Goal: Task Accomplishment & Management: Complete application form

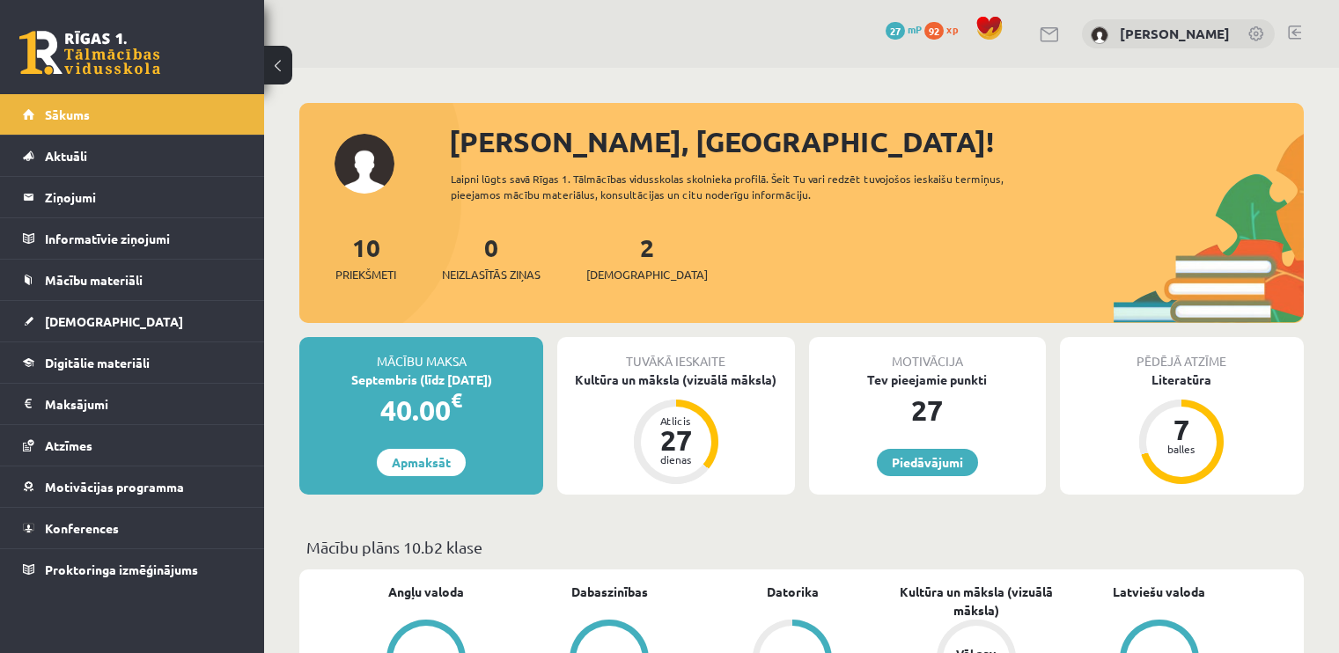
scroll to position [1836, 0]
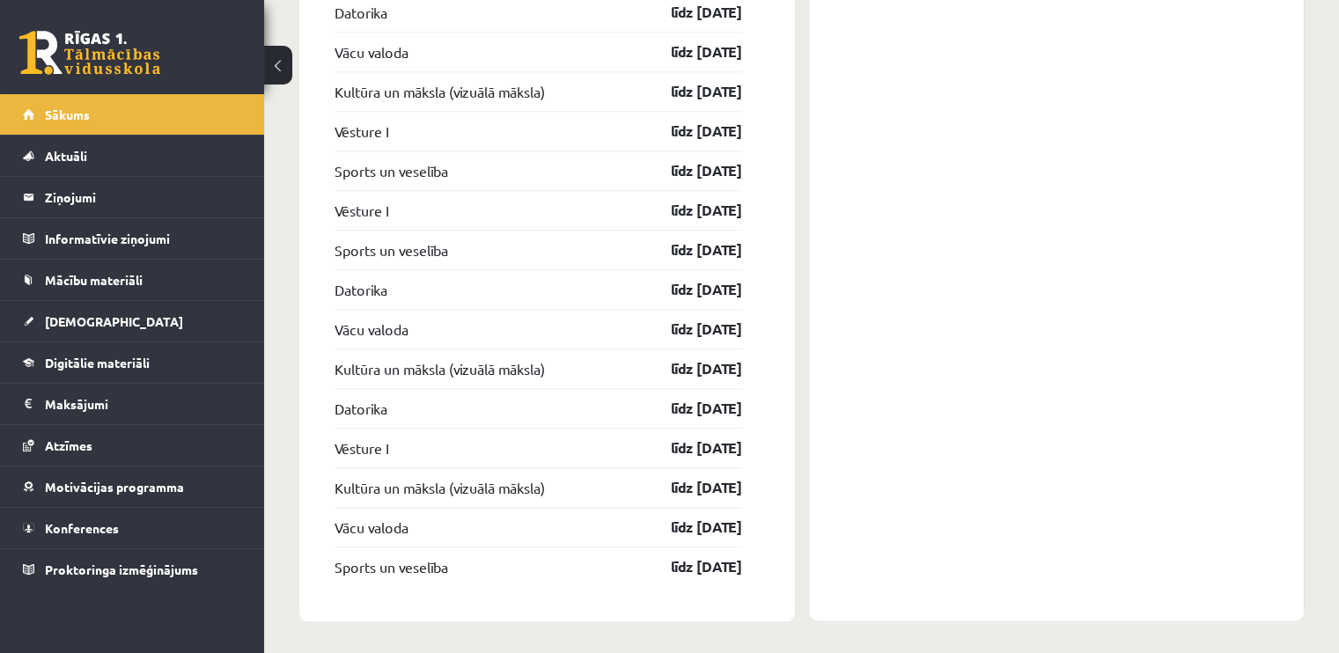
click at [993, 112] on div "Konferences Angļu valodas 10. klases 1. ieskaites konference 05.09 16:55 Dabasz…" at bounding box center [1057, 124] width 496 height 993
click at [112, 115] on link "Sākums" at bounding box center [132, 114] width 219 height 41
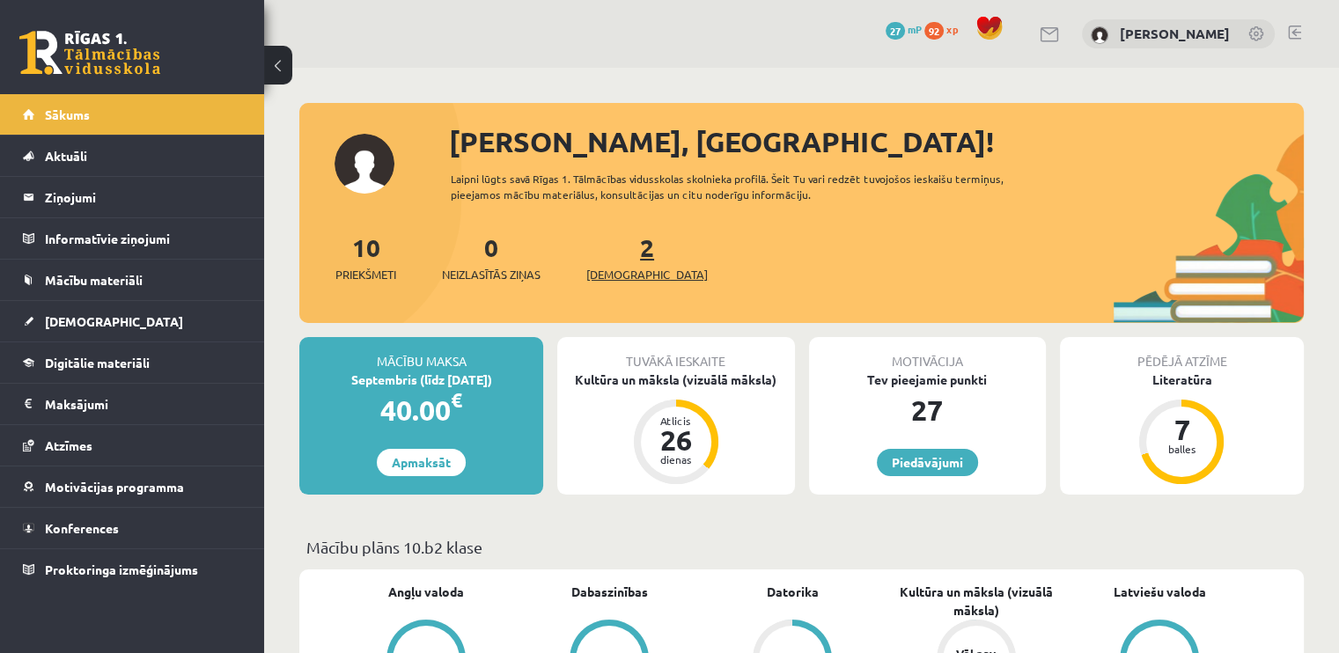
click at [620, 260] on link "2 Ieskaites" at bounding box center [647, 258] width 122 height 52
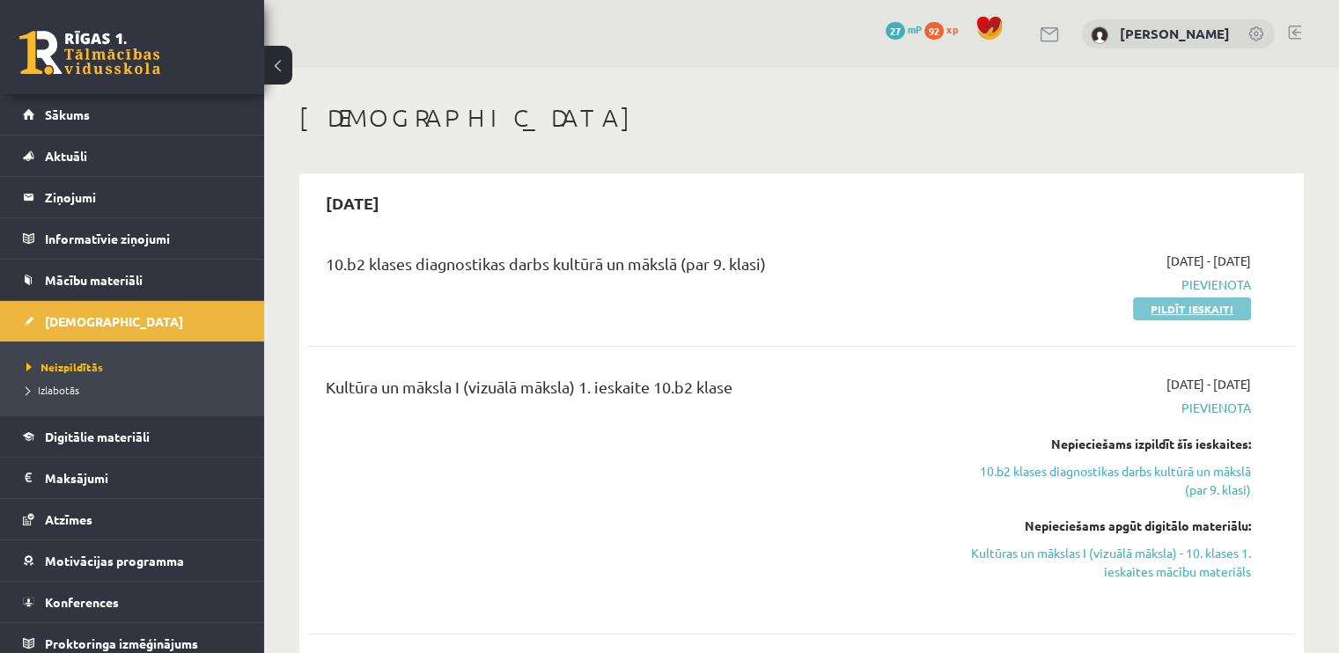
click at [1172, 302] on link "Pildīt ieskaiti" at bounding box center [1192, 309] width 118 height 23
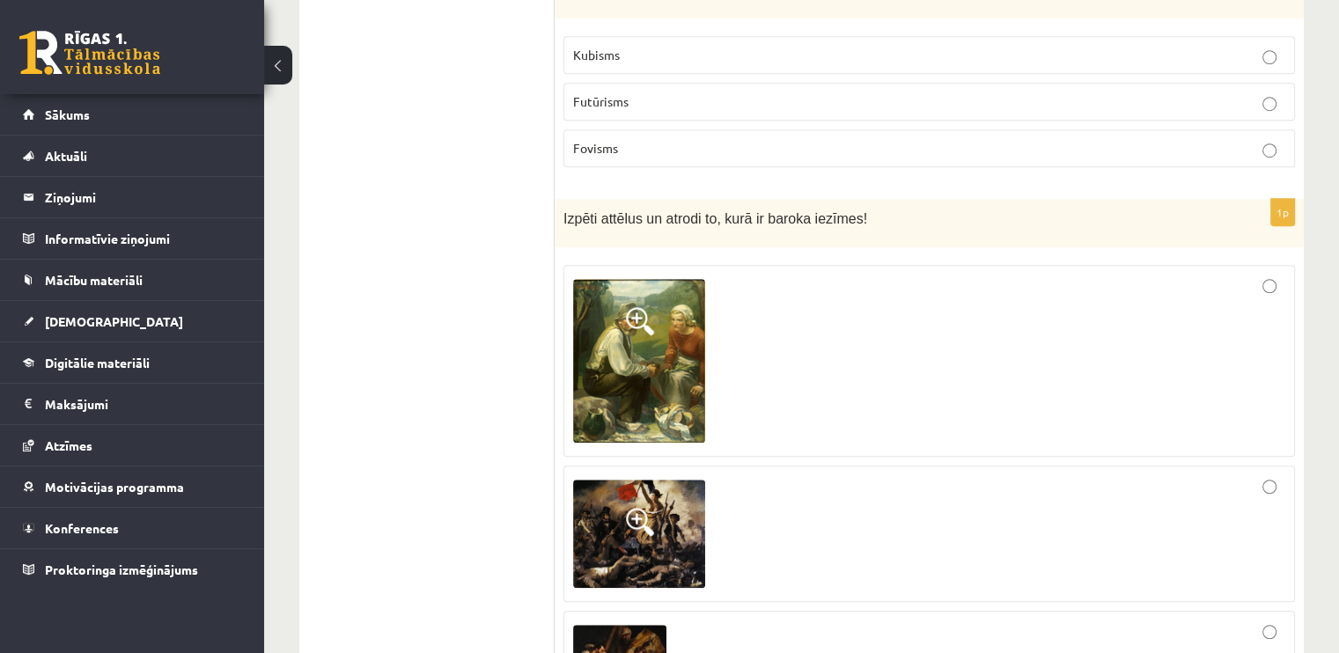
scroll to position [7903, 0]
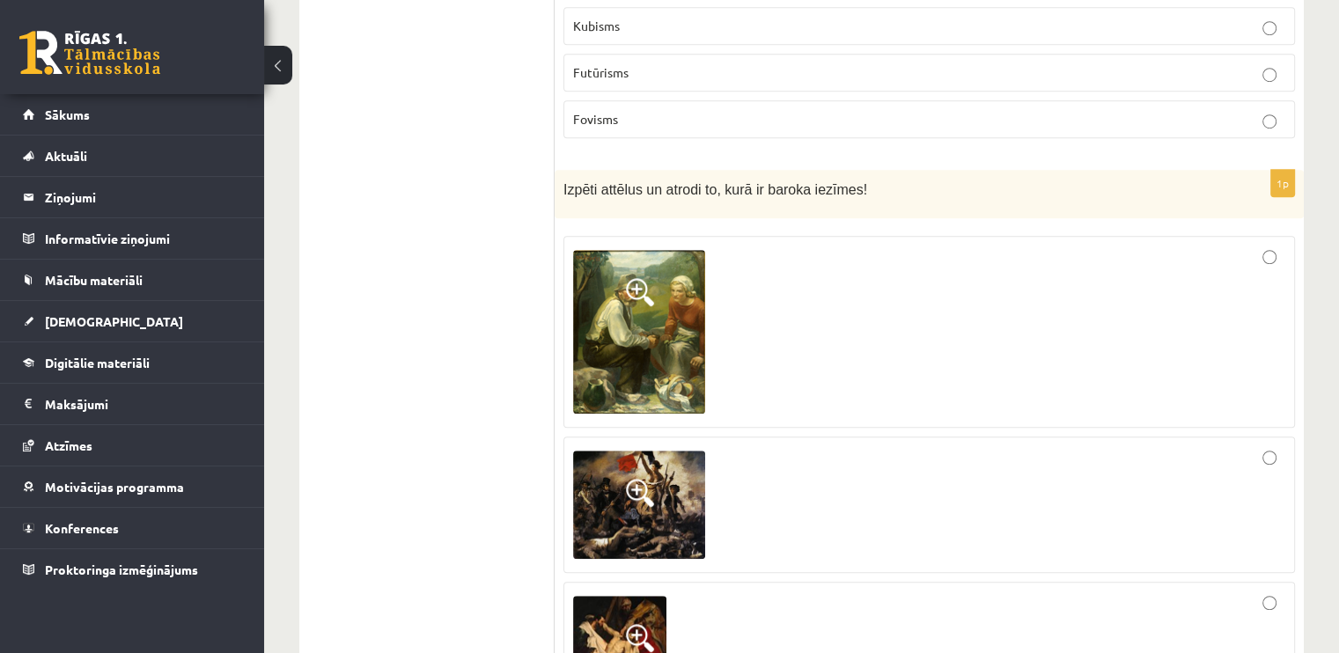
click at [804, 446] on div at bounding box center [929, 505] width 712 height 118
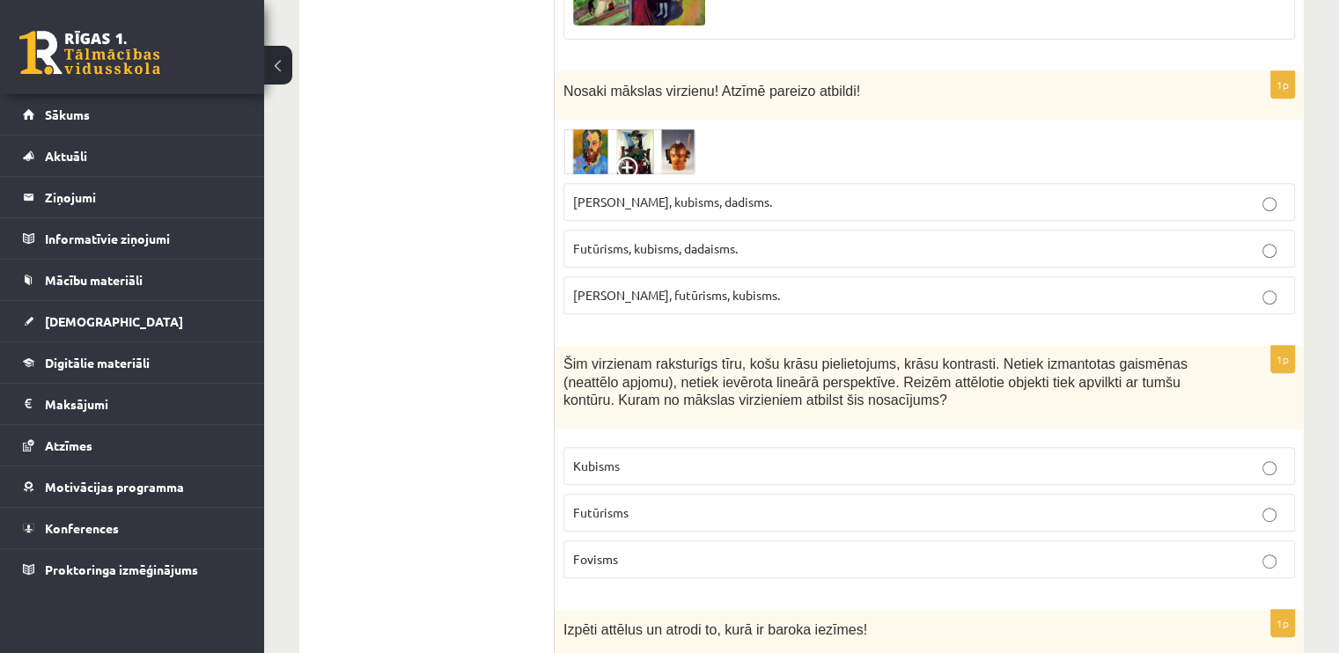
scroll to position [7375, 0]
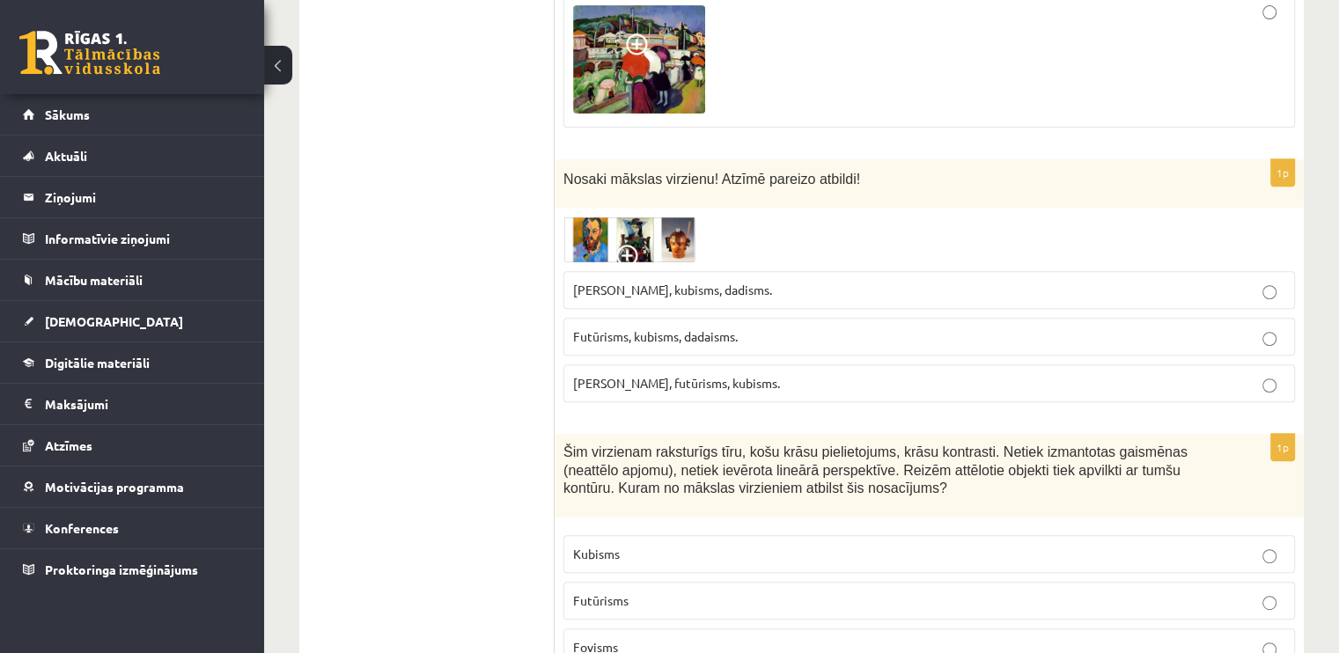
click at [888, 629] on label "Fovisms" at bounding box center [930, 648] width 732 height 38
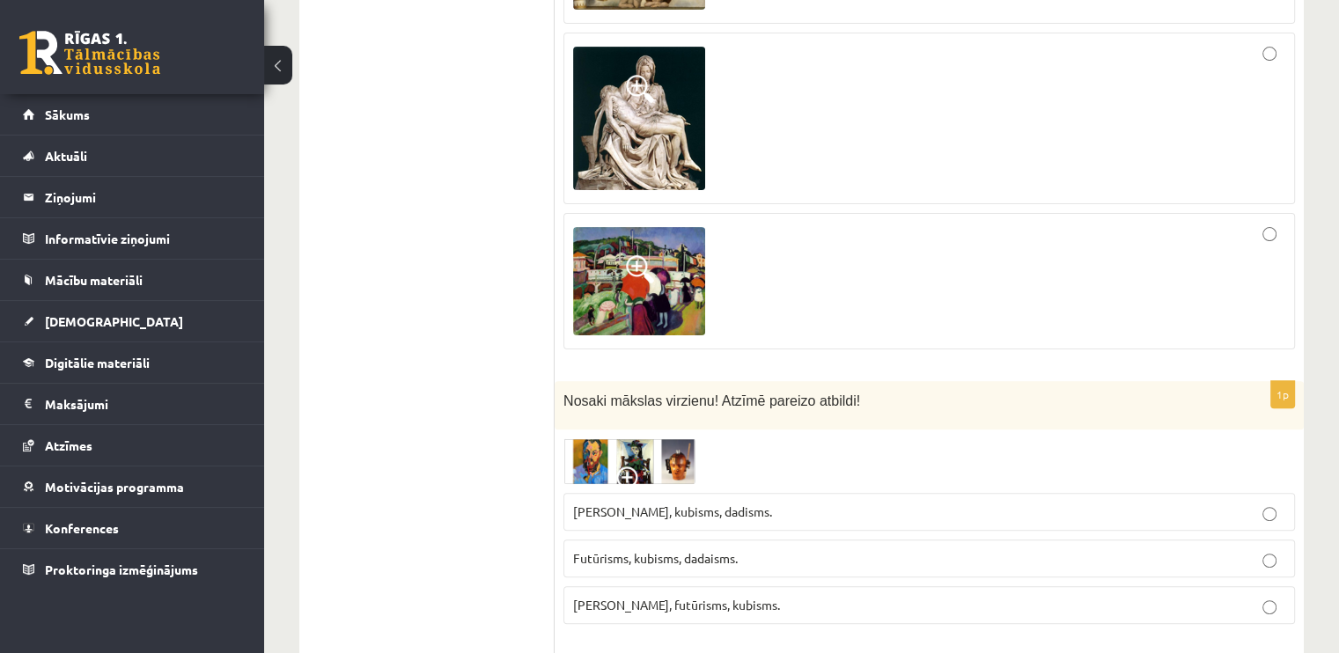
scroll to position [7143, 0]
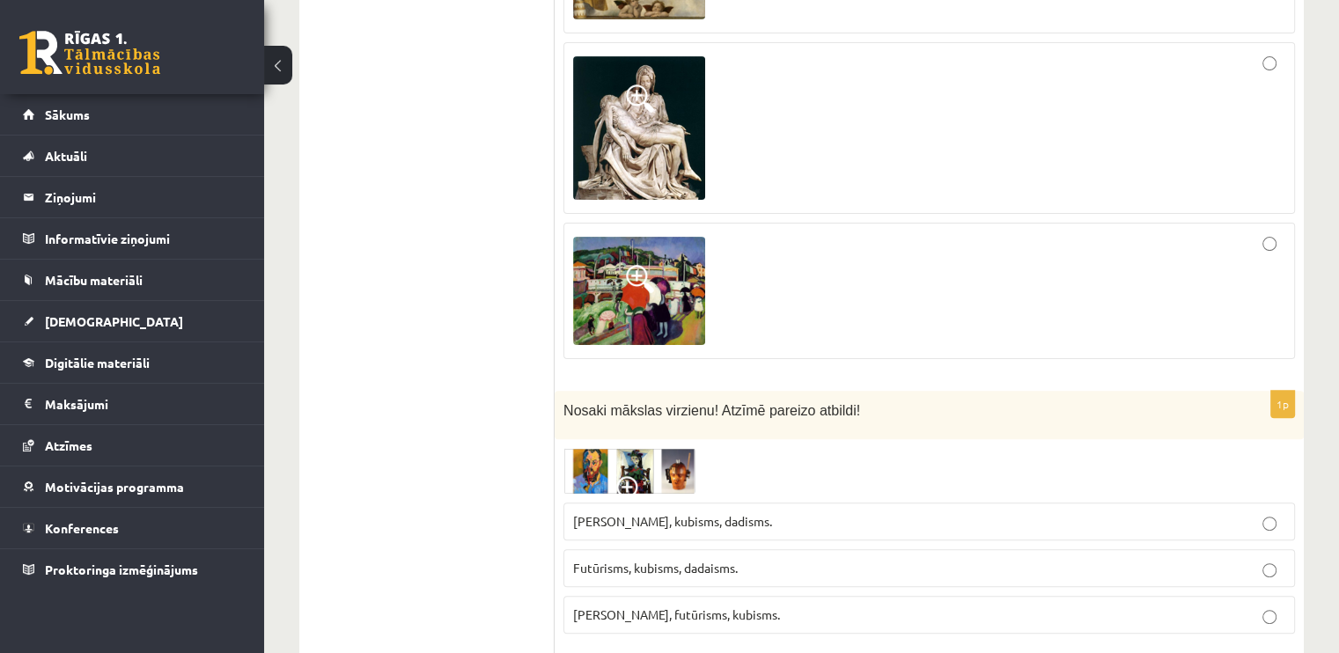
click at [896, 559] on p "Futūrisms, kubisms, dadaisms." at bounding box center [929, 568] width 712 height 18
drag, startPoint x: 1338, startPoint y: 566, endPoint x: 1338, endPoint y: 548, distance: 18.5
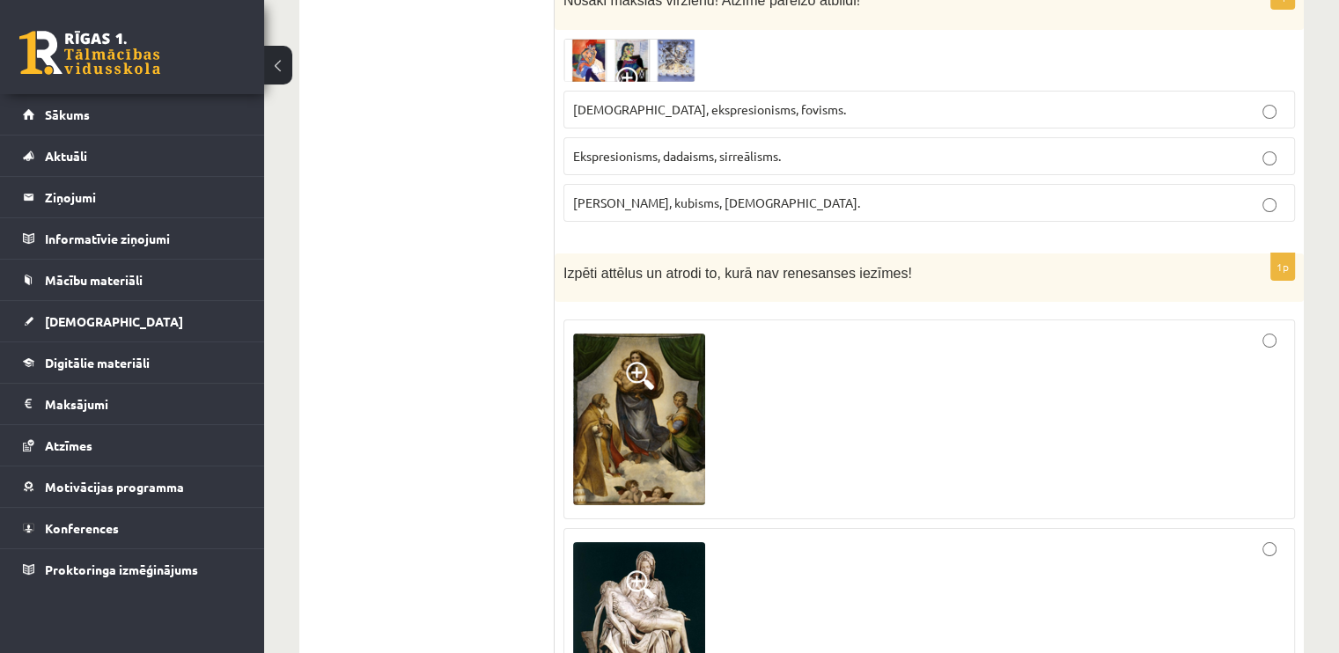
scroll to position [6745, 0]
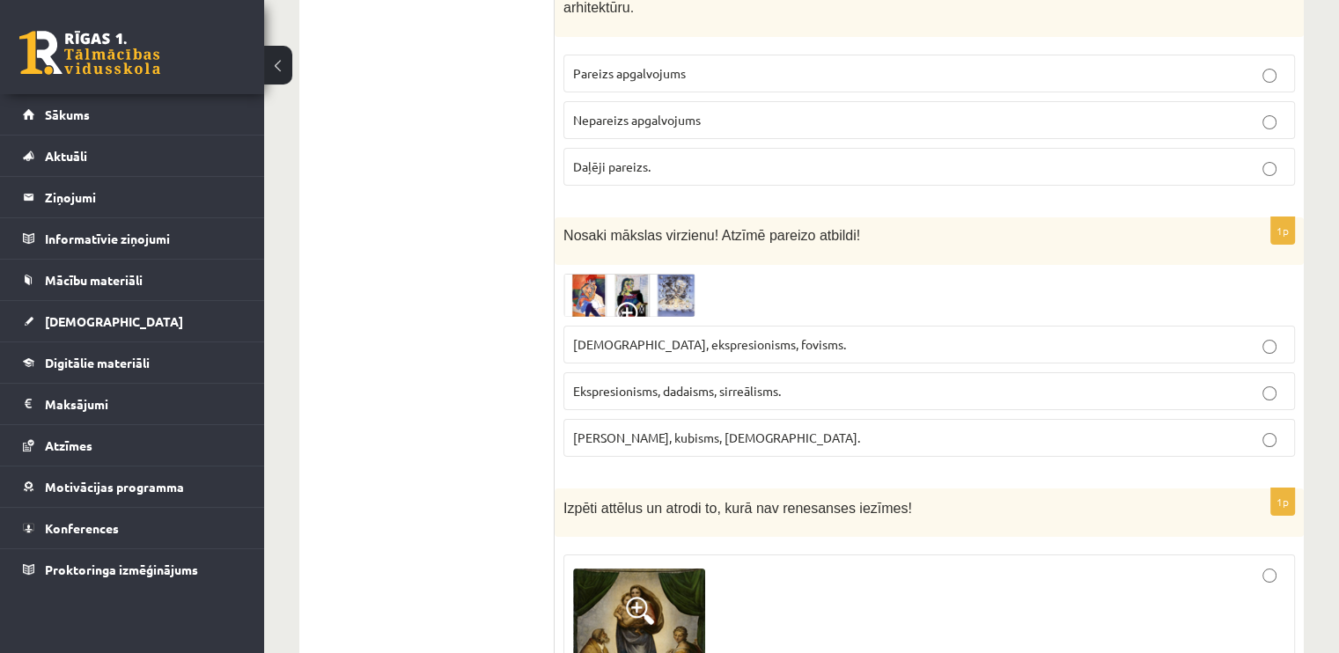
scroll to position [6364, 0]
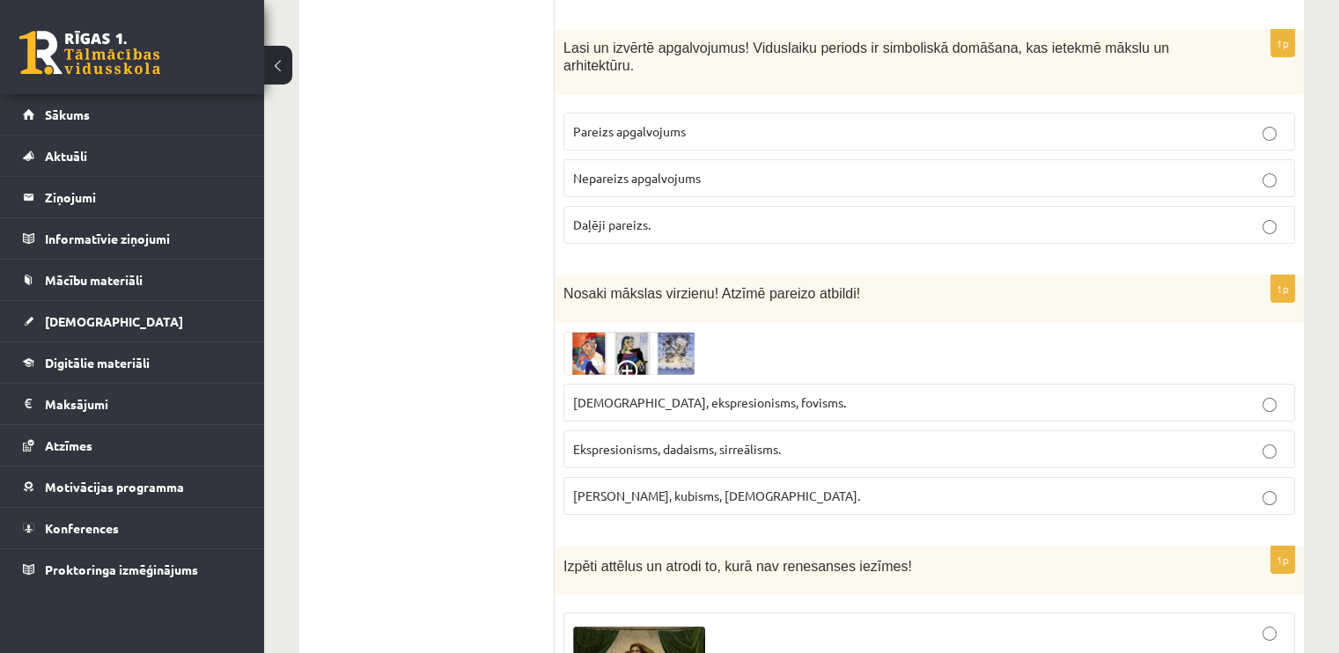
click at [592, 332] on img at bounding box center [630, 353] width 132 height 43
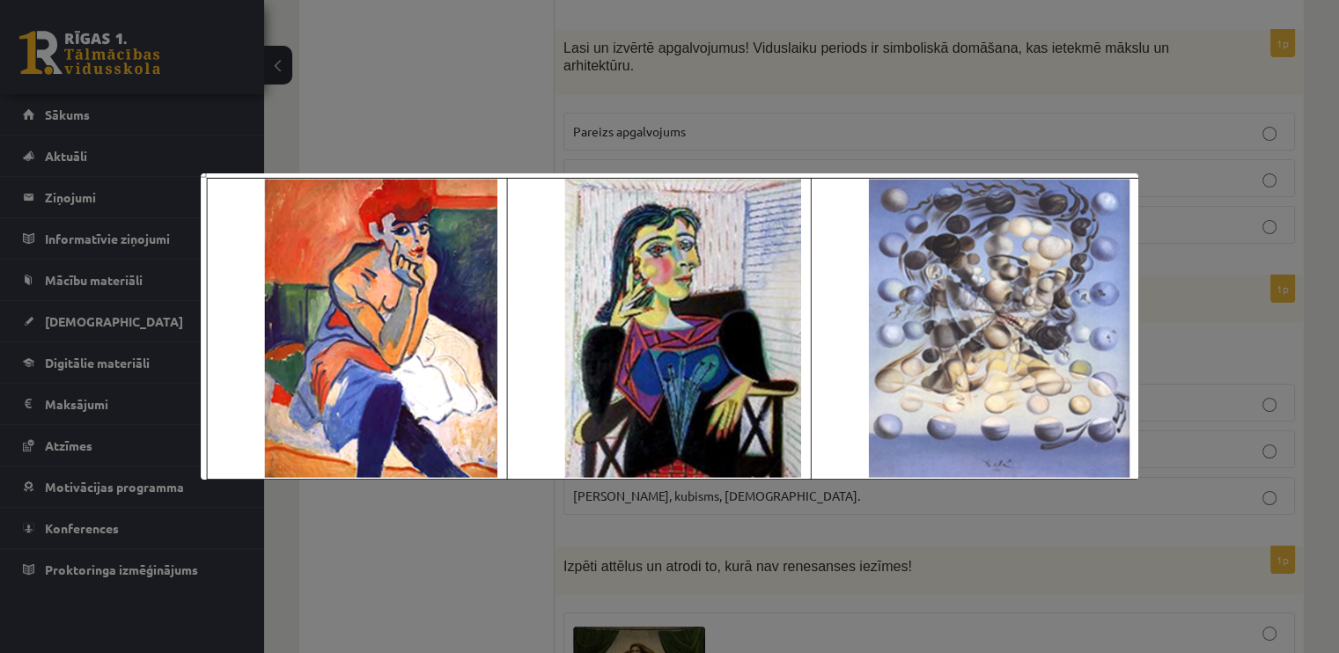
click at [873, 125] on div at bounding box center [669, 326] width 1339 height 653
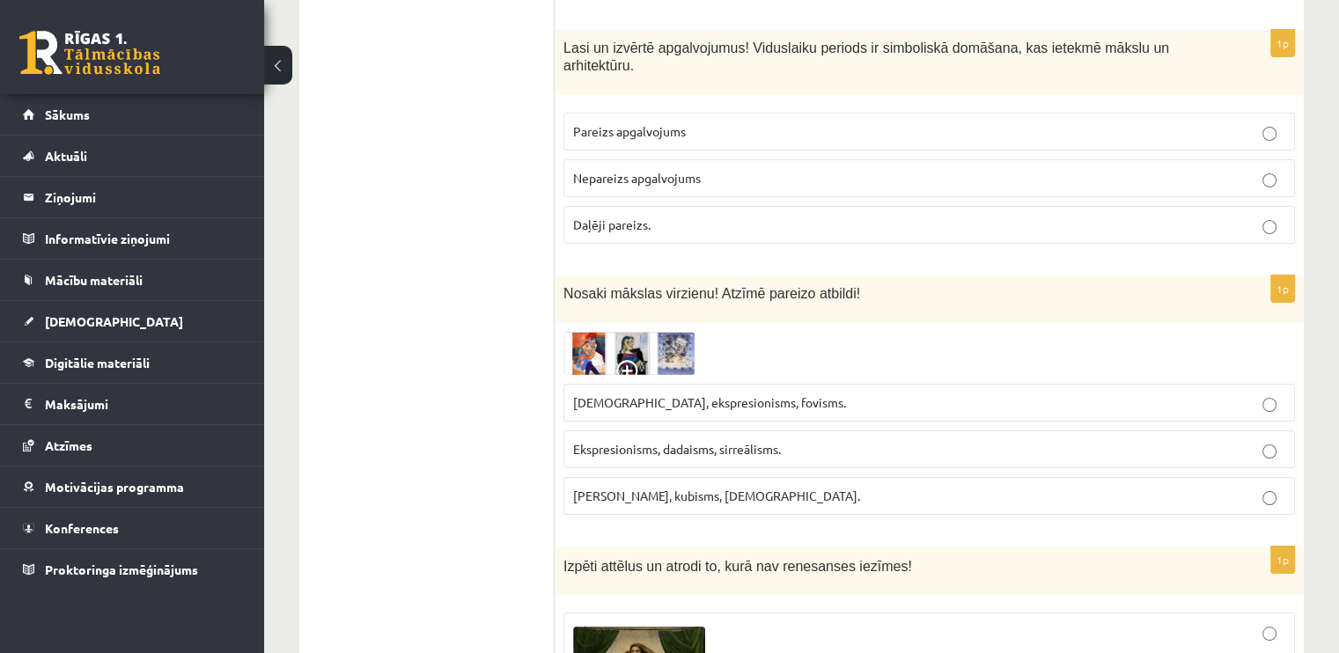
click at [859, 394] on p "Sirreālisms, ekspresionisms, fovisms." at bounding box center [929, 403] width 712 height 18
click at [840, 394] on p "Sirreālisms, ekspresionisms, fovisms." at bounding box center [929, 403] width 712 height 18
click at [669, 332] on img at bounding box center [630, 353] width 132 height 43
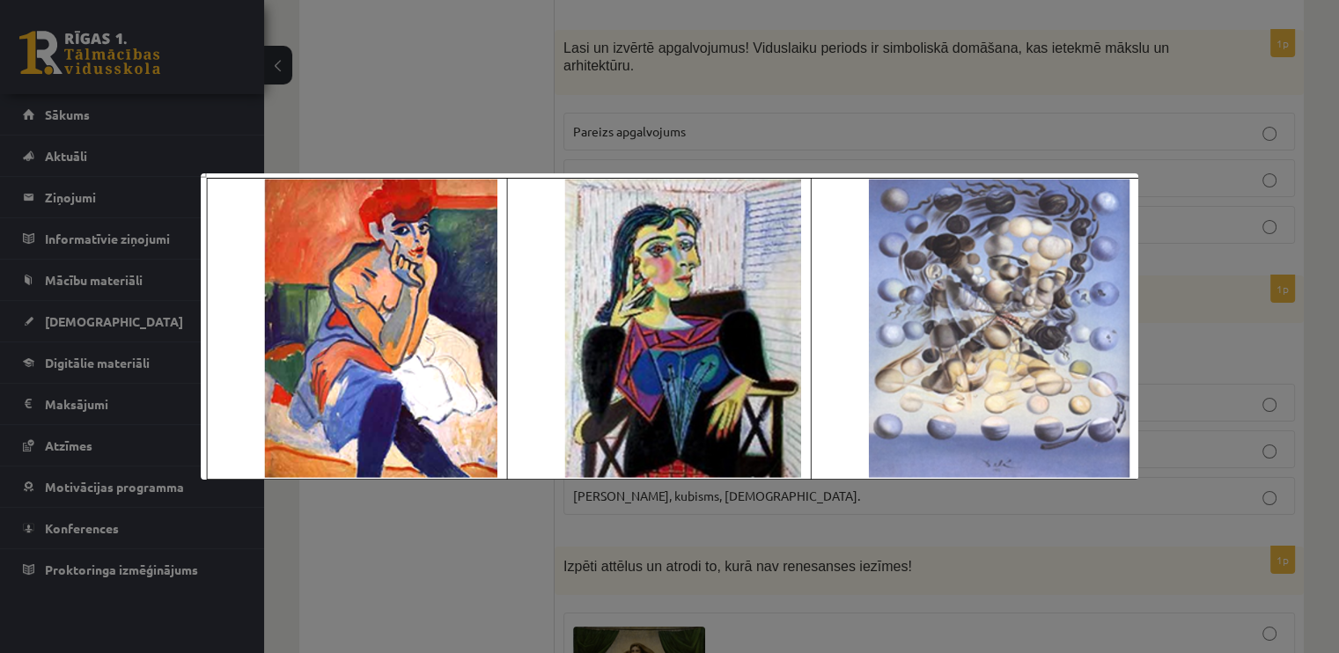
click at [1017, 543] on div at bounding box center [669, 326] width 1339 height 653
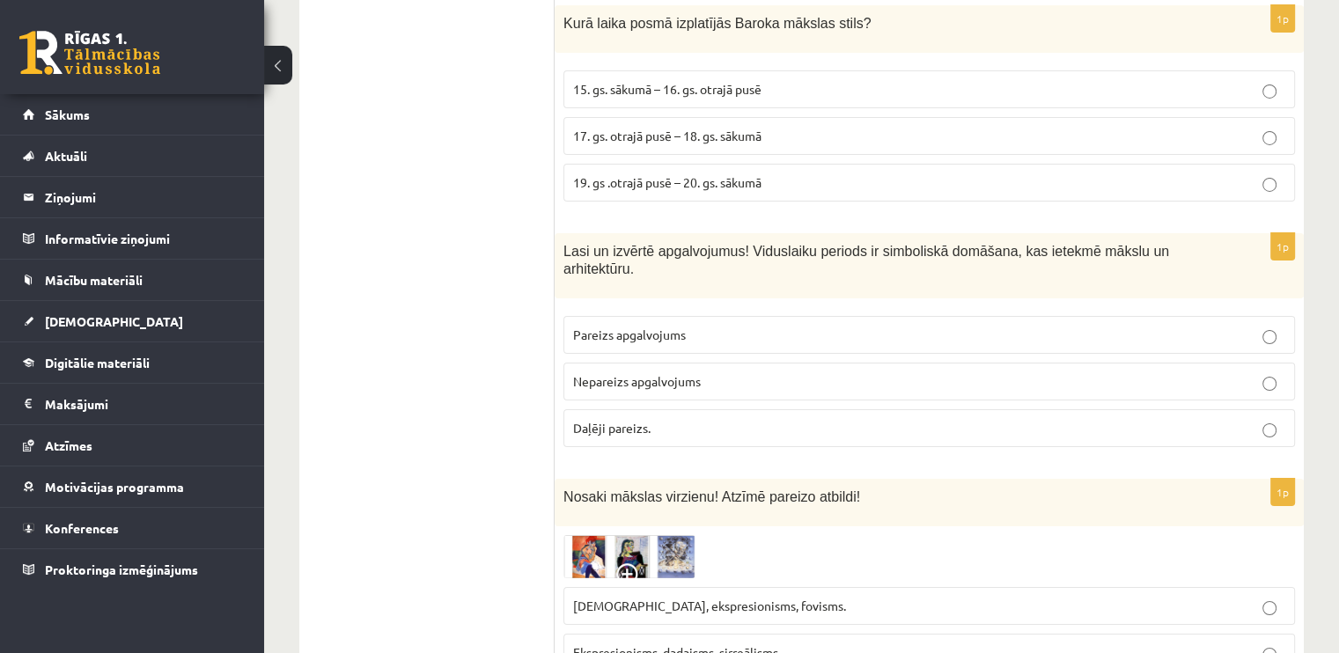
scroll to position [6112, 0]
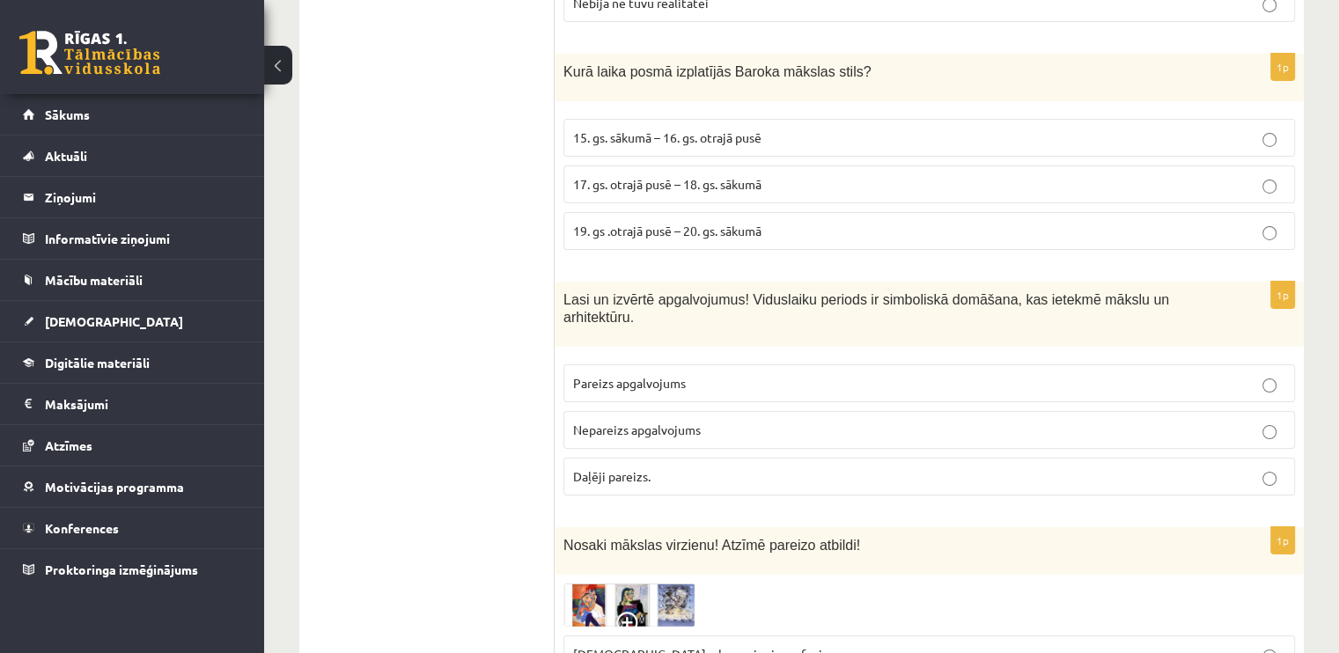
click at [638, 468] on p "Daļēji pareizs." at bounding box center [929, 477] width 712 height 18
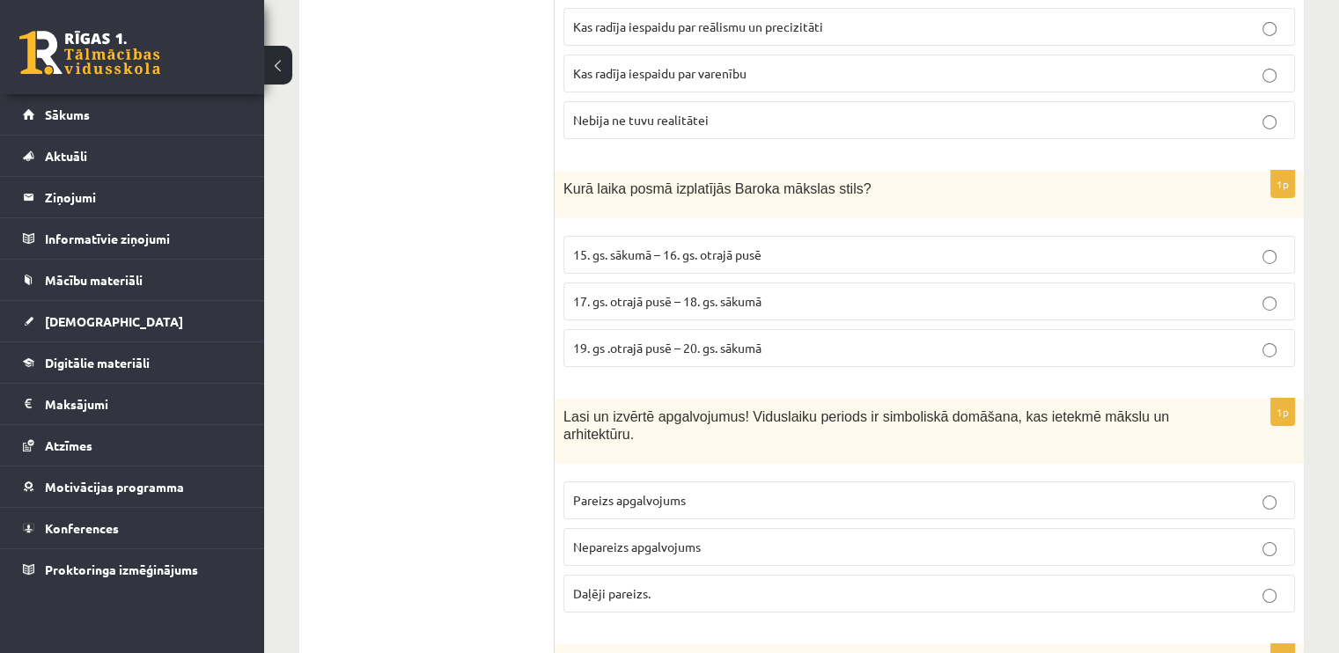
scroll to position [5907, 0]
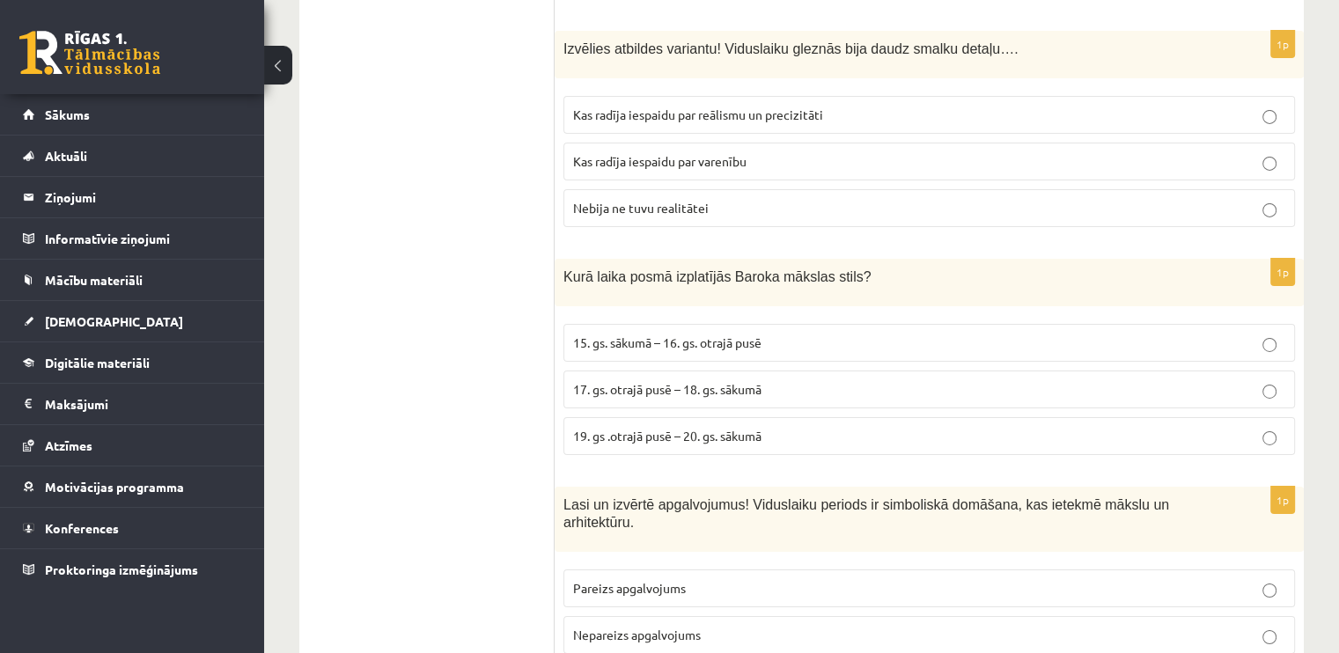
click at [726, 381] on span "17. gs. otrajā pusē – 18. gs. sākumā" at bounding box center [667, 389] width 188 height 16
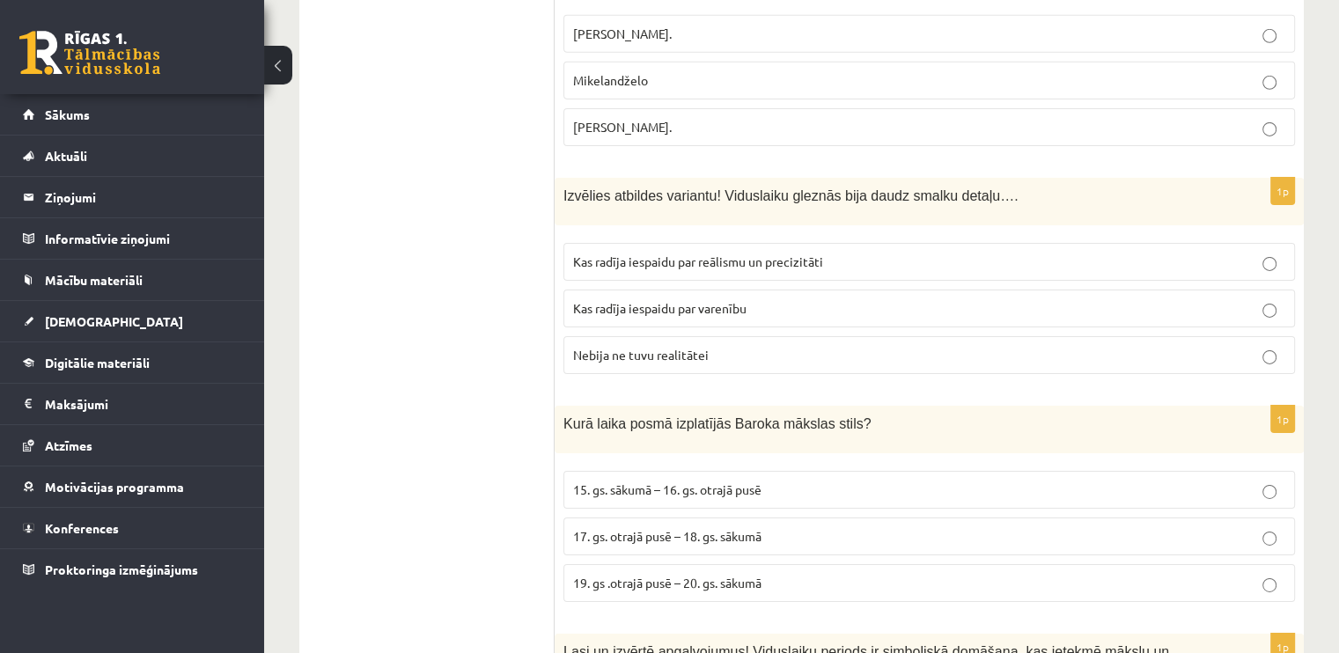
scroll to position [5702, 0]
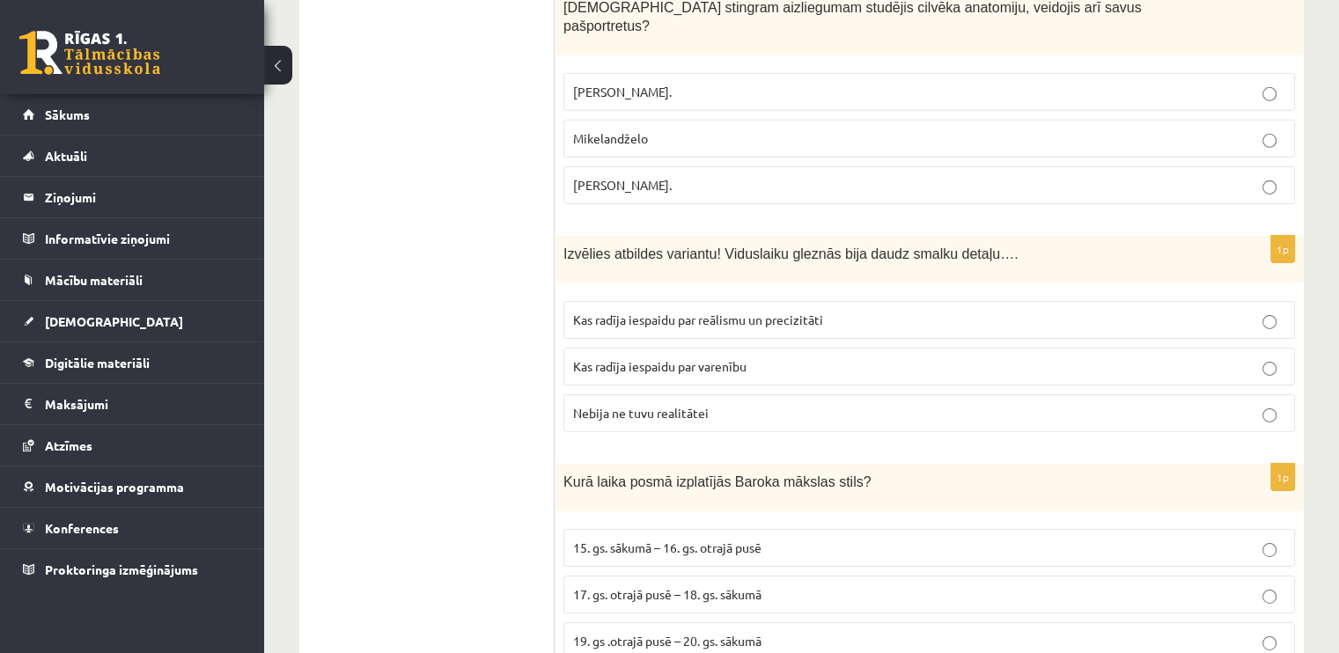
click at [753, 394] on label "Nebija ne tuvu realitātei" at bounding box center [930, 413] width 732 height 38
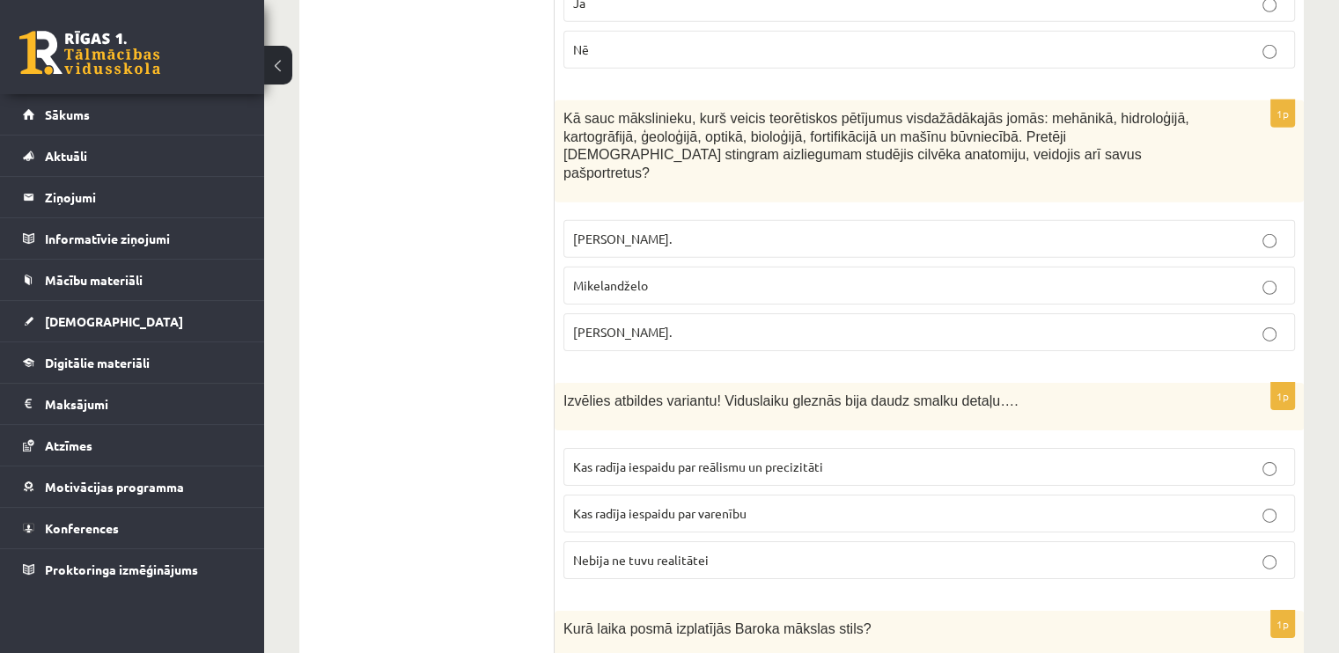
scroll to position [5467, 0]
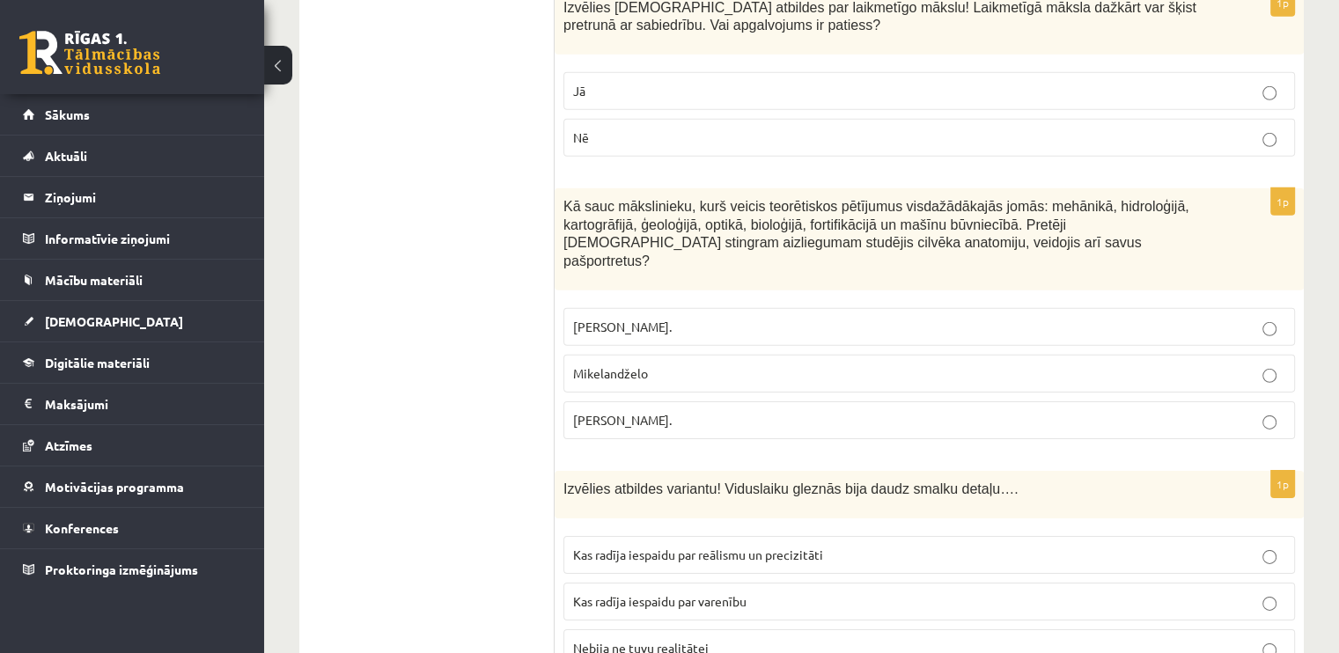
click at [708, 411] on p "Leonardo da Vinči." at bounding box center [929, 420] width 712 height 18
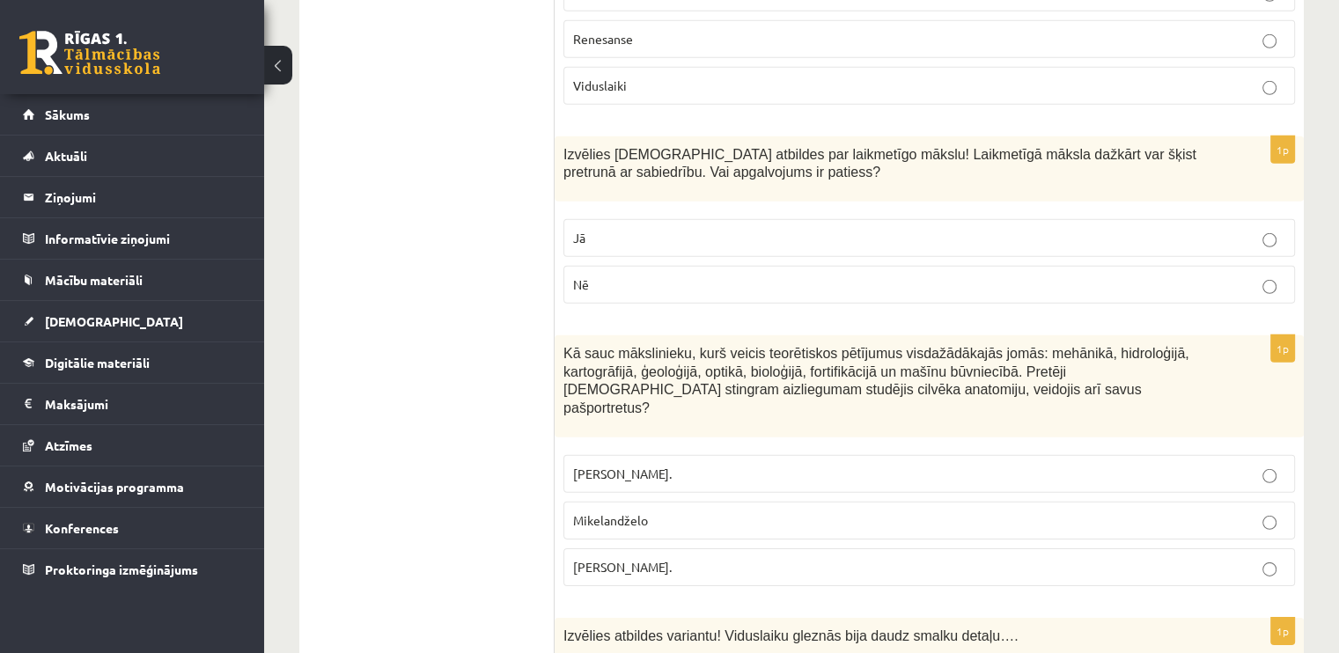
scroll to position [5231, 0]
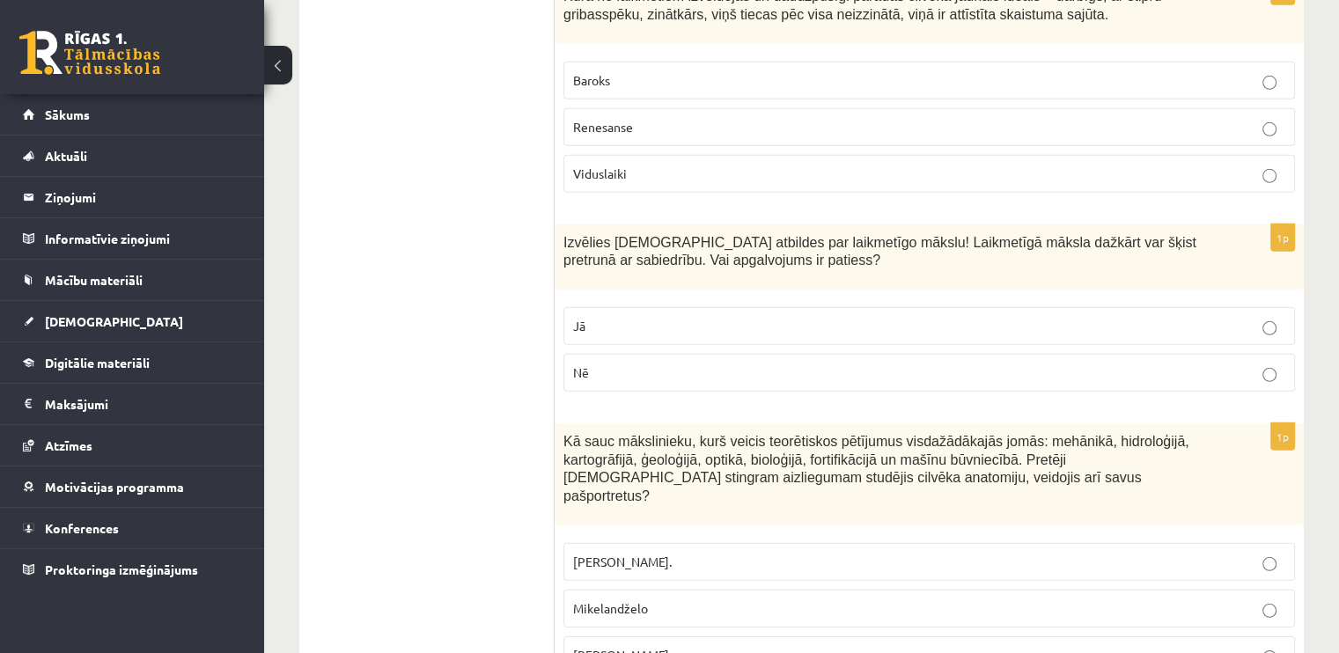
click at [816, 317] on p "Jā" at bounding box center [929, 326] width 712 height 18
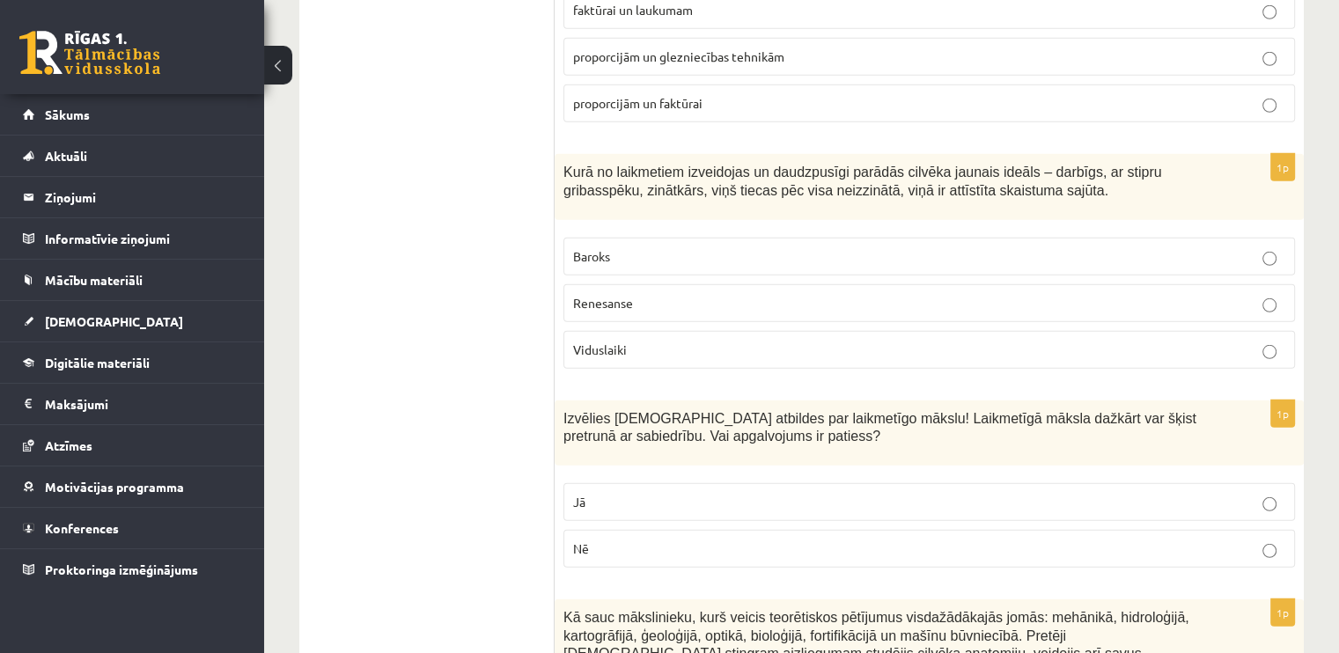
scroll to position [4967, 0]
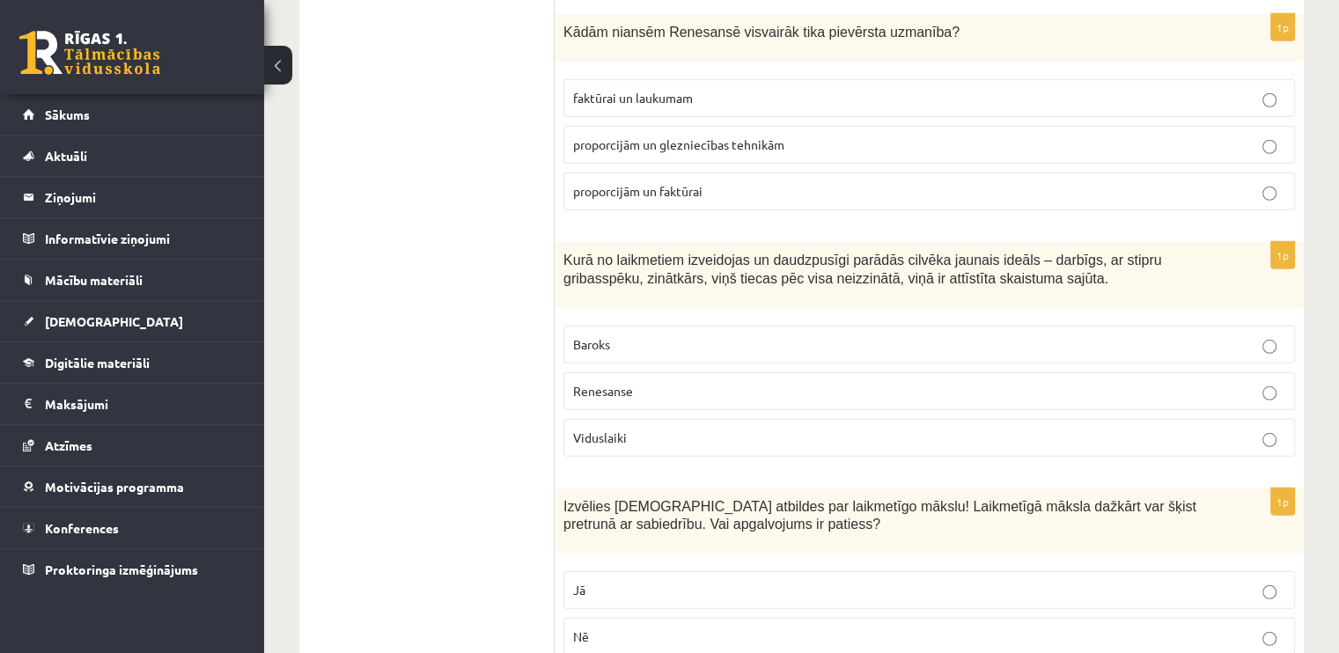
click at [726, 382] on p "Renesanse" at bounding box center [929, 391] width 712 height 18
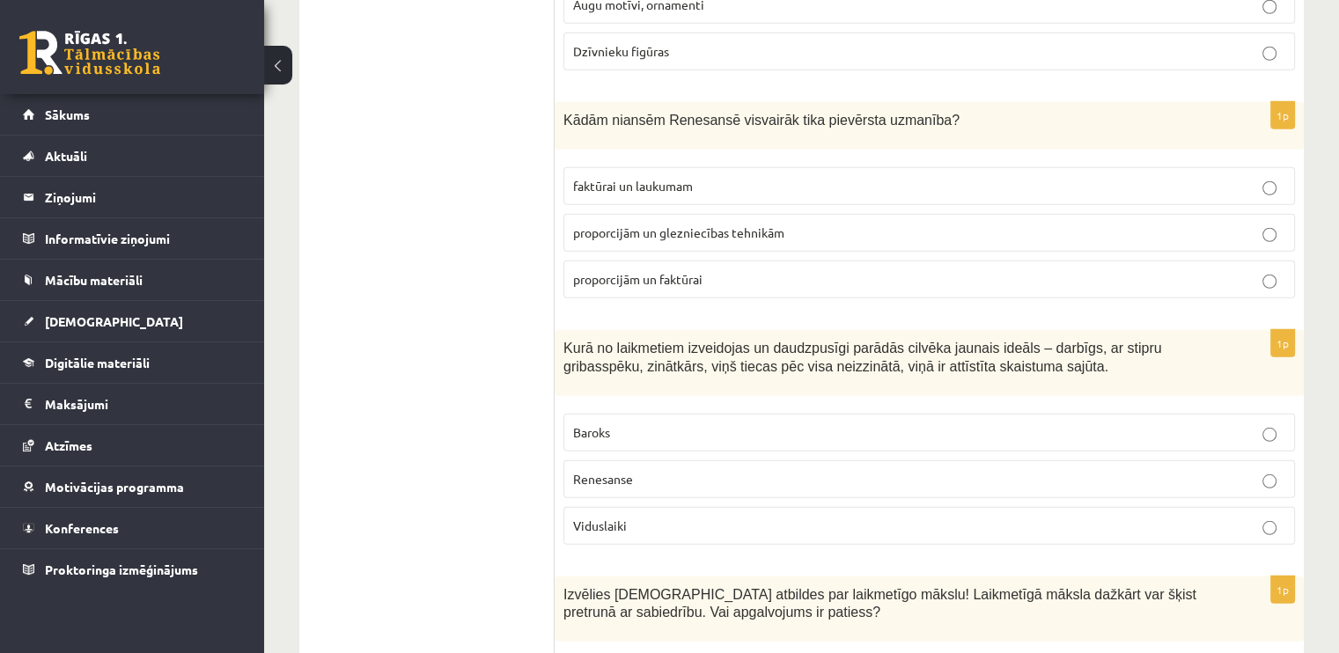
scroll to position [4791, 0]
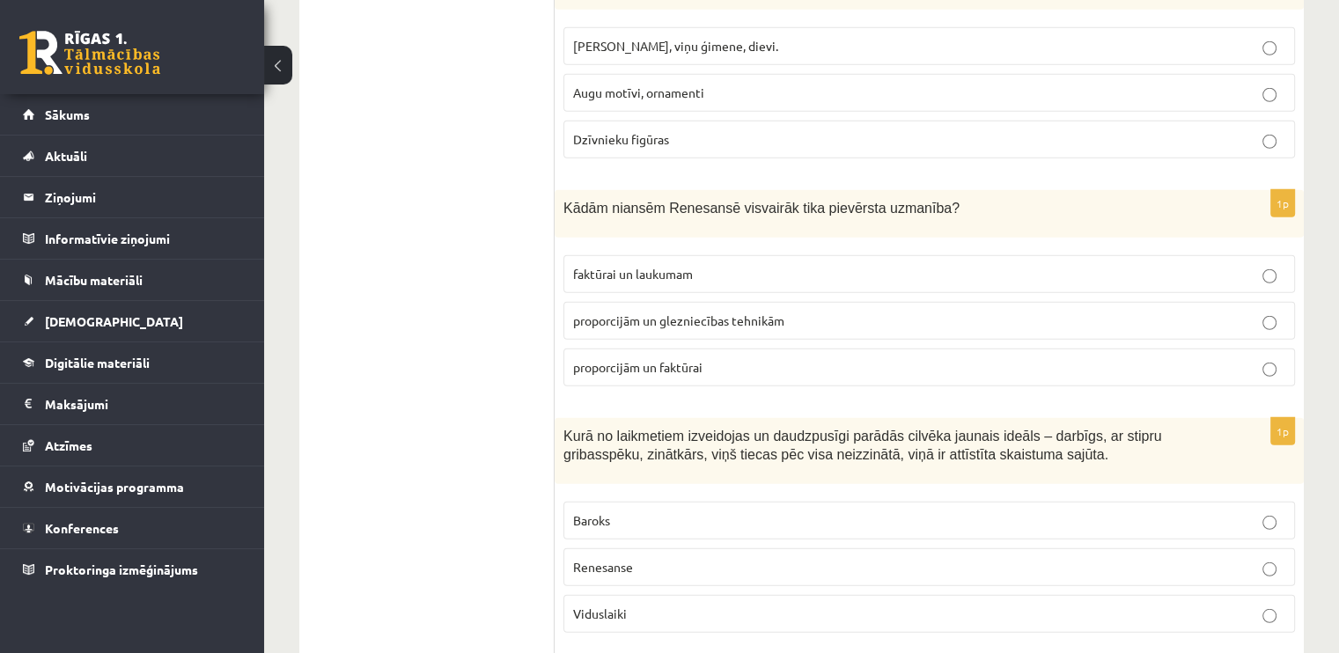
click at [638, 359] on span "proporcijām un faktūrai" at bounding box center [637, 367] width 129 height 16
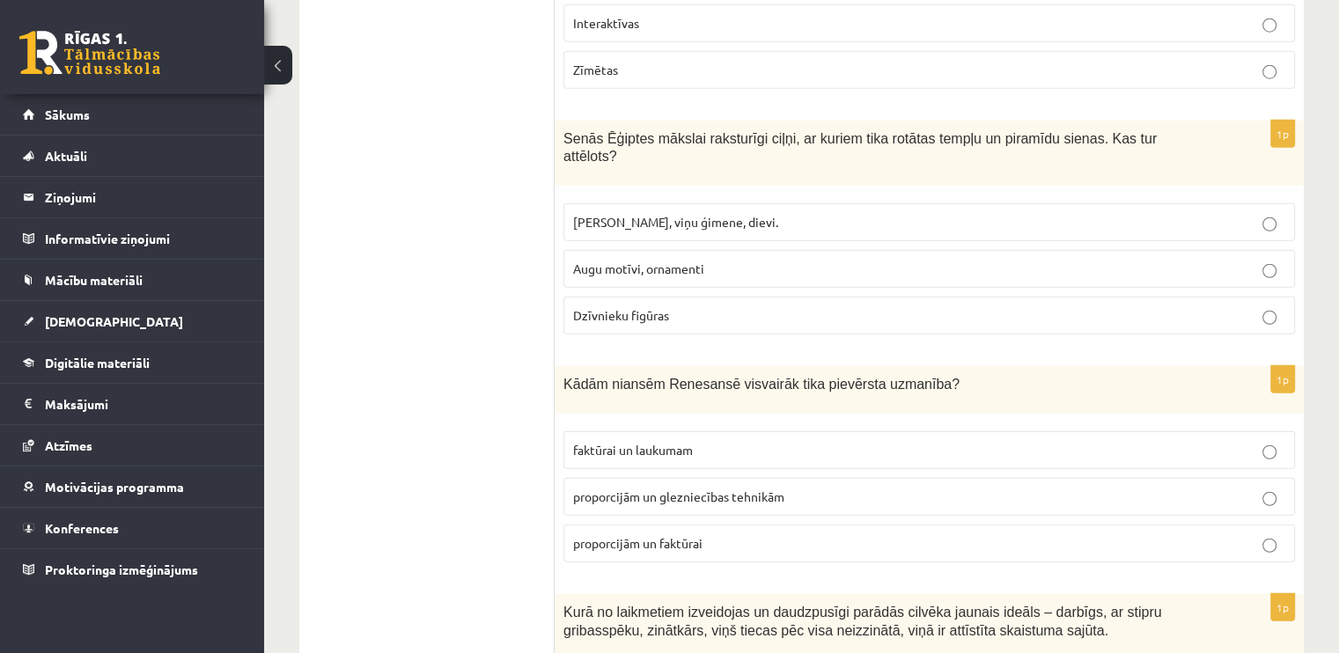
scroll to position [4527, 0]
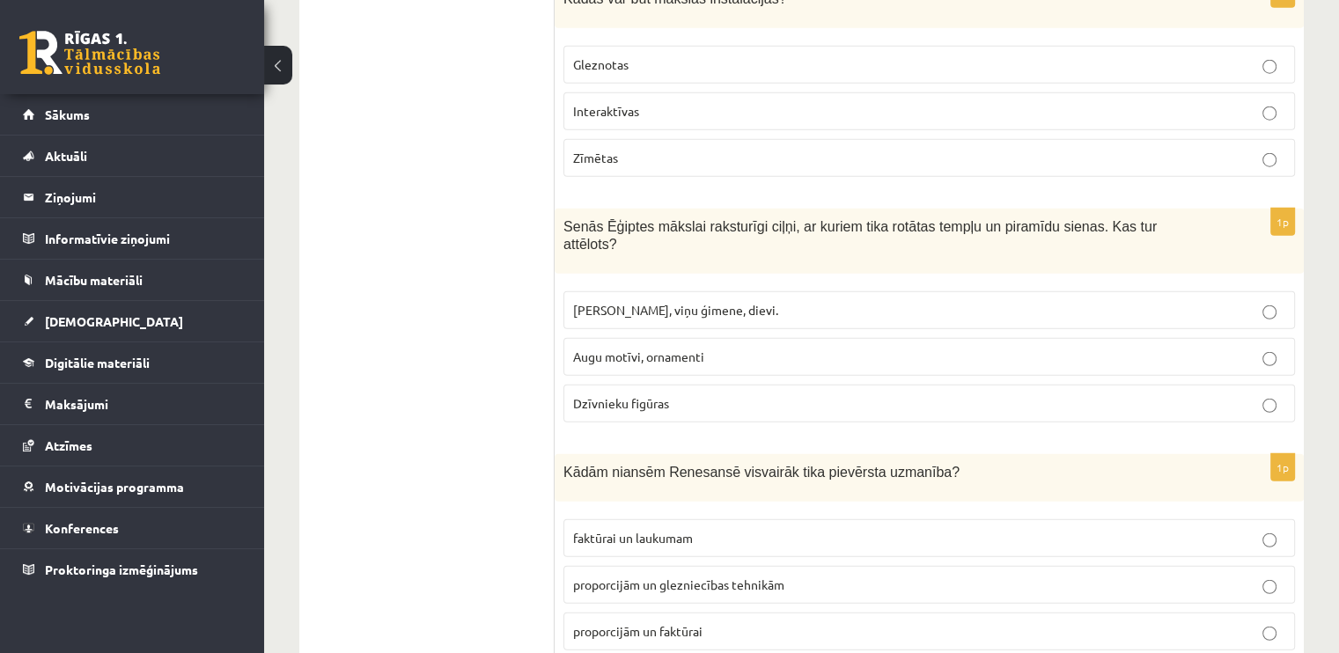
click at [731, 301] on p "Faraoni, viņu ģimene, dievi." at bounding box center [929, 310] width 712 height 18
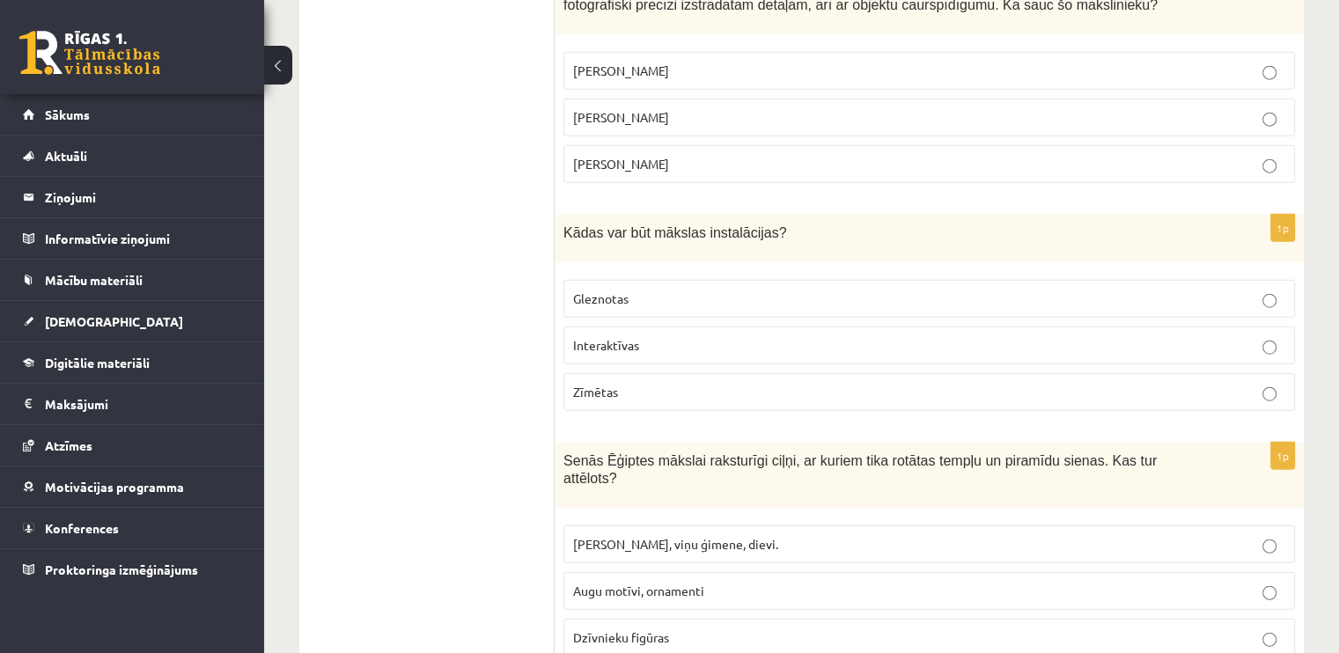
scroll to position [4263, 0]
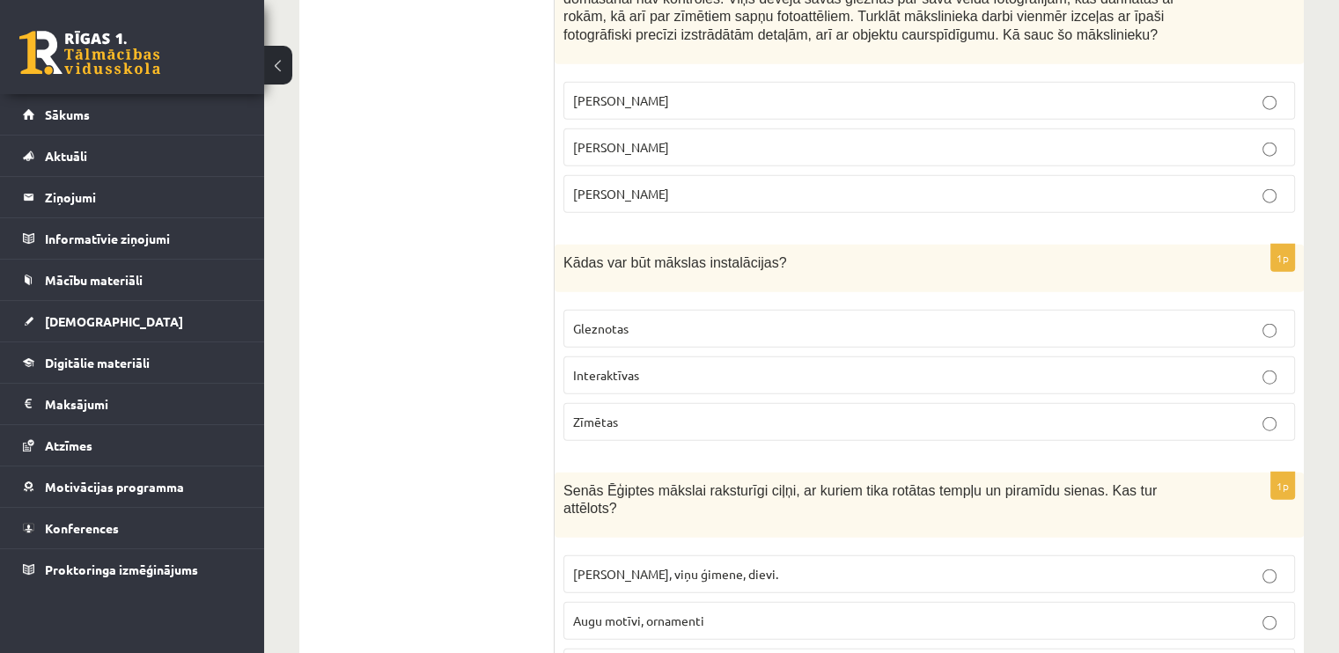
click at [701, 320] on p "Gleznotas" at bounding box center [929, 329] width 712 height 18
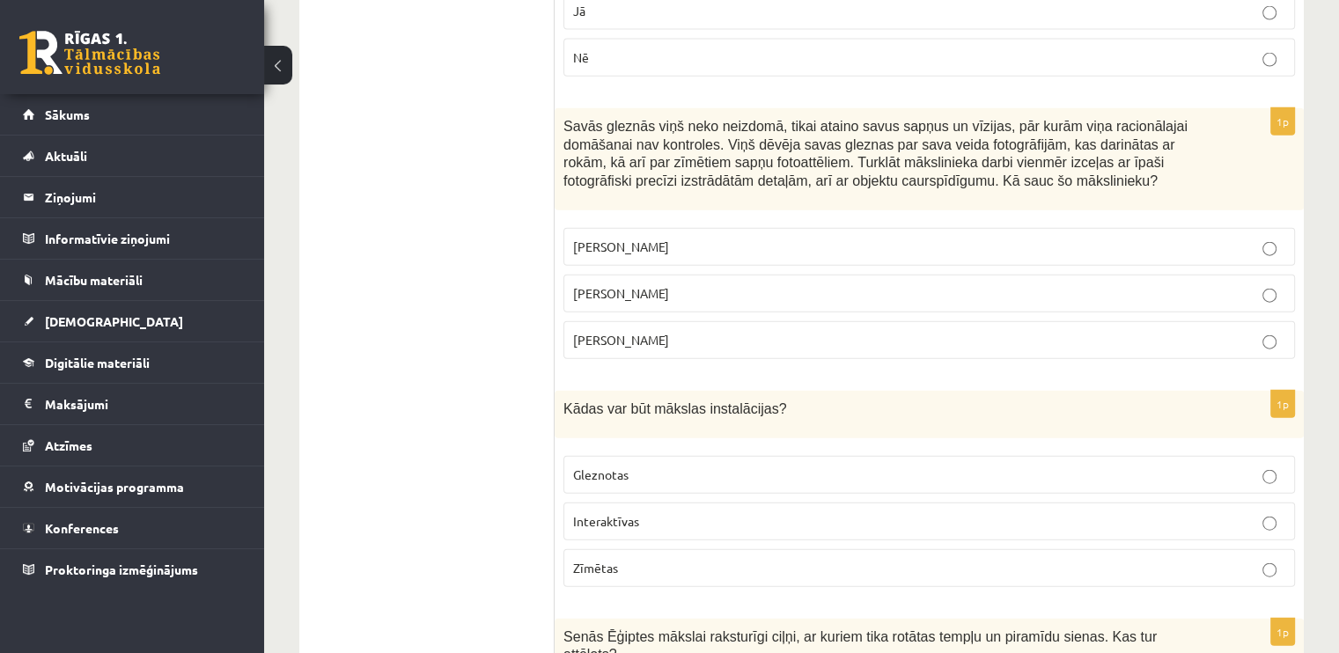
scroll to position [4029, 0]
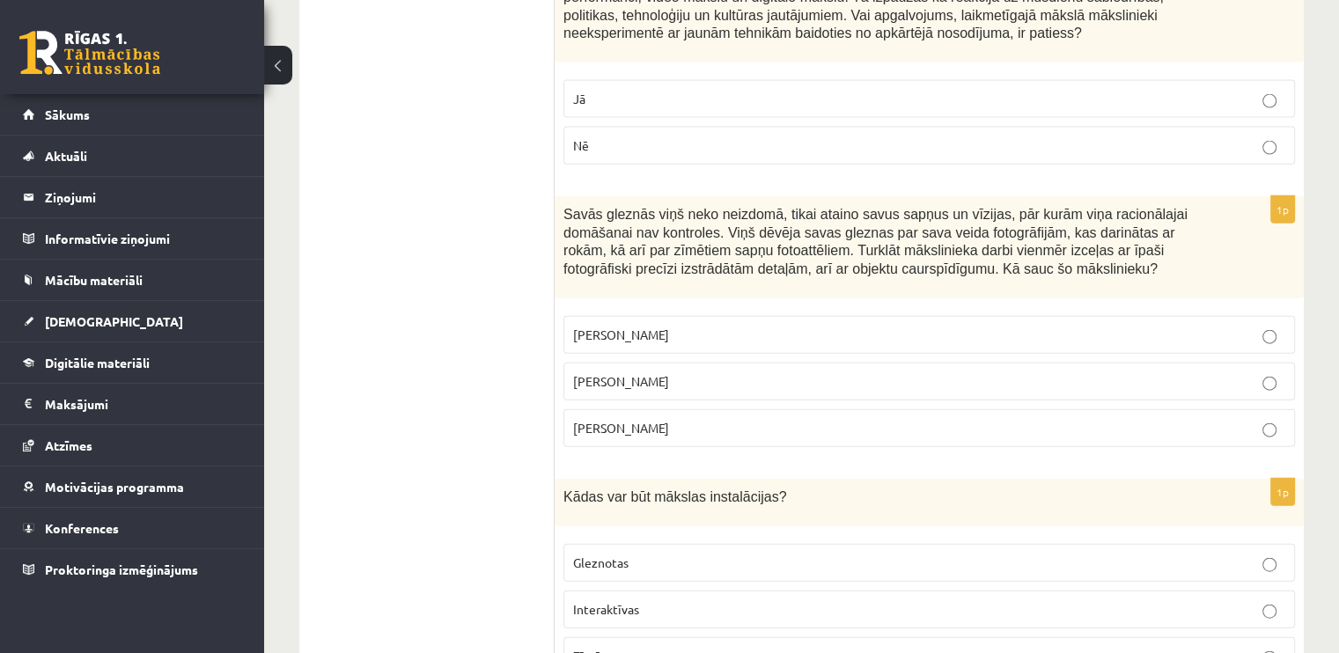
click at [750, 326] on p "Pablo Pikaso" at bounding box center [929, 335] width 712 height 18
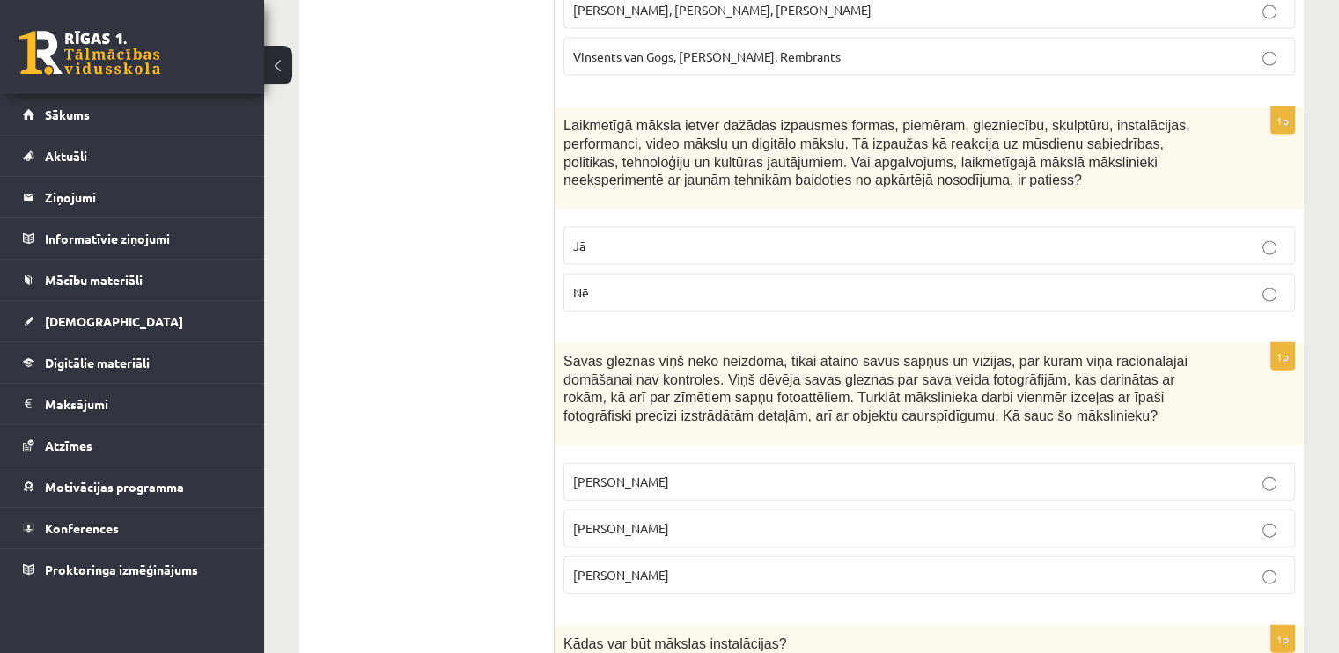
scroll to position [3823, 0]
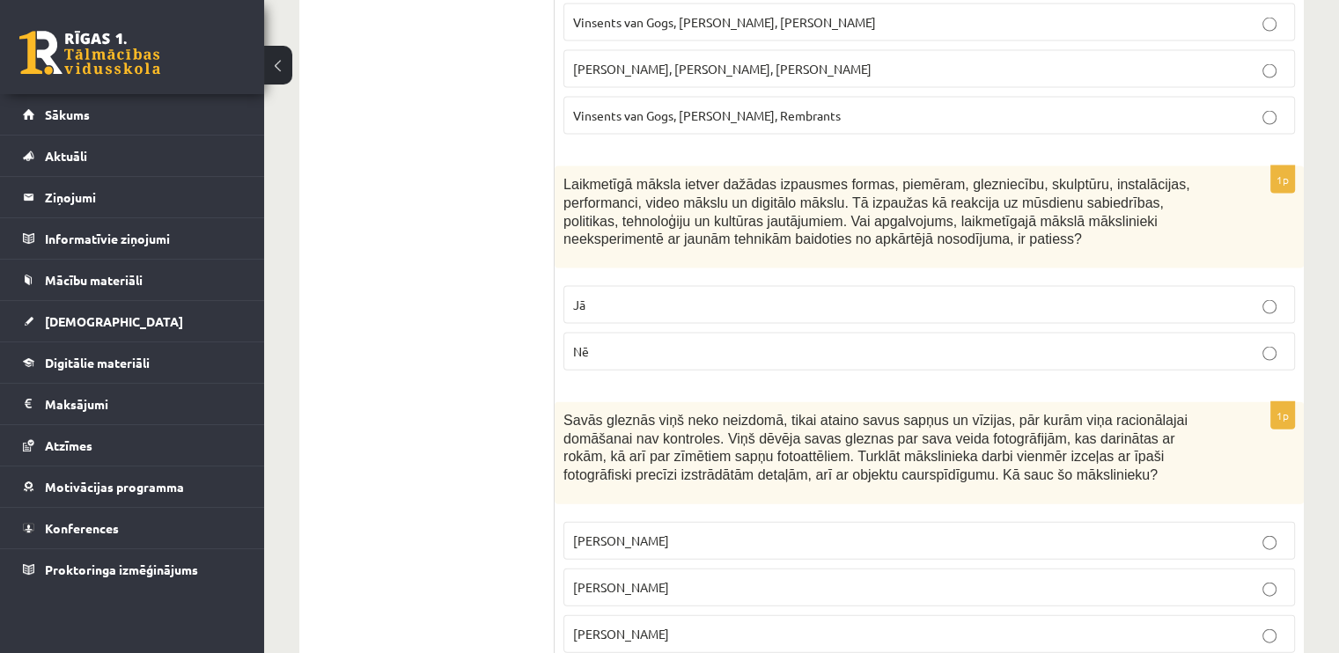
click at [766, 286] on label "Jā" at bounding box center [930, 305] width 732 height 38
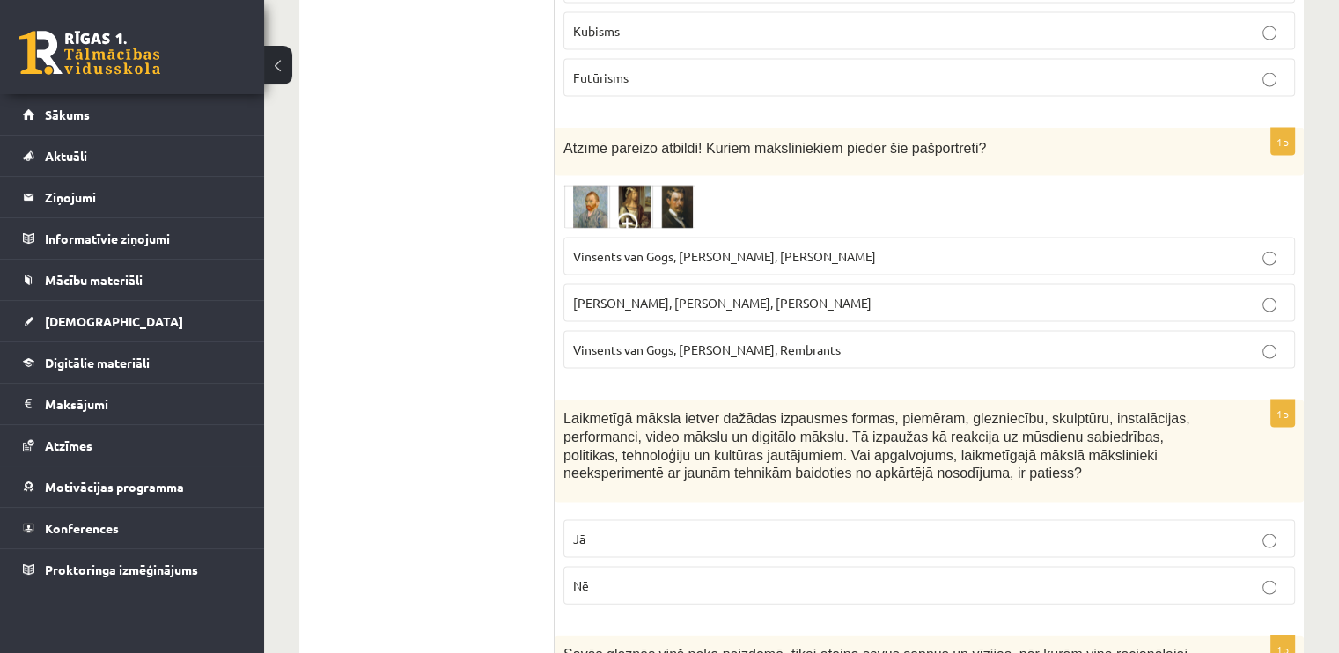
scroll to position [3500, 0]
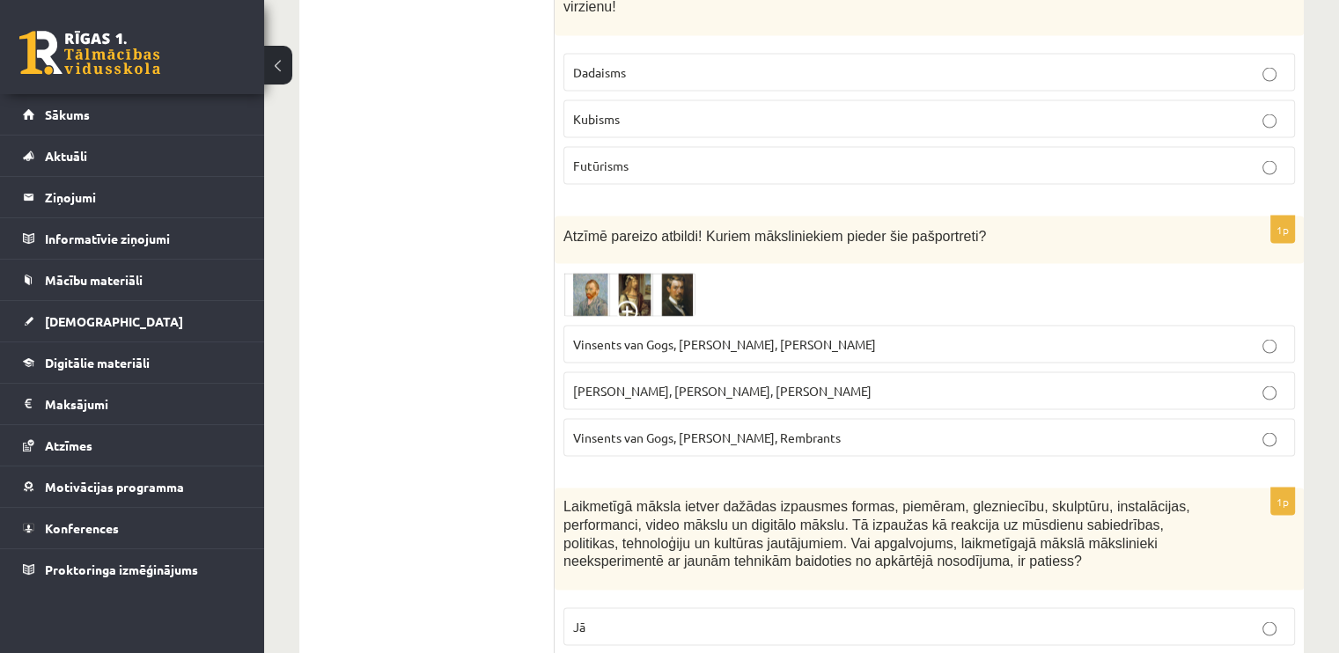
click at [612, 273] on img at bounding box center [630, 295] width 132 height 44
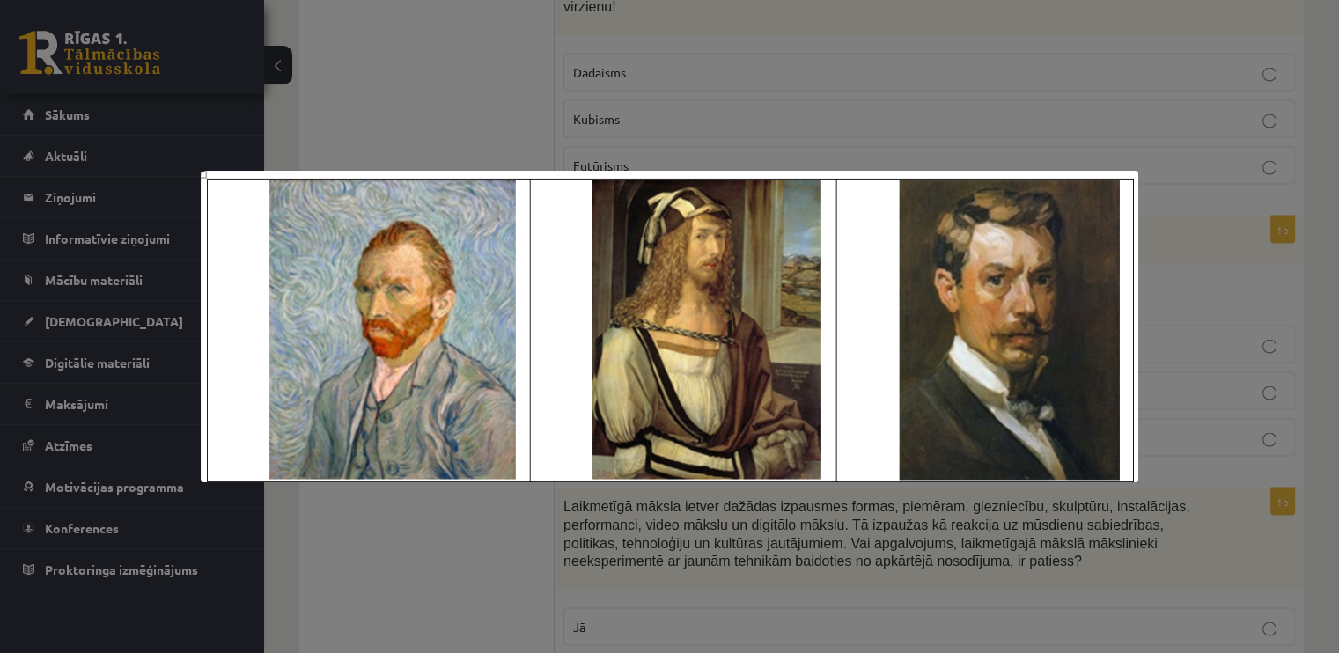
click at [855, 554] on div at bounding box center [669, 326] width 1339 height 653
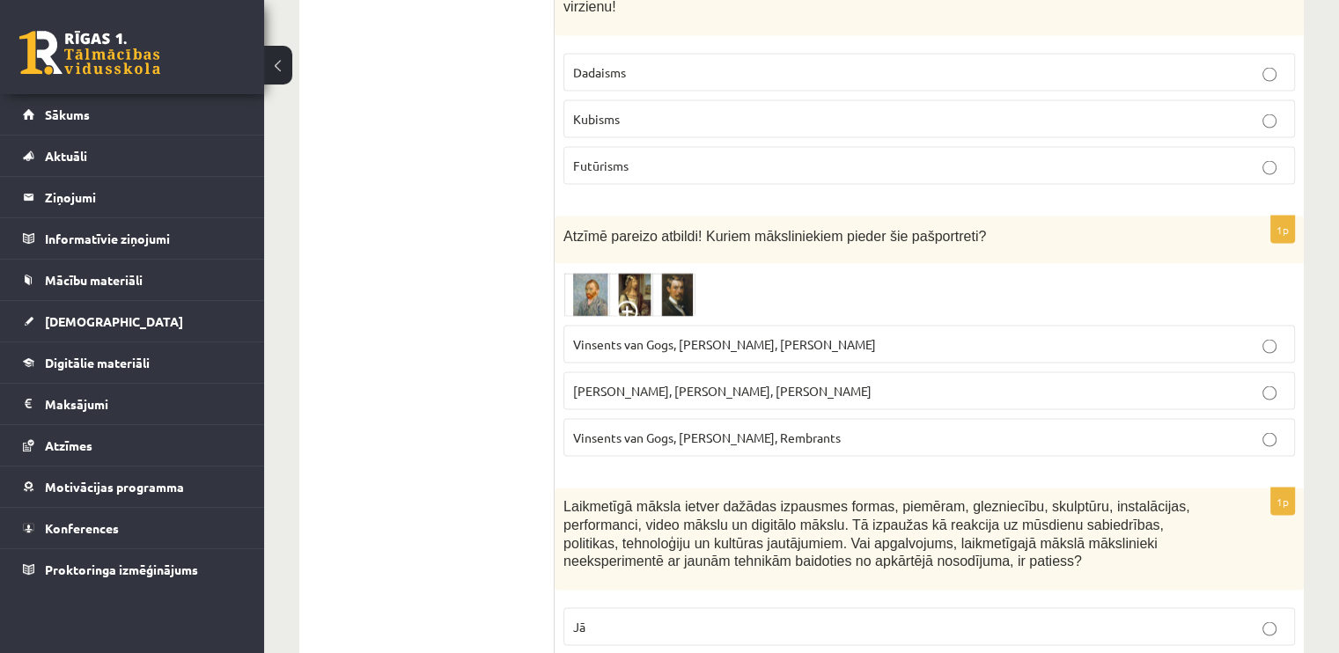
click at [638, 273] on img at bounding box center [630, 295] width 132 height 44
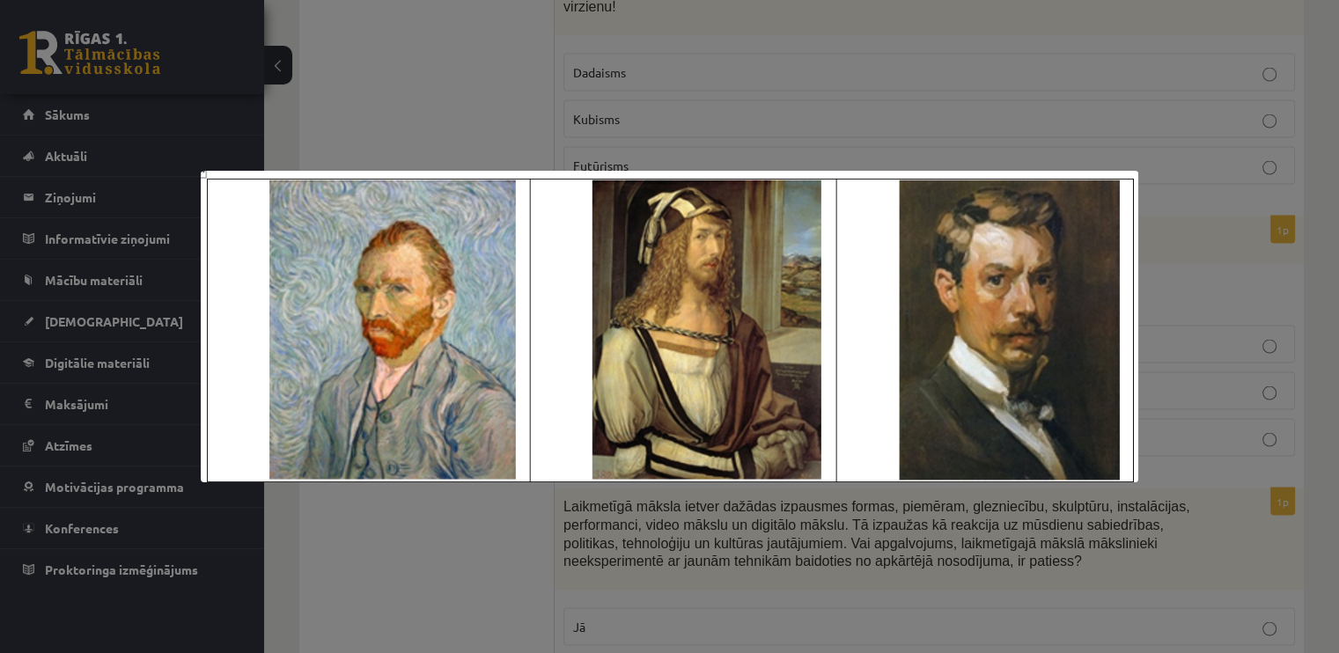
click at [933, 101] on div at bounding box center [669, 326] width 1339 height 653
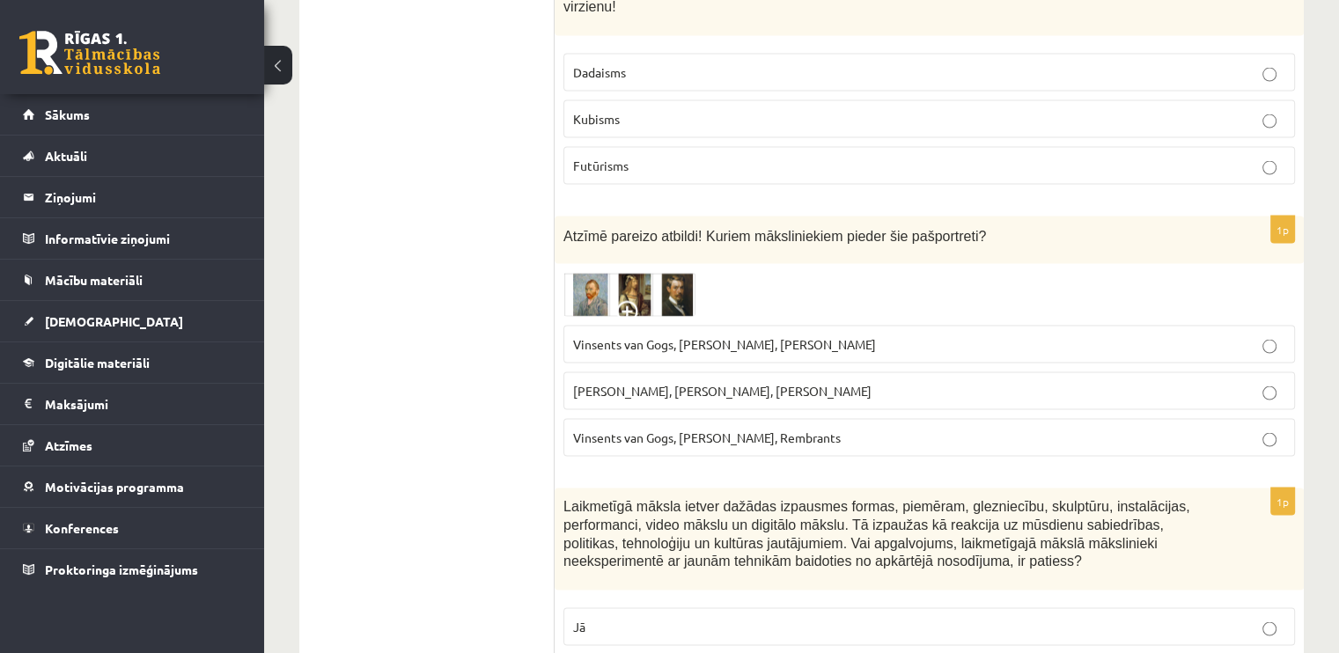
click at [627, 336] on span "Vinsents van Gogs, Albrehts Dīrers, Janis Rozentāls" at bounding box center [724, 344] width 303 height 16
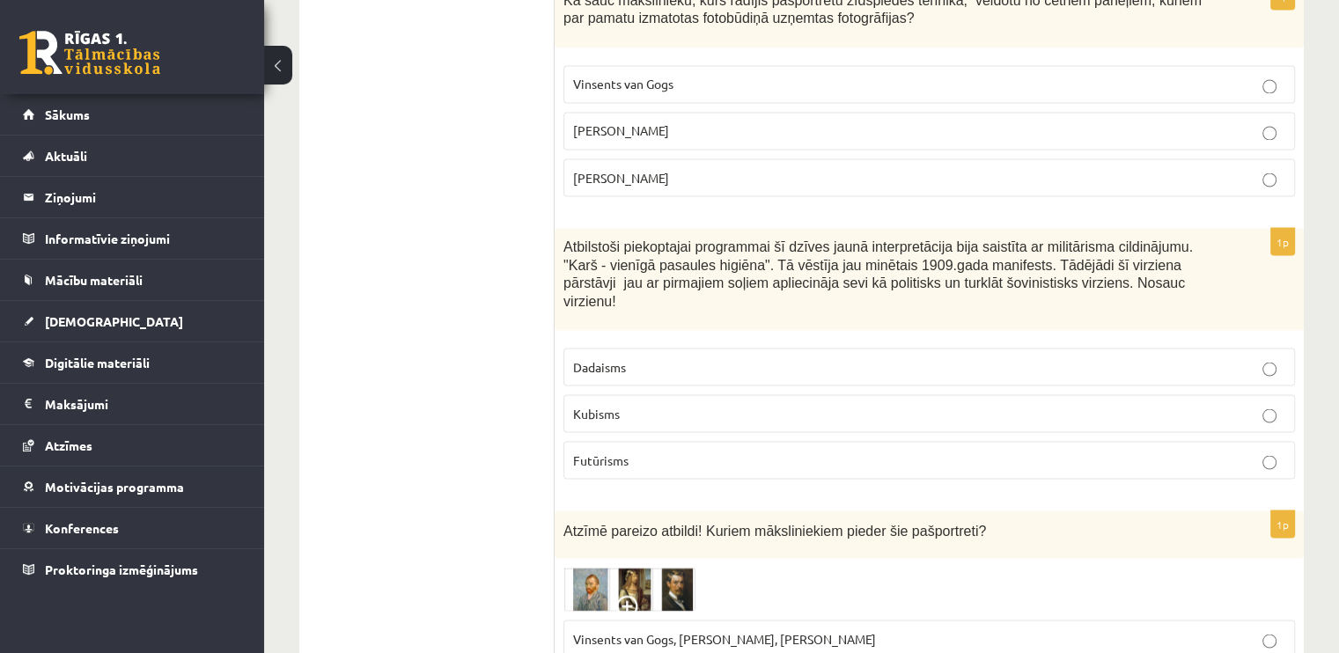
scroll to position [3089, 0]
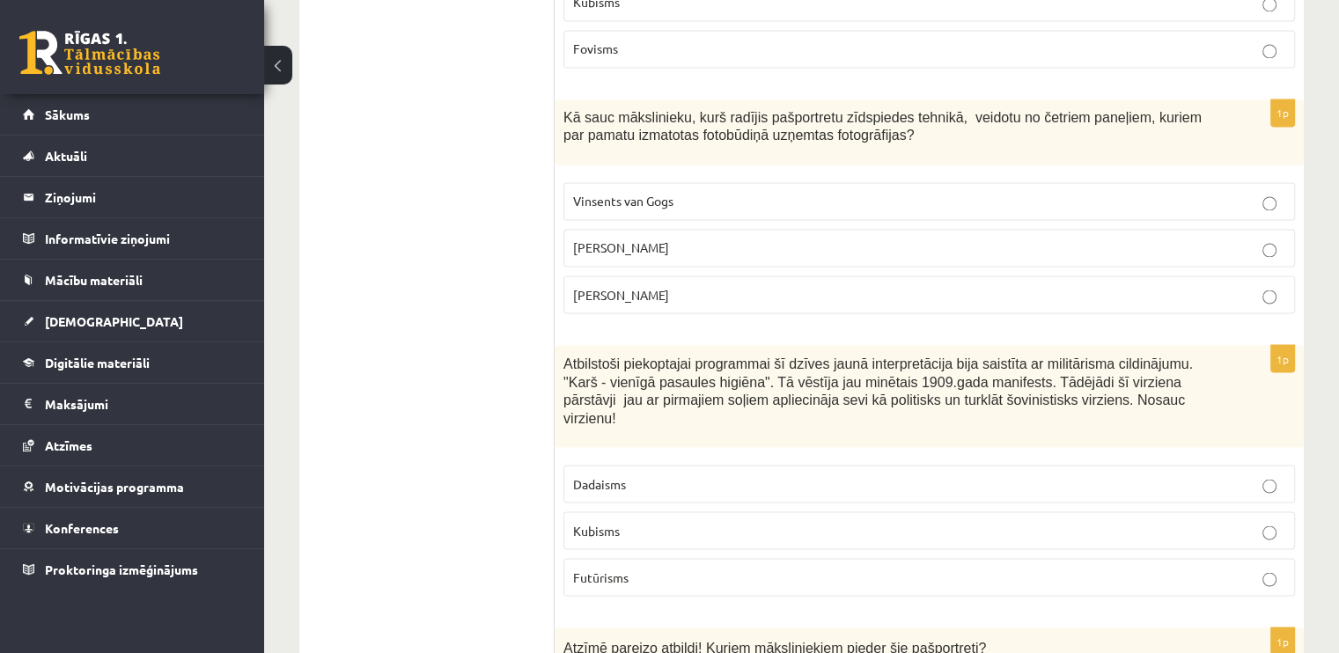
click at [683, 475] on p "Dadaisms" at bounding box center [929, 484] width 712 height 18
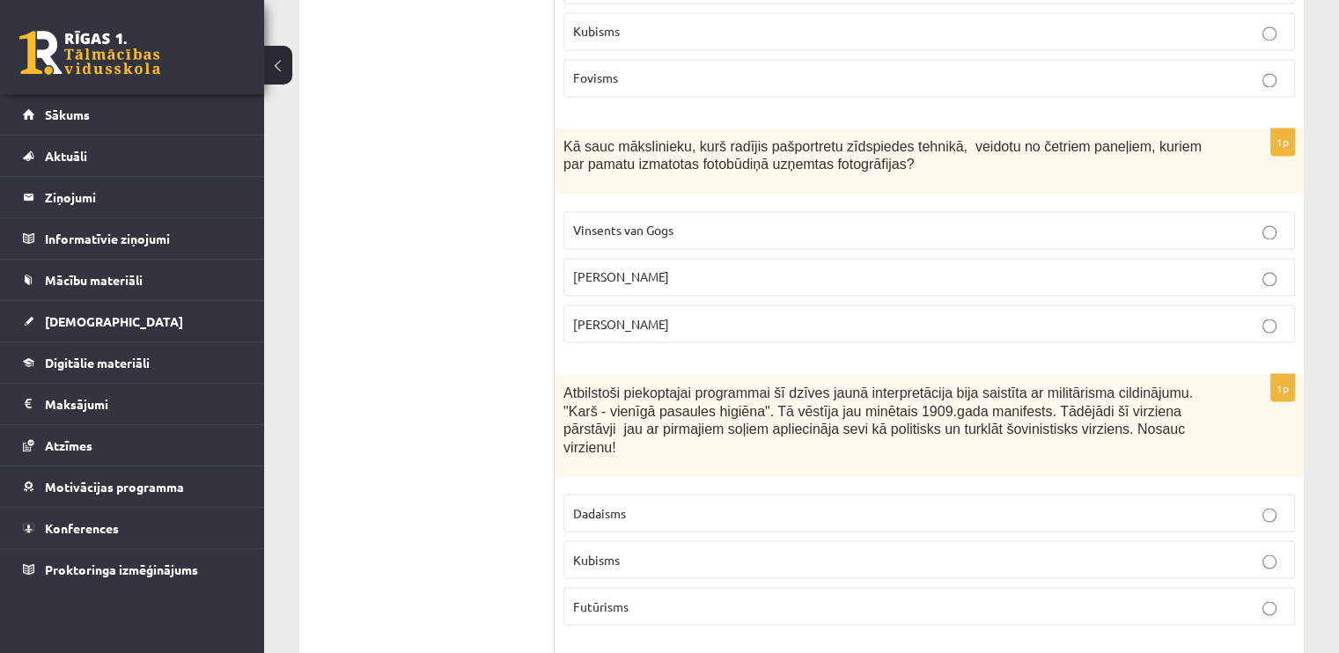
scroll to position [2942, 0]
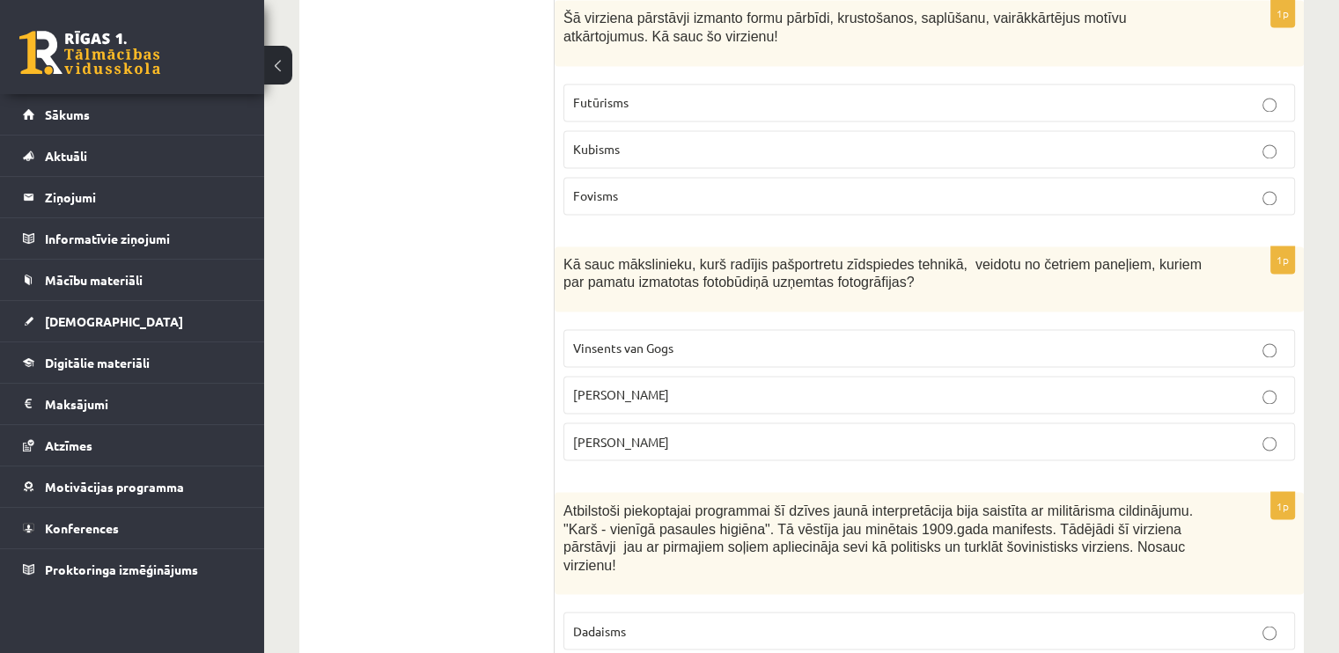
click at [695, 432] on p "Miervaldis Polis" at bounding box center [929, 441] width 712 height 18
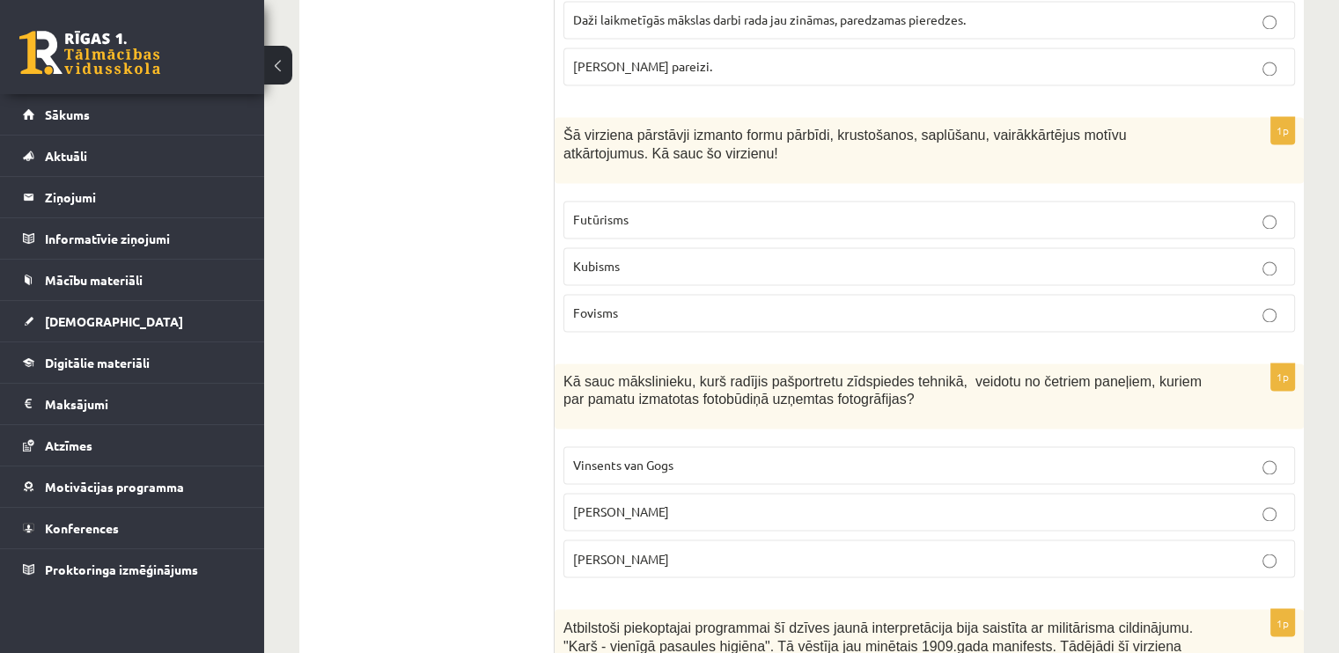
scroll to position [2737, 0]
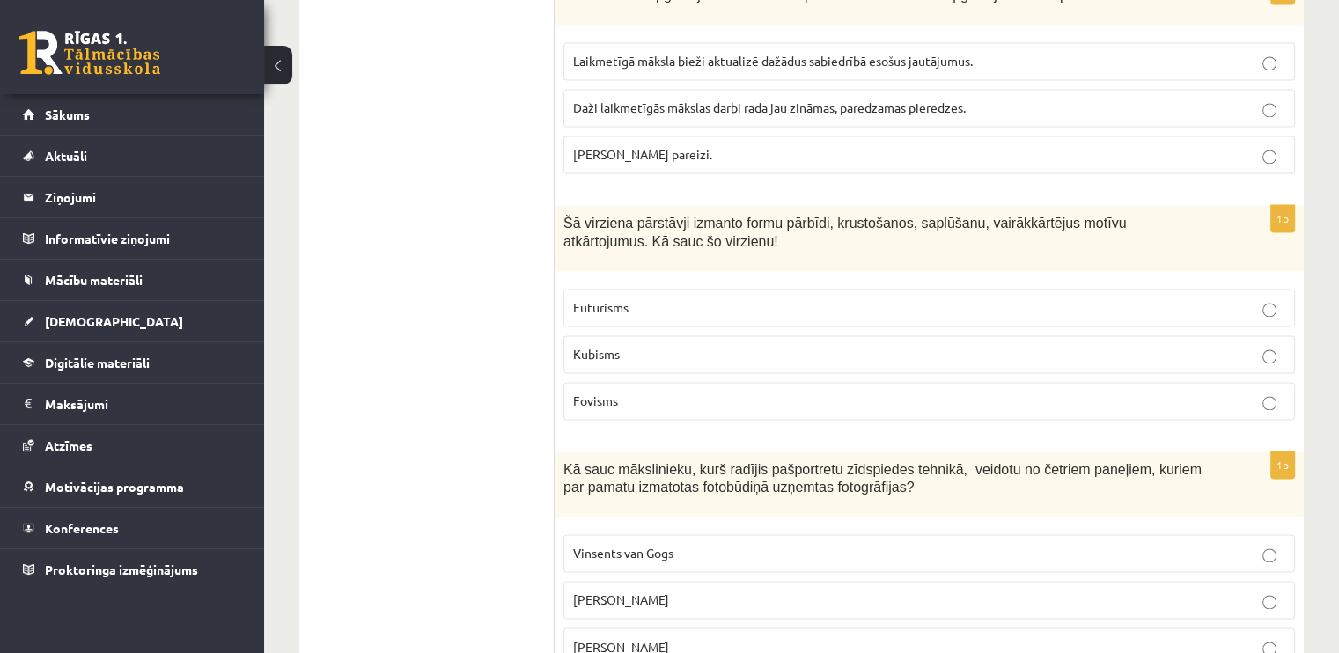
click at [675, 382] on label "Fovisms" at bounding box center [930, 401] width 732 height 38
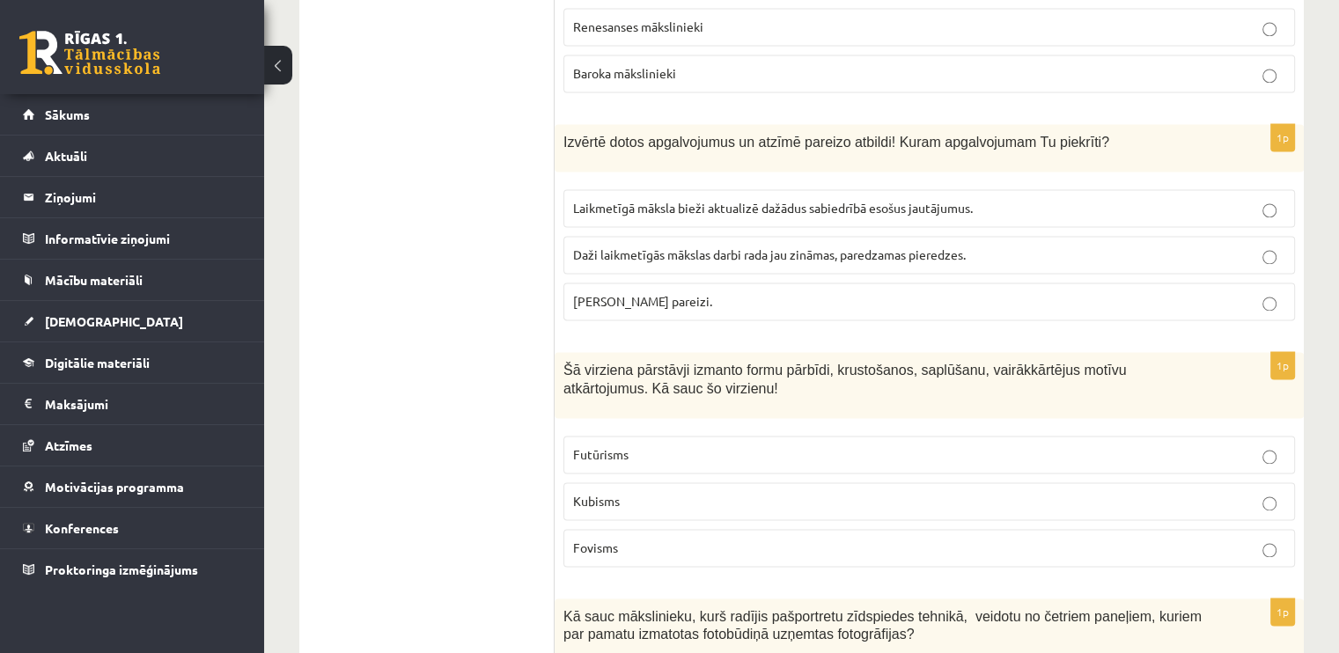
scroll to position [2561, 0]
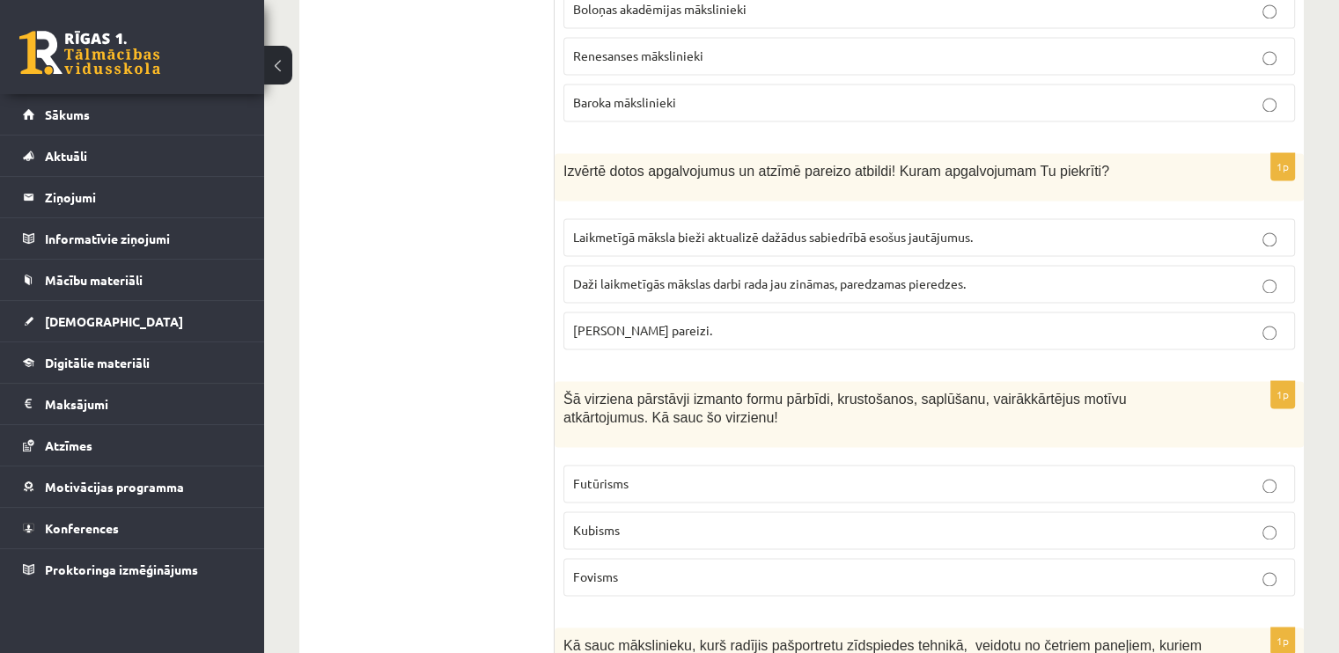
click at [771, 232] on span "Laikmetīgā māksla bieži aktualizē dažādus sabiedrībā esošus jautājumus." at bounding box center [773, 237] width 400 height 16
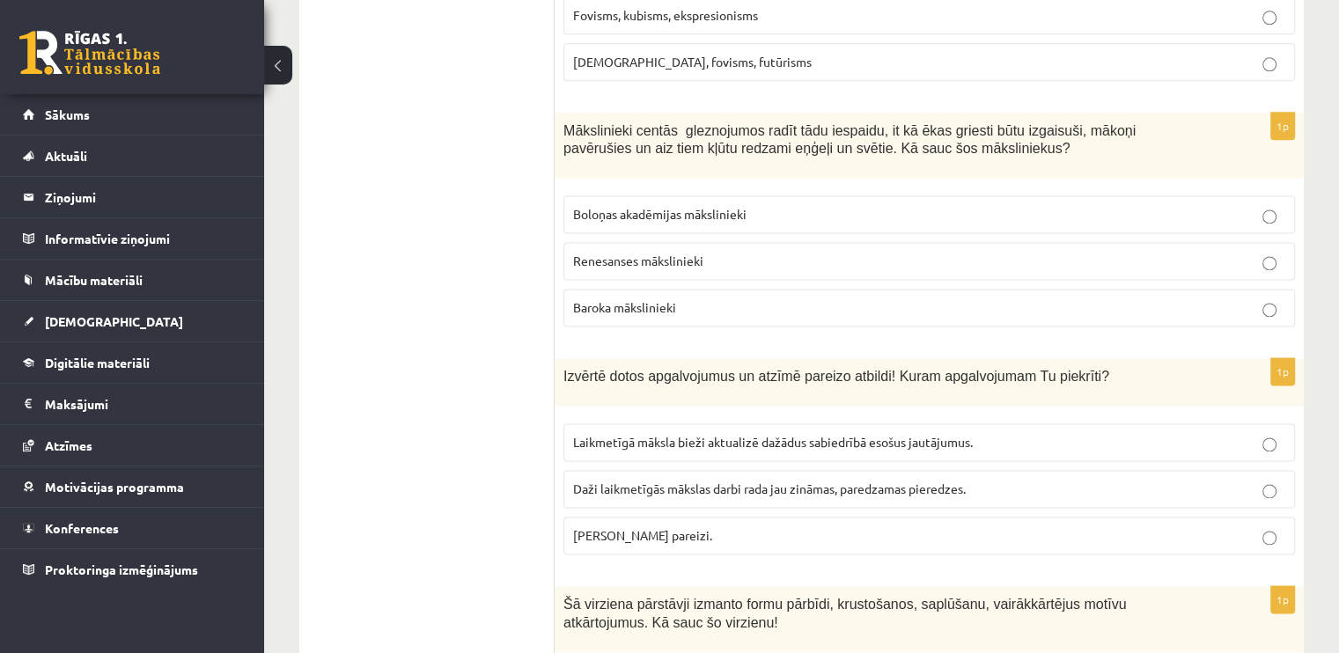
scroll to position [2267, 0]
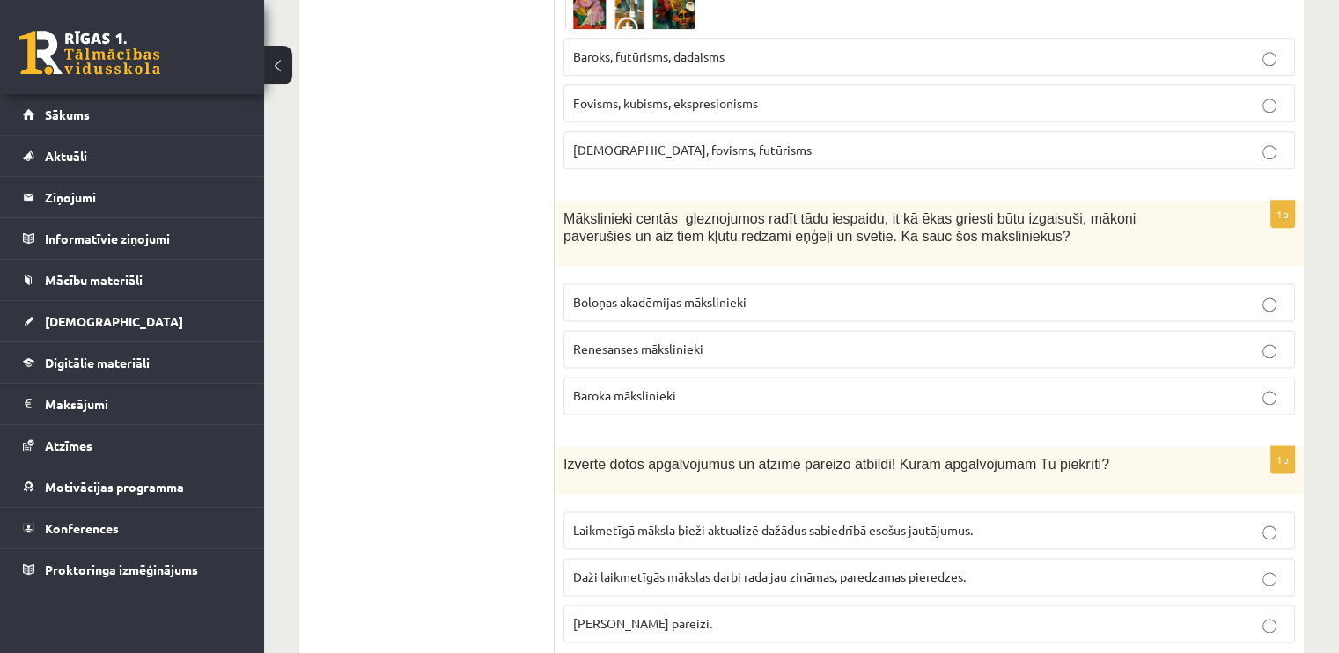
click at [798, 330] on label "Renesanses mākslinieki" at bounding box center [930, 349] width 732 height 38
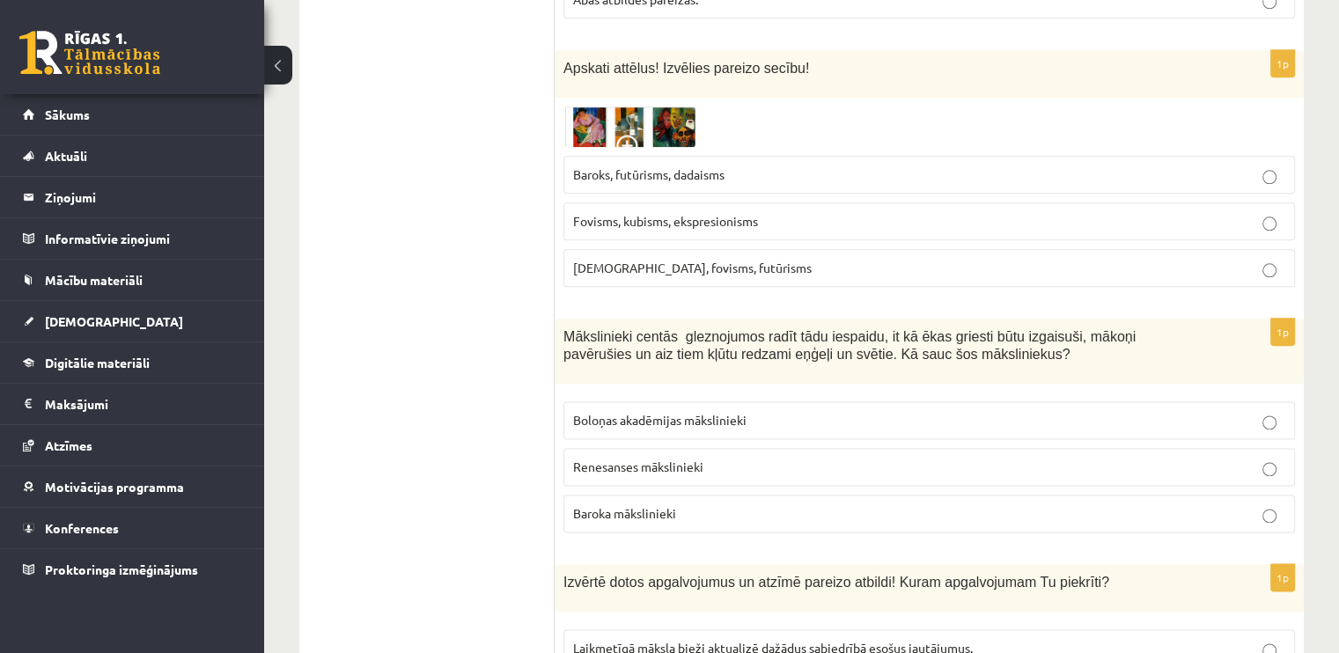
scroll to position [2061, 0]
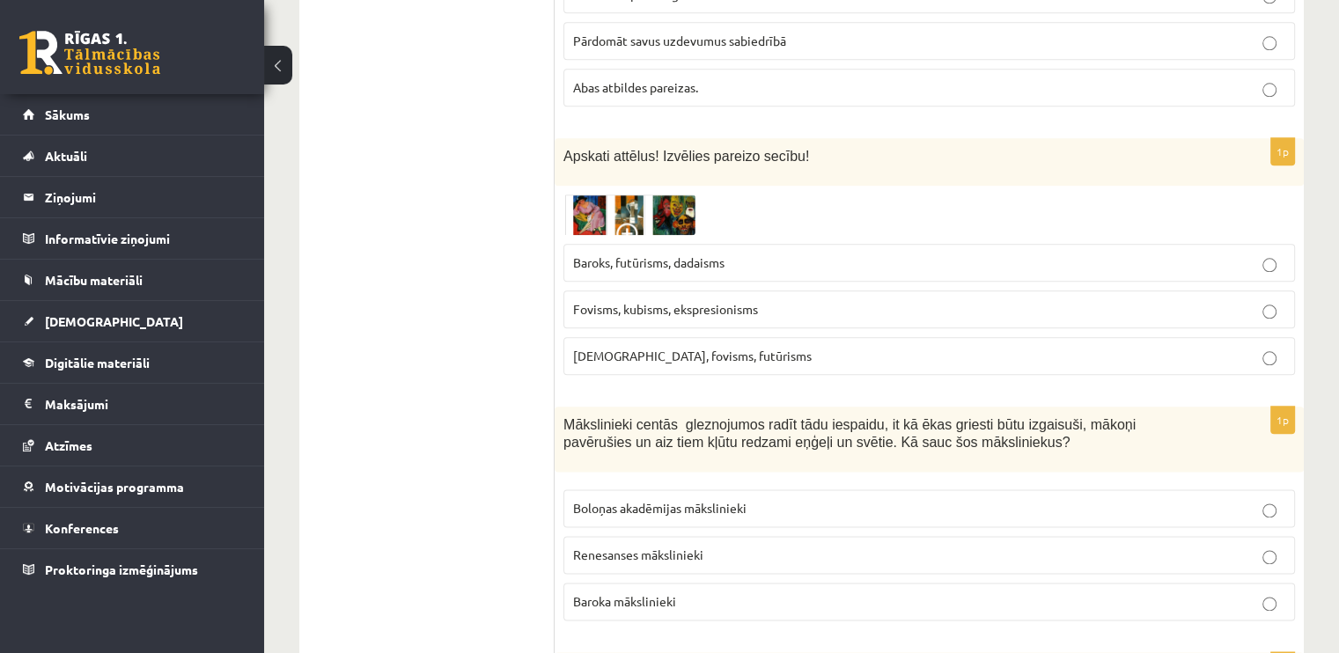
click at [588, 203] on img at bounding box center [630, 215] width 132 height 41
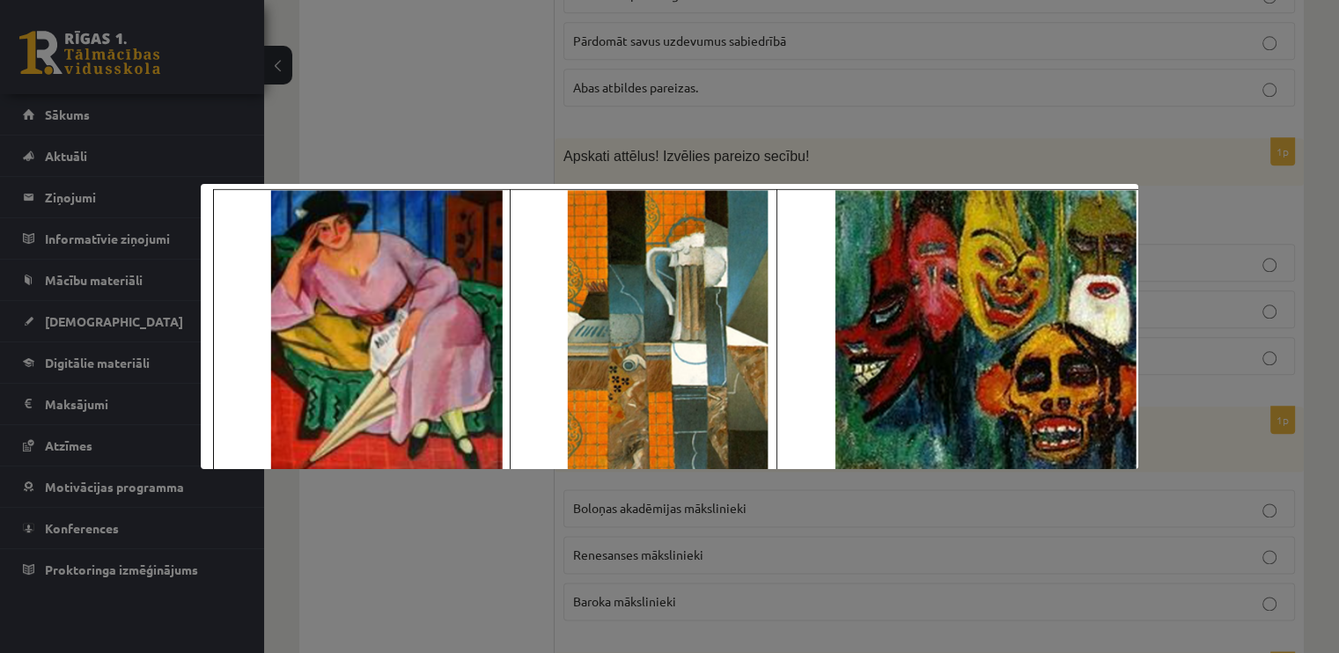
click at [839, 485] on div at bounding box center [669, 326] width 1339 height 653
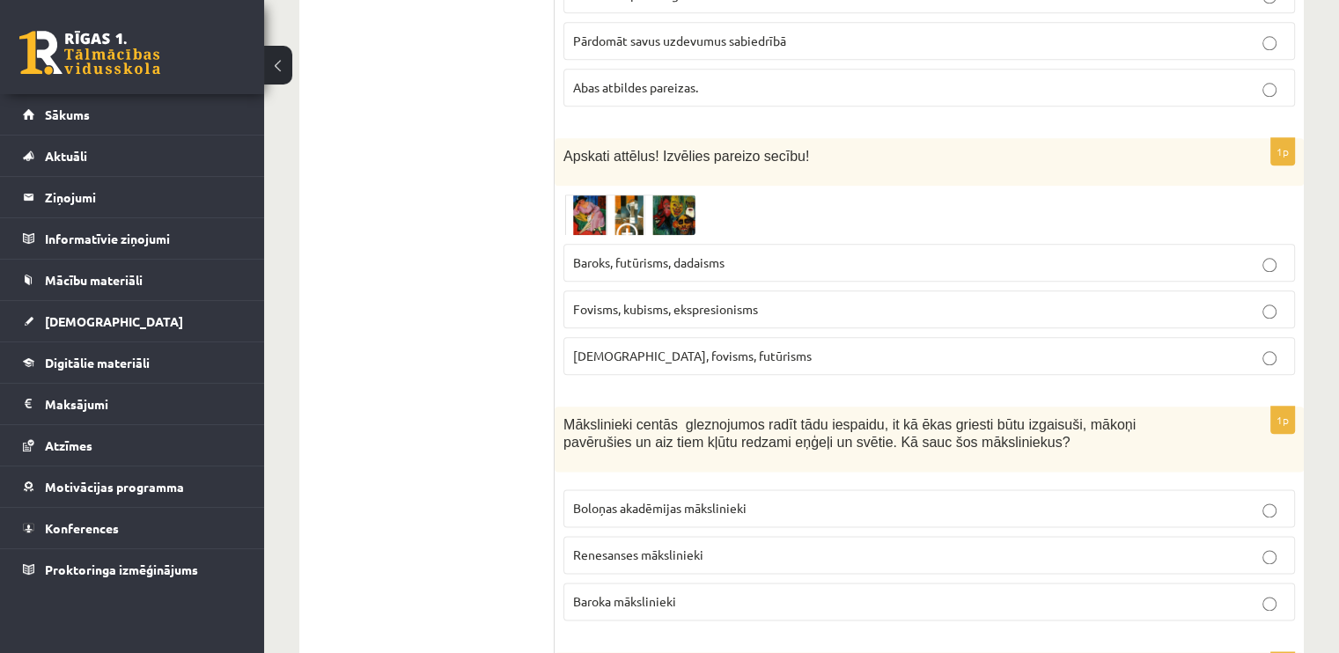
click at [707, 347] on p "Kubisms, fovisms, futūrisms" at bounding box center [929, 356] width 712 height 18
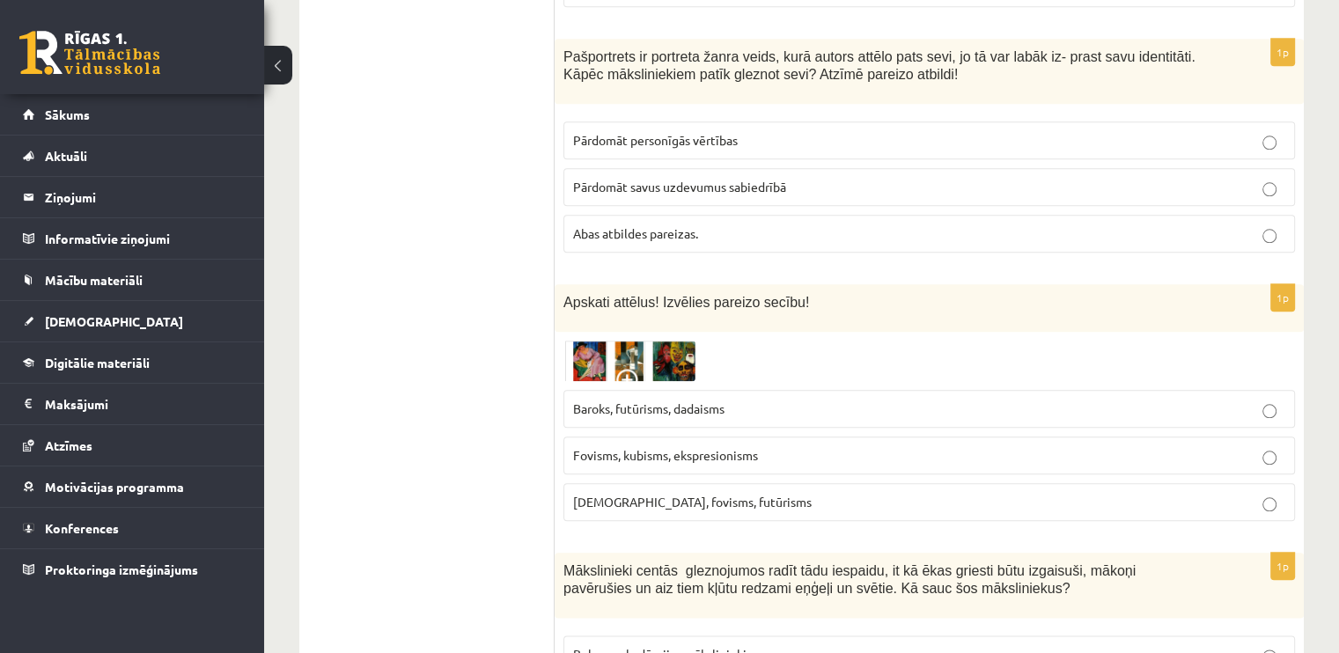
scroll to position [1768, 0]
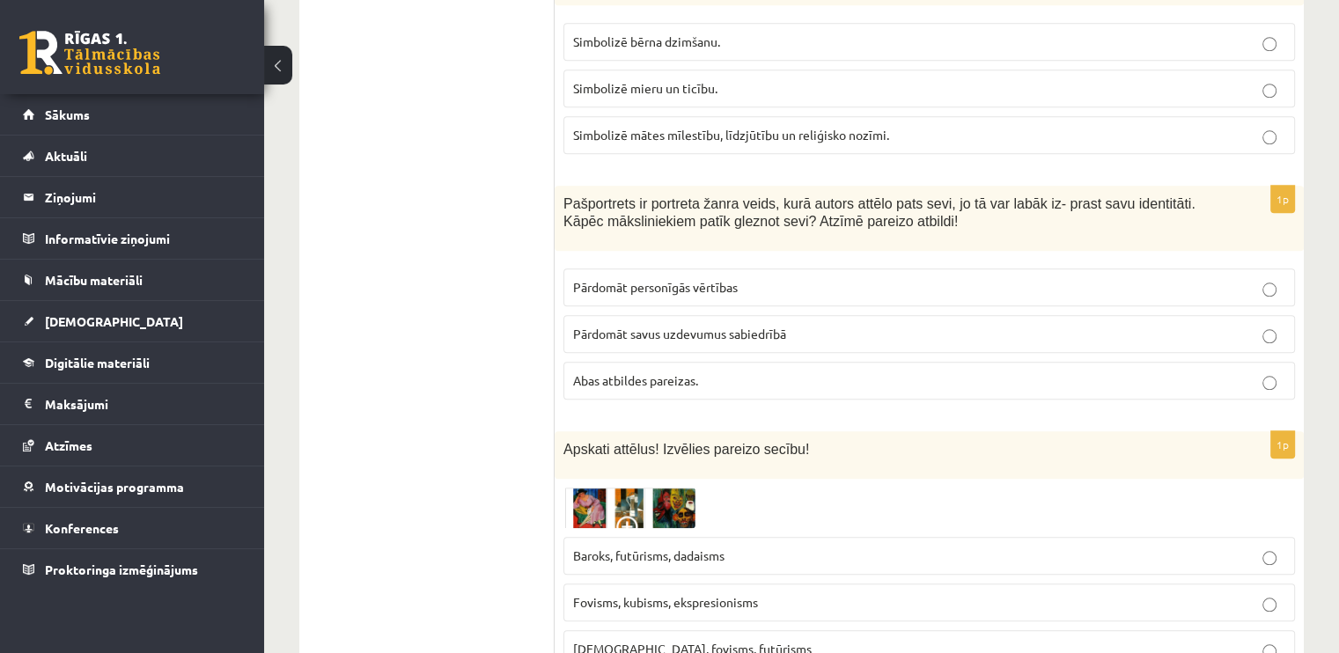
click at [731, 380] on p "Abas atbildes pareizas." at bounding box center [929, 381] width 712 height 18
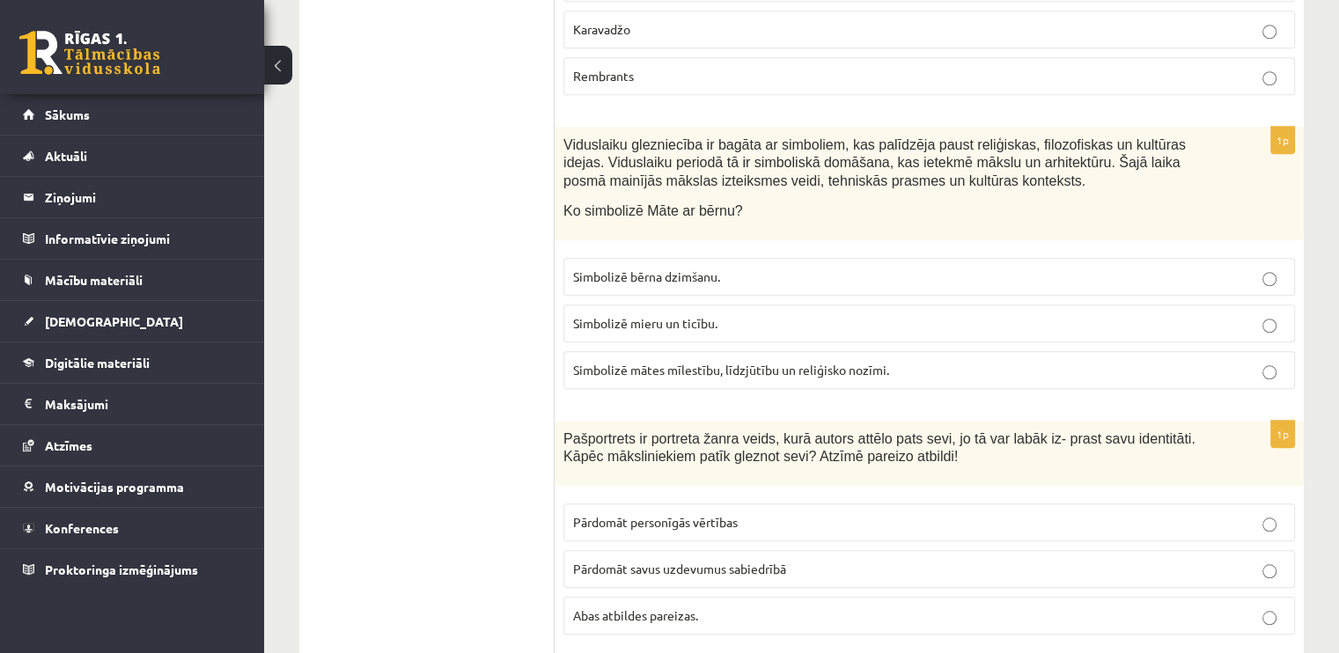
scroll to position [1475, 0]
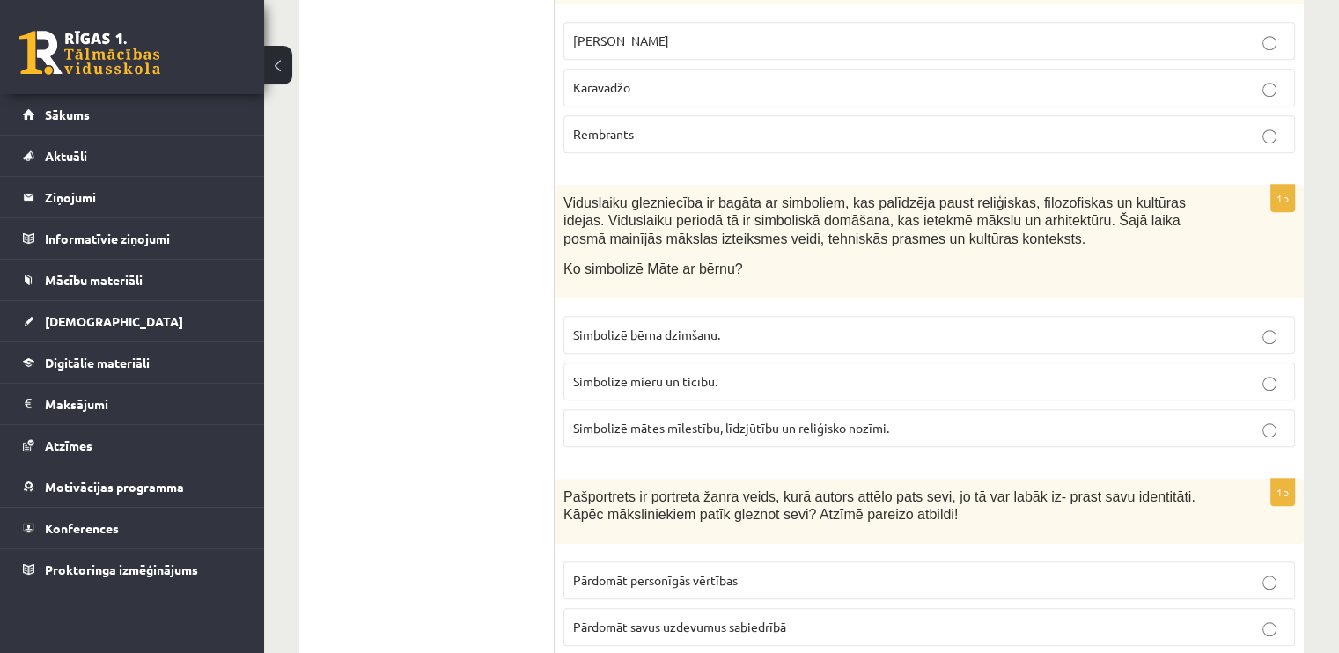
click at [764, 419] on p "Simbolizē mātes mīlestību, līdzjūtību un reliģisko nozīmi." at bounding box center [929, 428] width 712 height 18
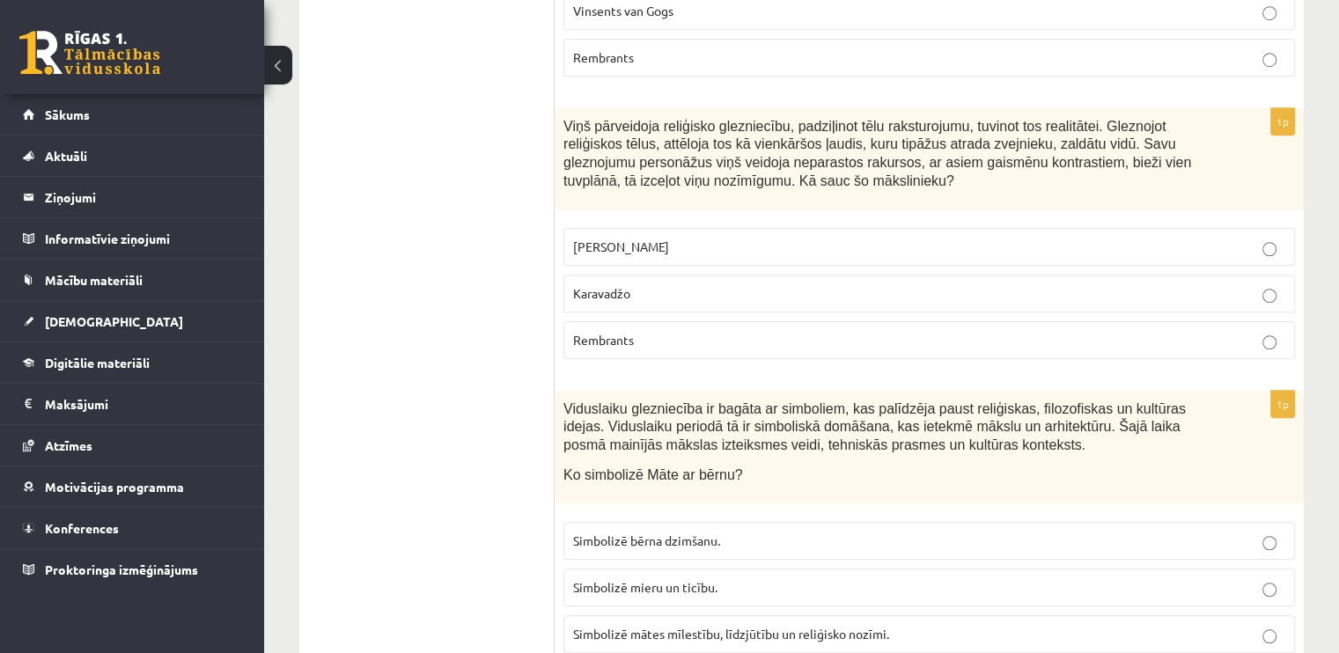
scroll to position [1211, 0]
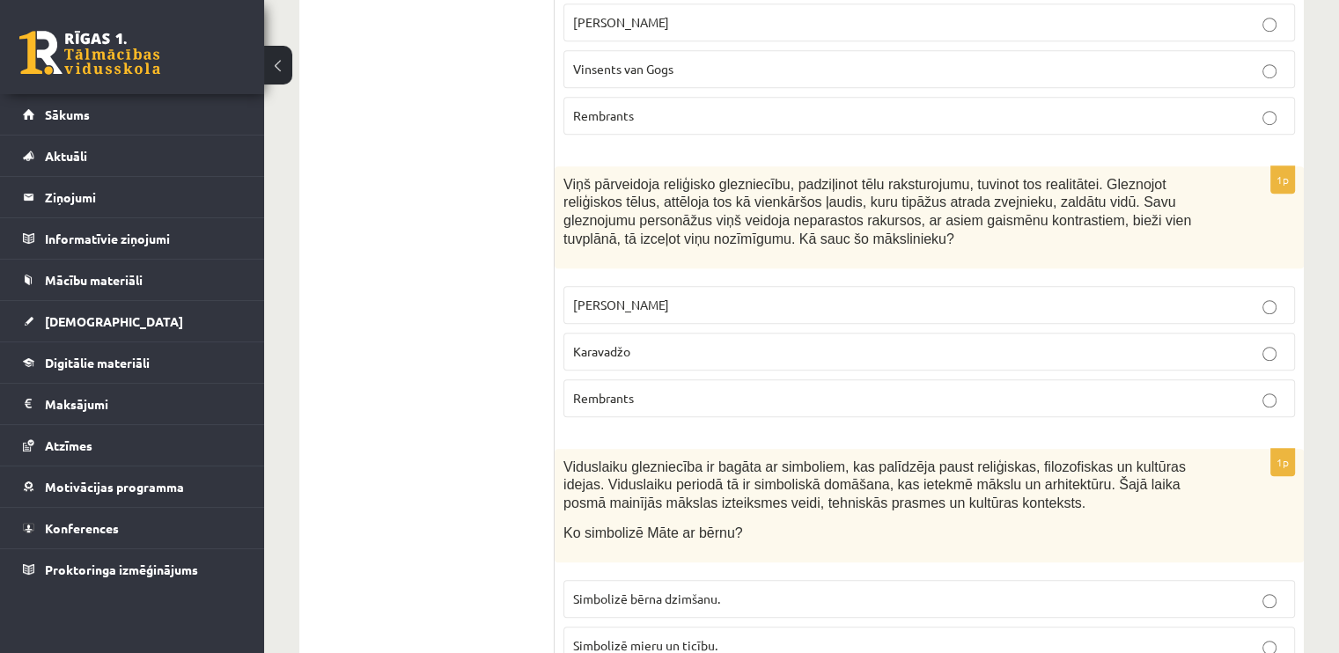
click at [750, 343] on p "Karavadžo" at bounding box center [929, 352] width 712 height 18
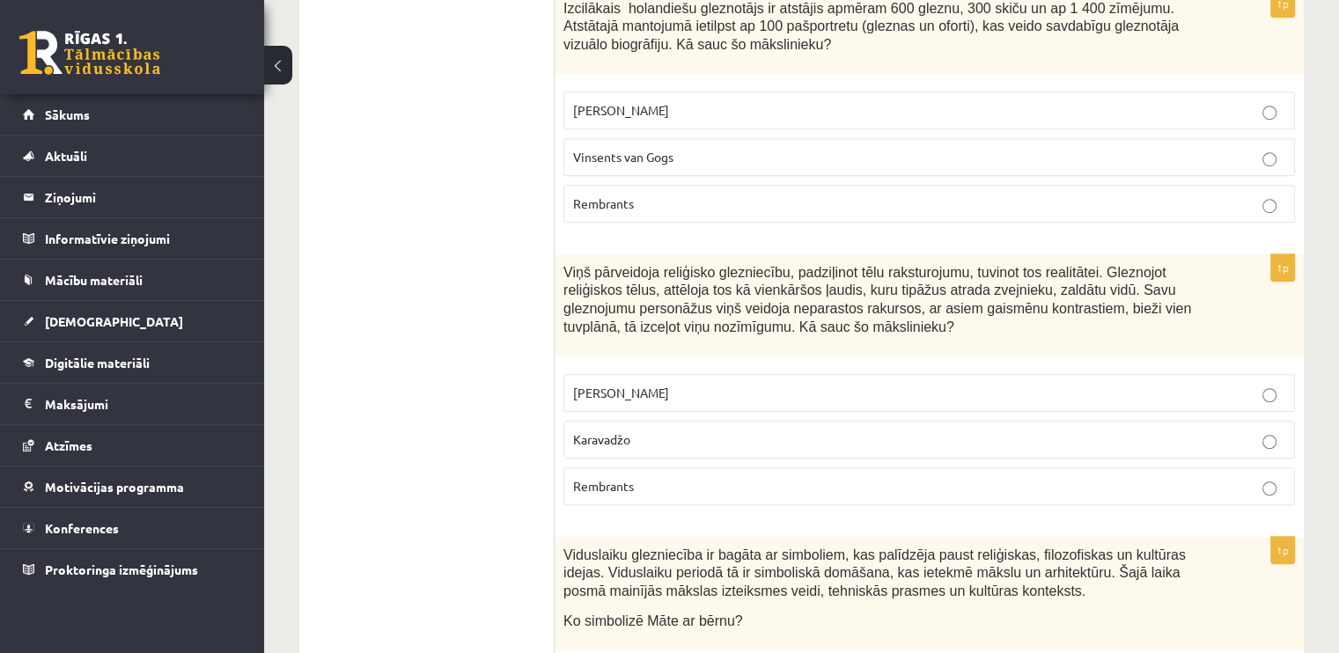
scroll to position [1005, 0]
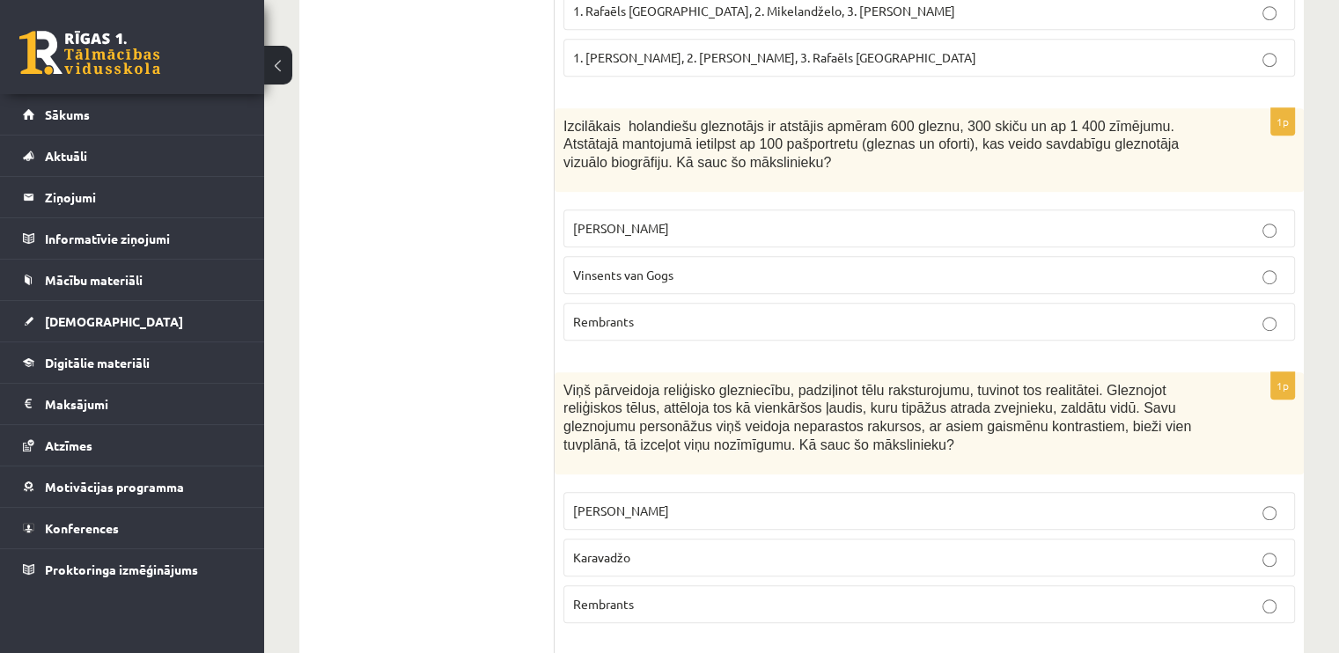
click at [657, 271] on span "Vinsents van Gogs" at bounding box center [623, 275] width 100 height 16
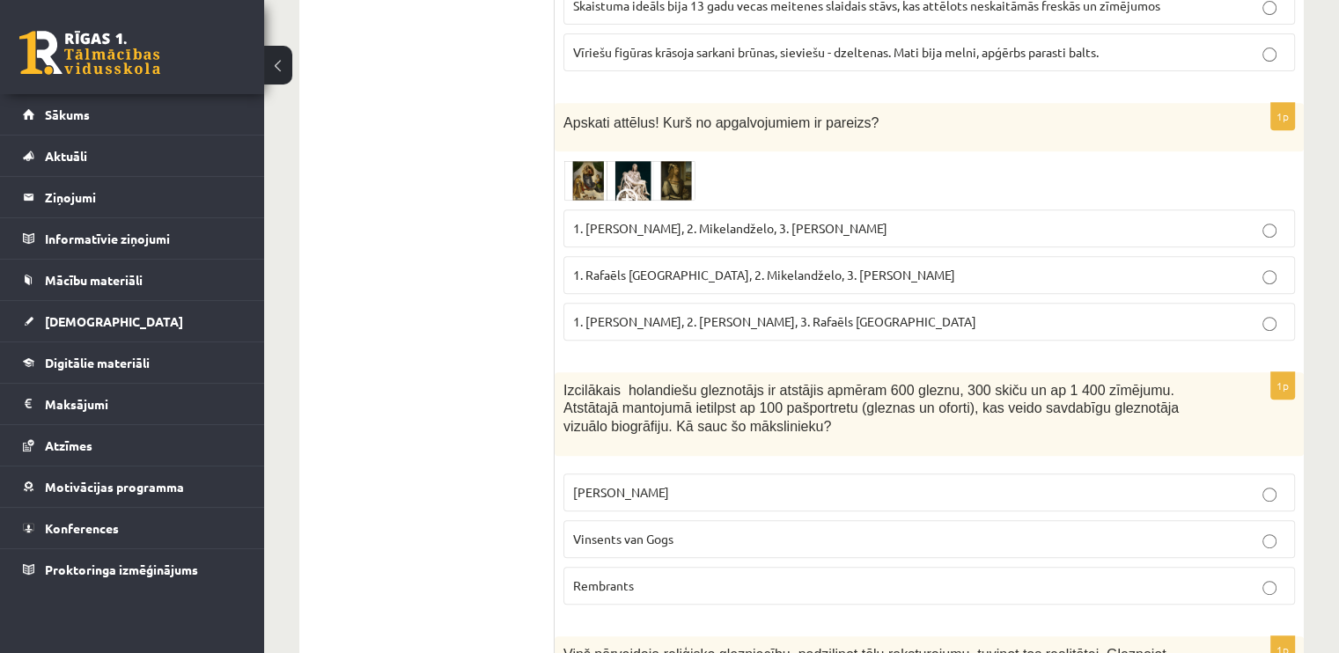
scroll to position [682, 0]
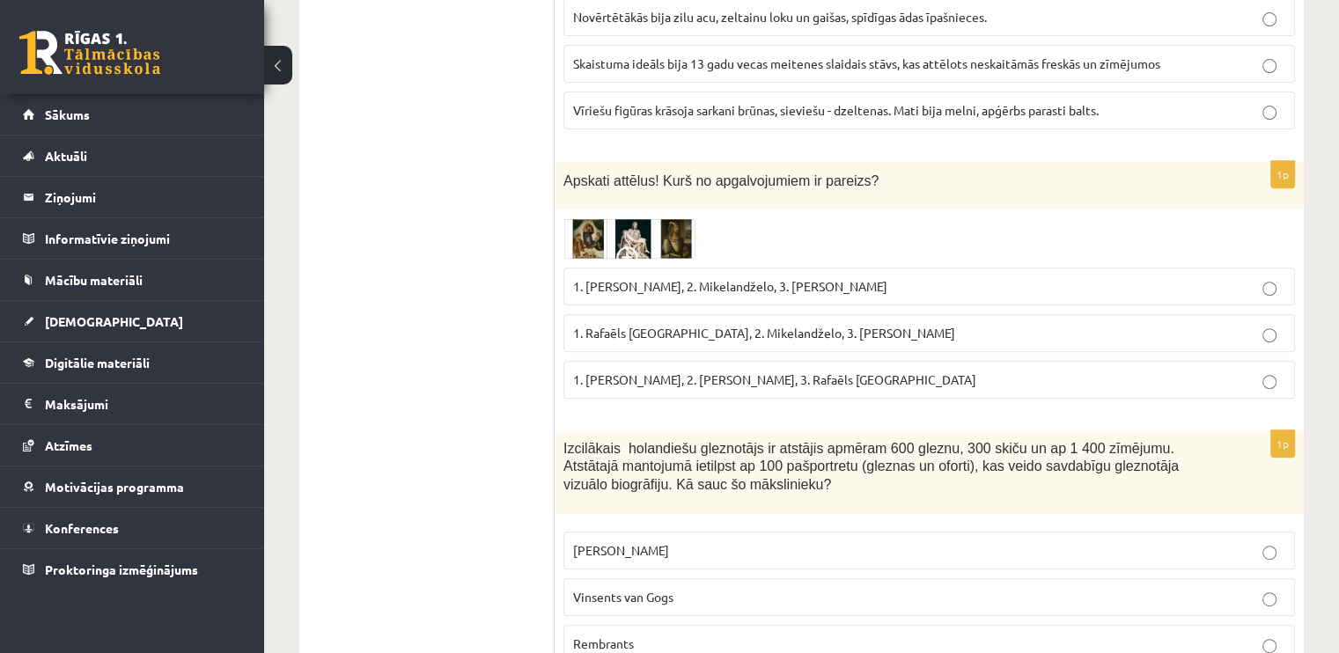
click at [578, 245] on img at bounding box center [630, 238] width 132 height 41
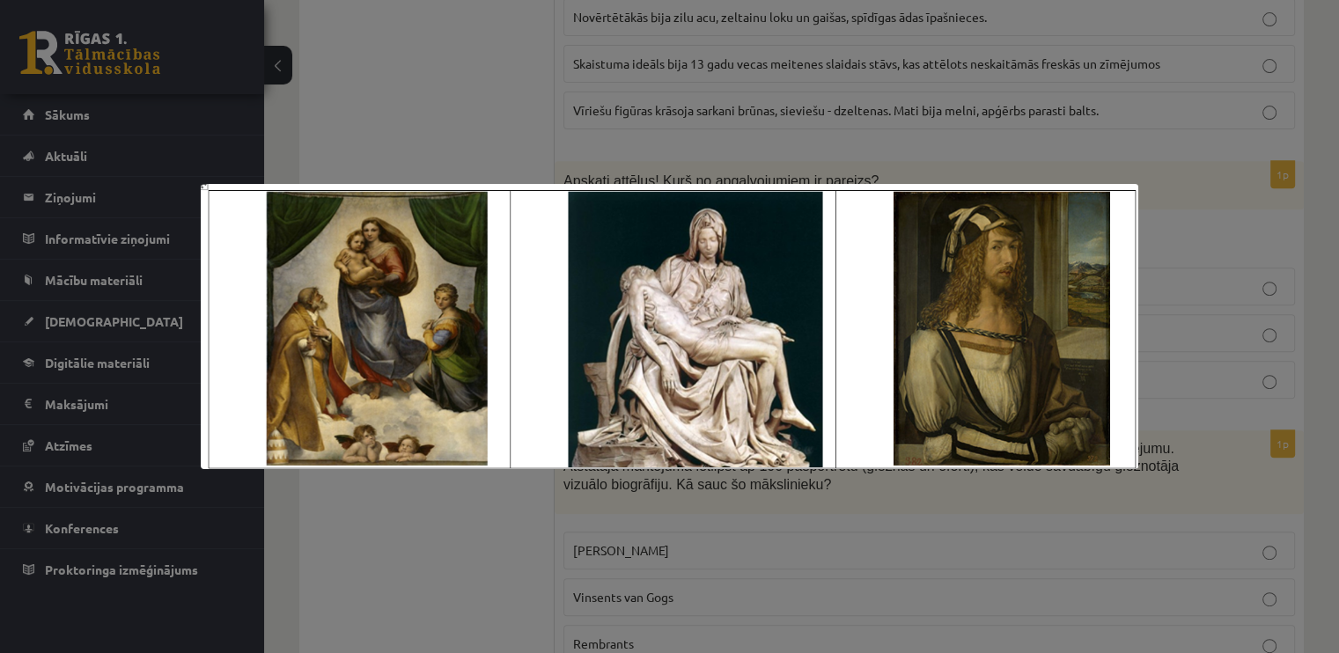
click at [931, 556] on div at bounding box center [669, 326] width 1339 height 653
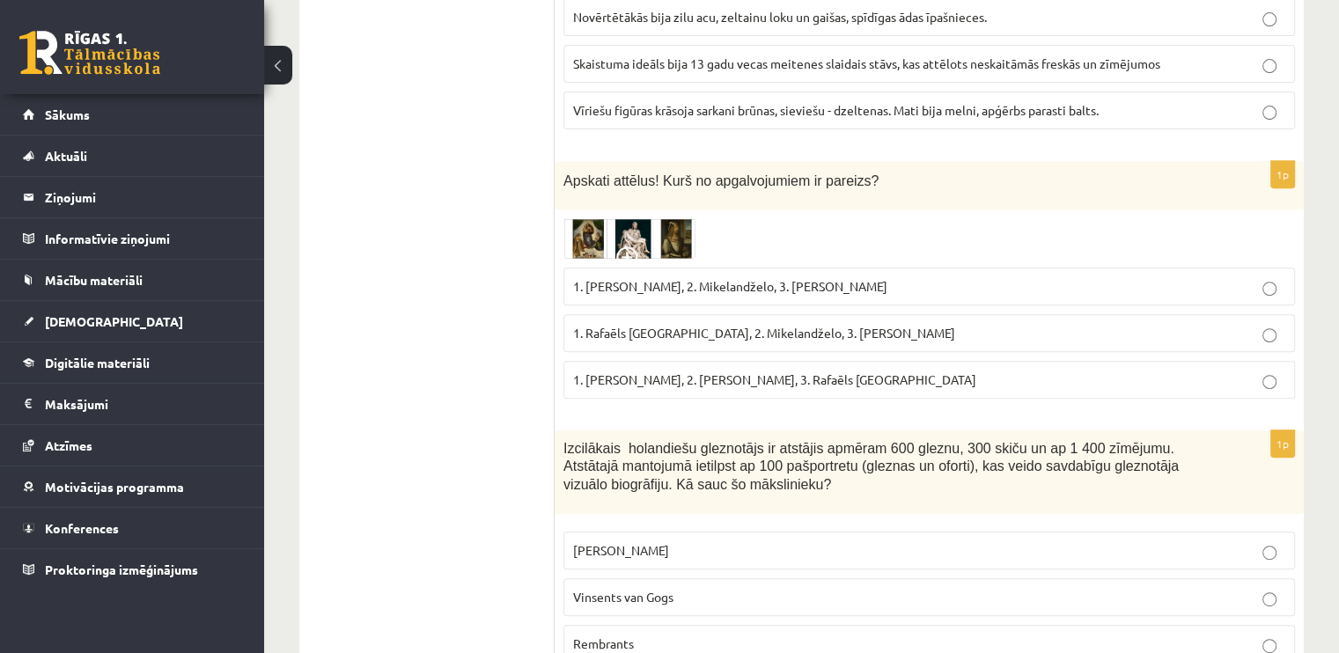
click at [583, 228] on img at bounding box center [630, 238] width 132 height 41
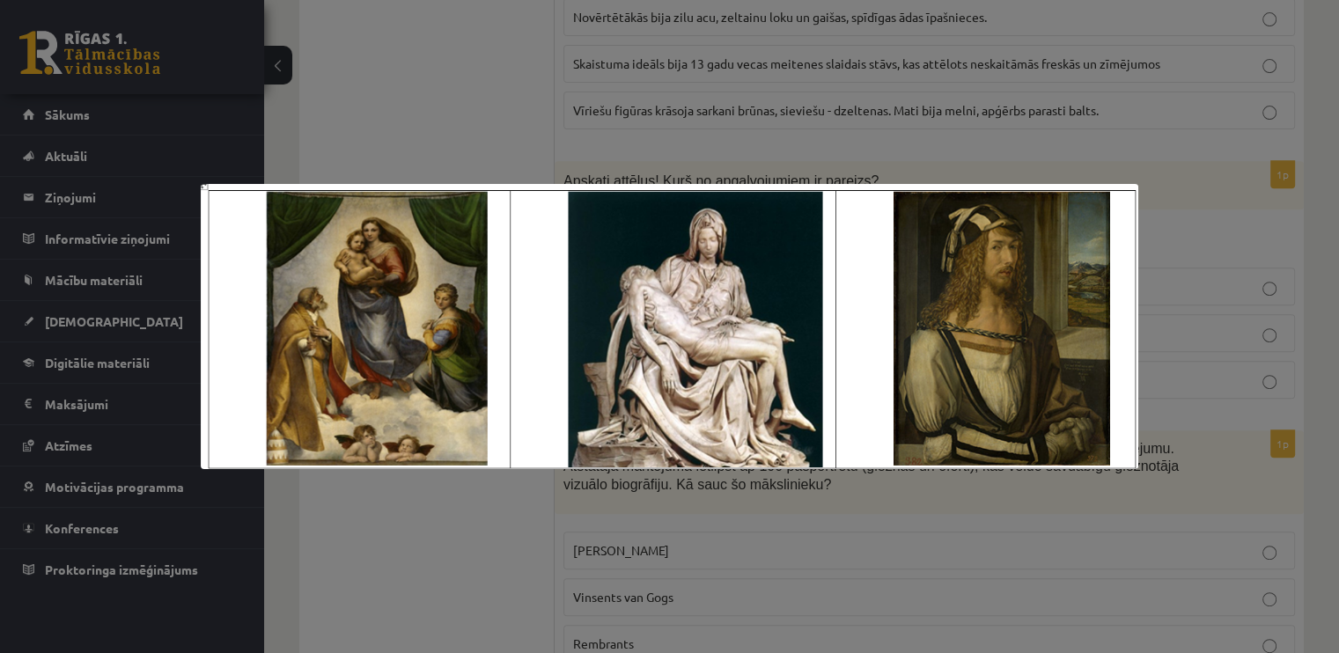
click at [1024, 81] on div at bounding box center [669, 326] width 1339 height 653
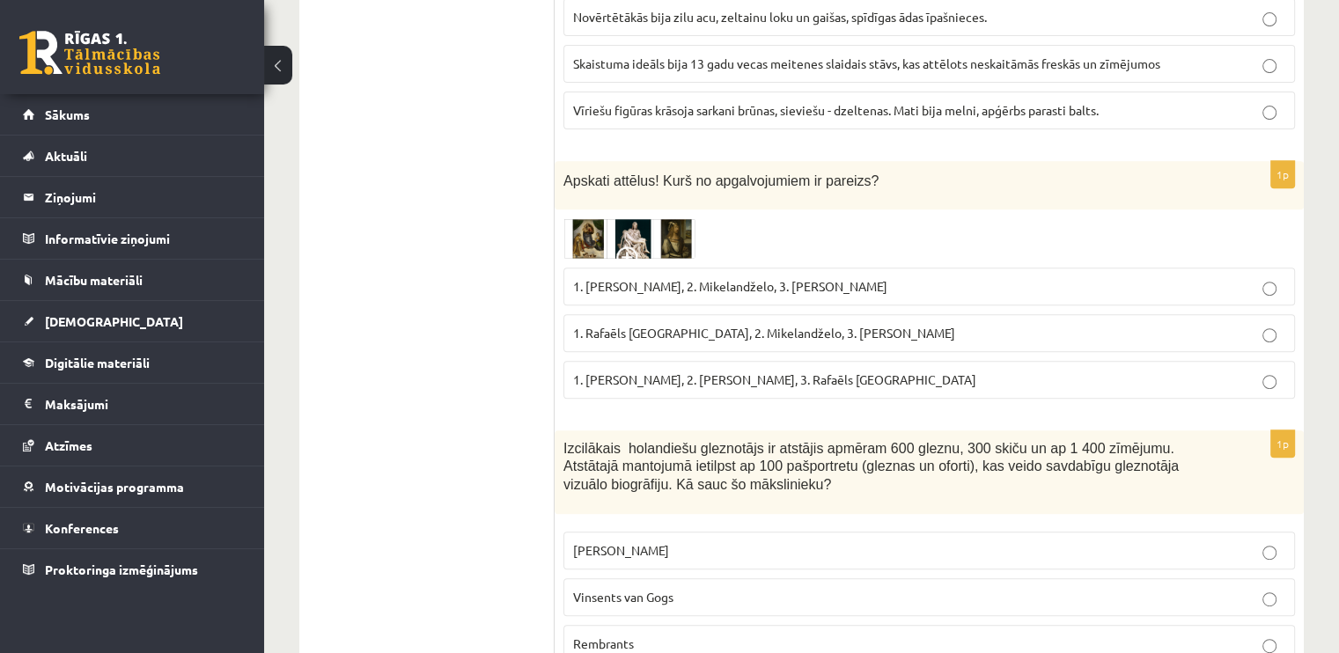
click at [990, 327] on p "1. Rafaēls Sancio da Urbīno, 2. Mikelandželo, 3. Albrehts Dīrers" at bounding box center [929, 333] width 712 height 18
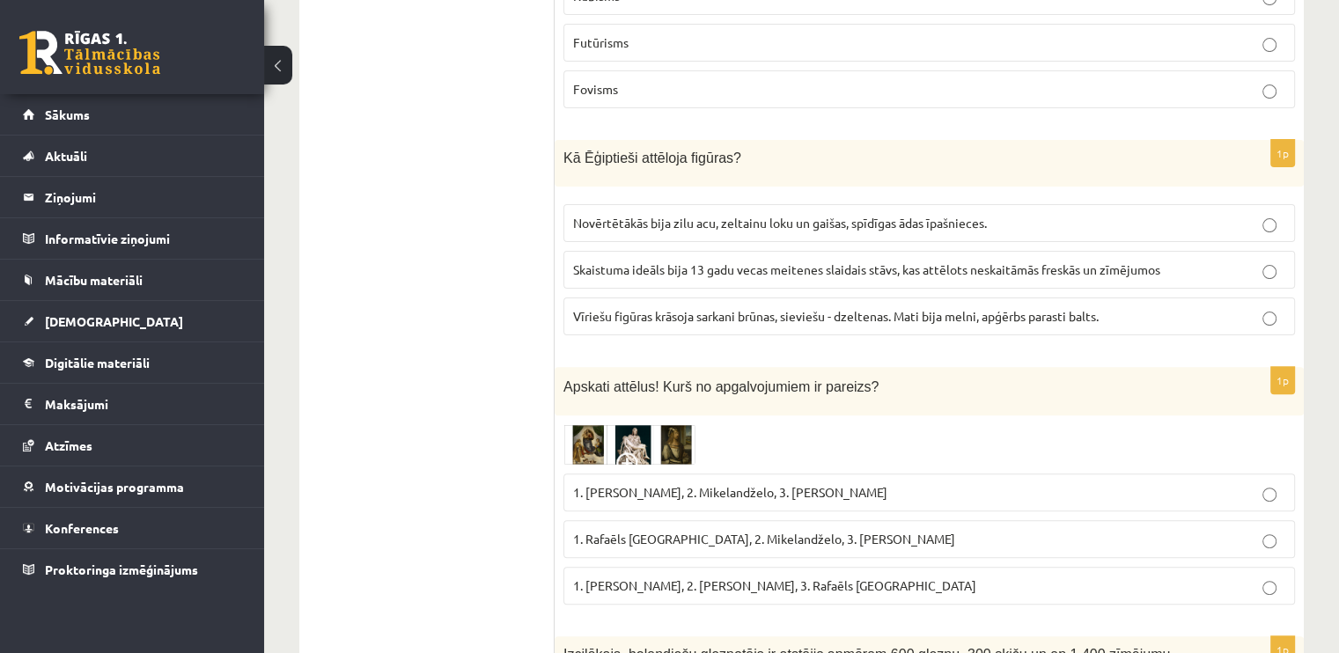
scroll to position [418, 0]
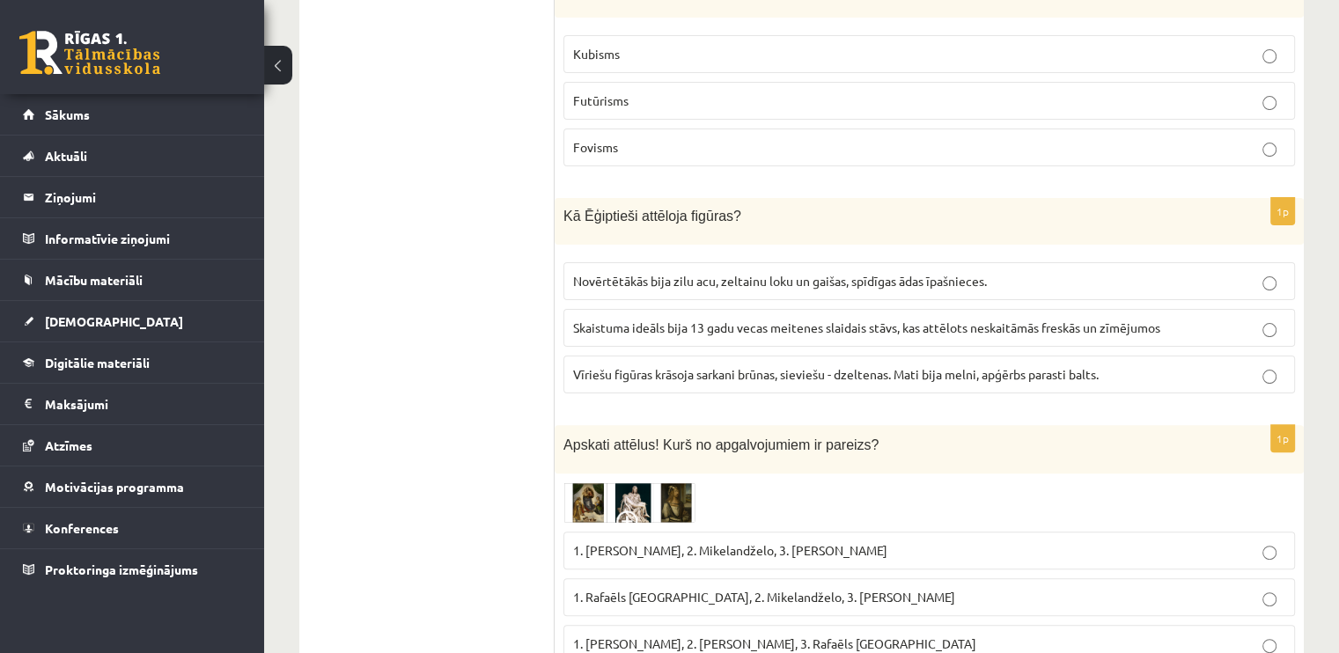
click at [815, 368] on span "Vīriešu figūras krāsoja sarkani brūnas, sieviešu - dzeltenas. Mati bija melni, …" at bounding box center [836, 374] width 526 height 16
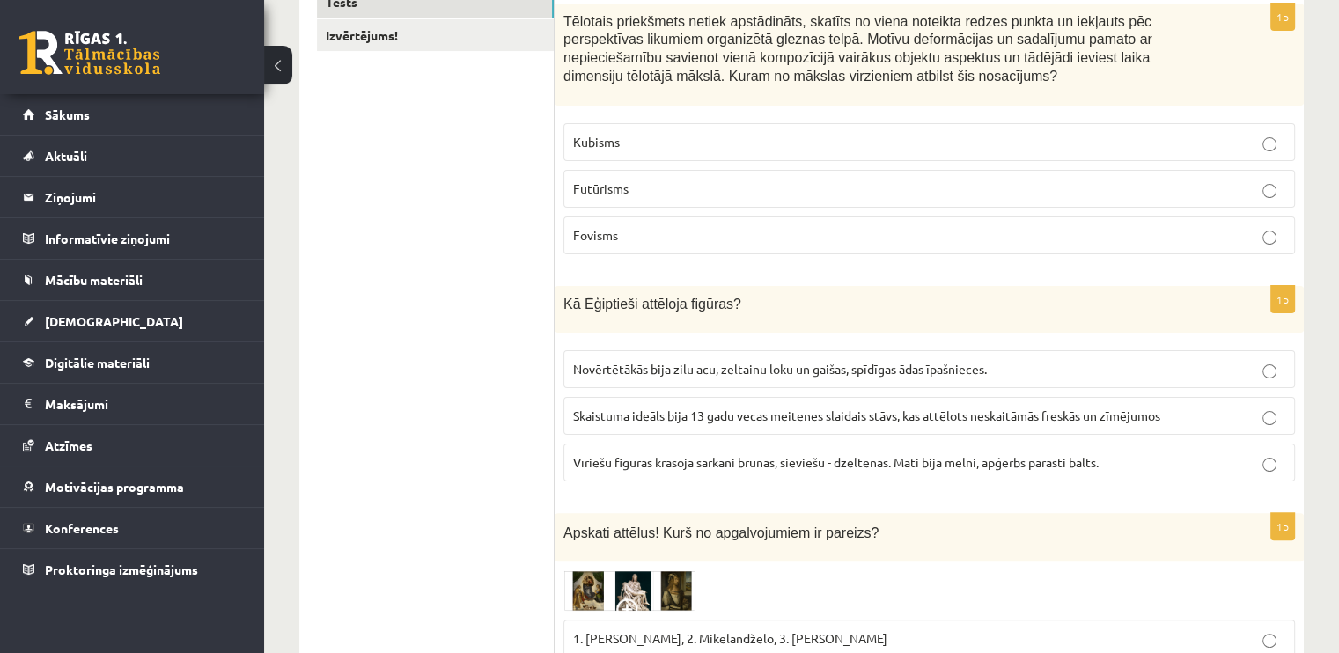
scroll to position [242, 0]
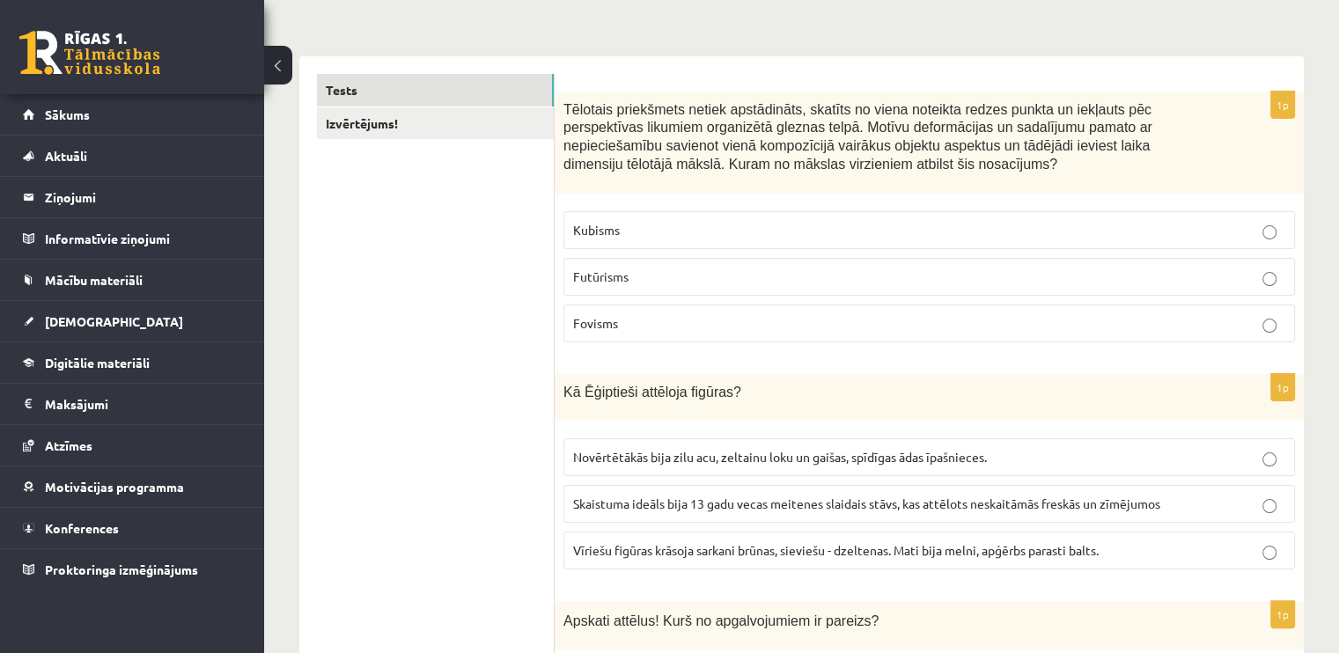
click at [754, 232] on p "Kubisms" at bounding box center [929, 230] width 712 height 18
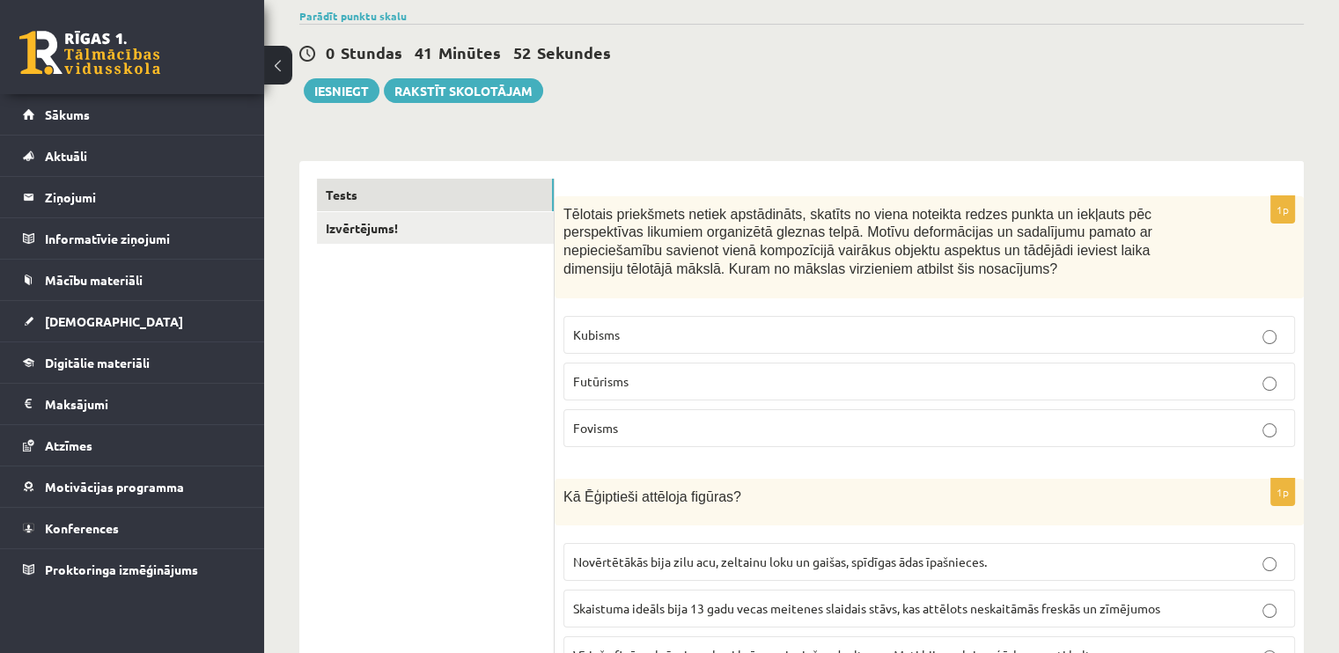
scroll to position [0, 0]
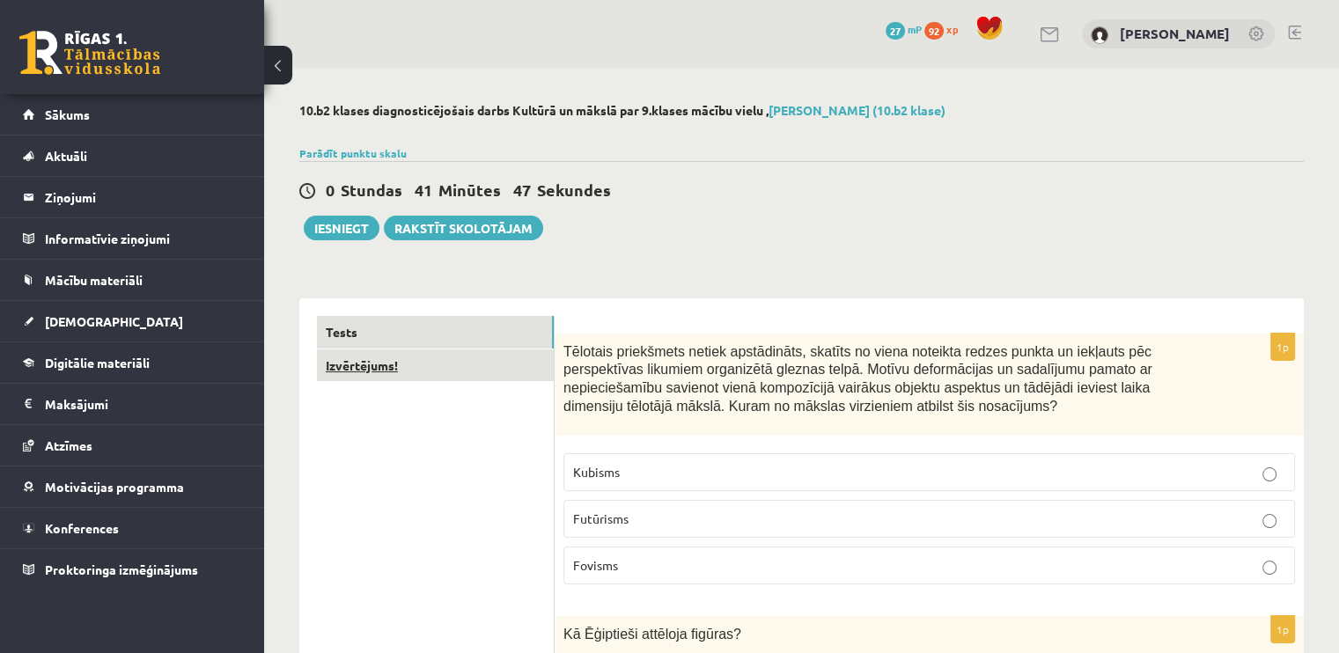
click at [477, 374] on link "Izvērtējums!" at bounding box center [435, 366] width 237 height 33
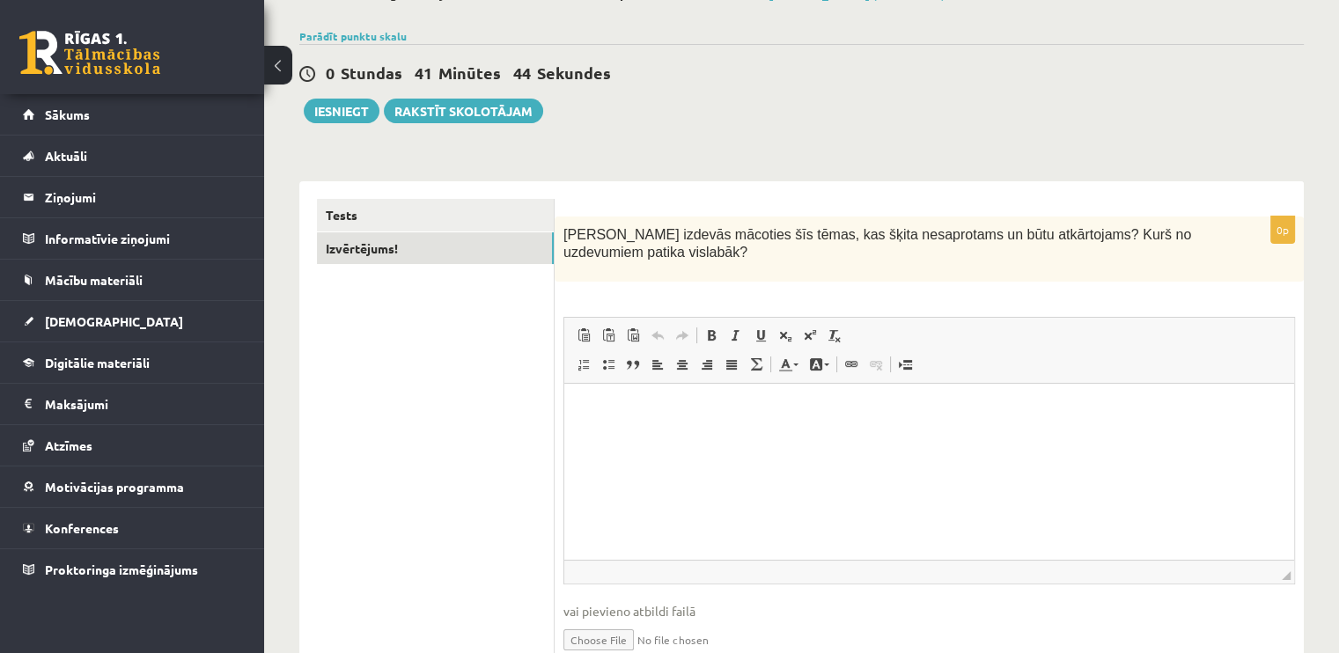
scroll to position [146, 0]
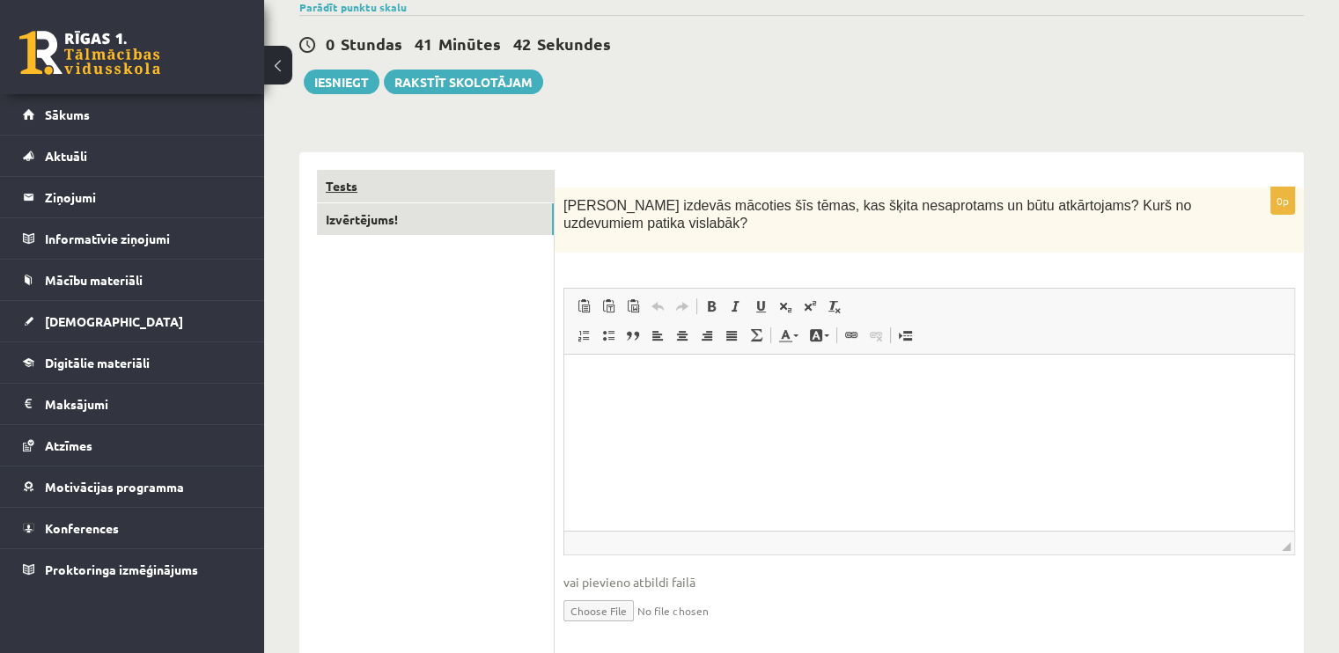
click at [431, 186] on link "Tests" at bounding box center [435, 186] width 237 height 33
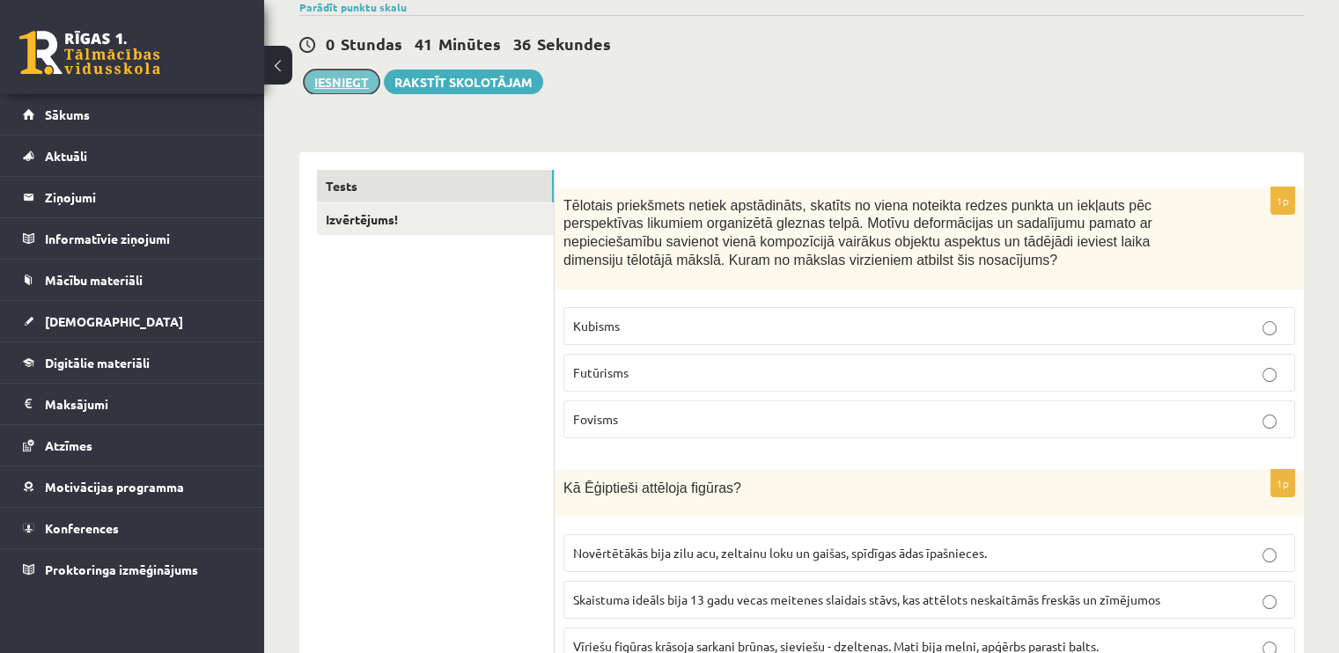
click at [346, 85] on button "Iesniegt" at bounding box center [342, 82] width 76 height 25
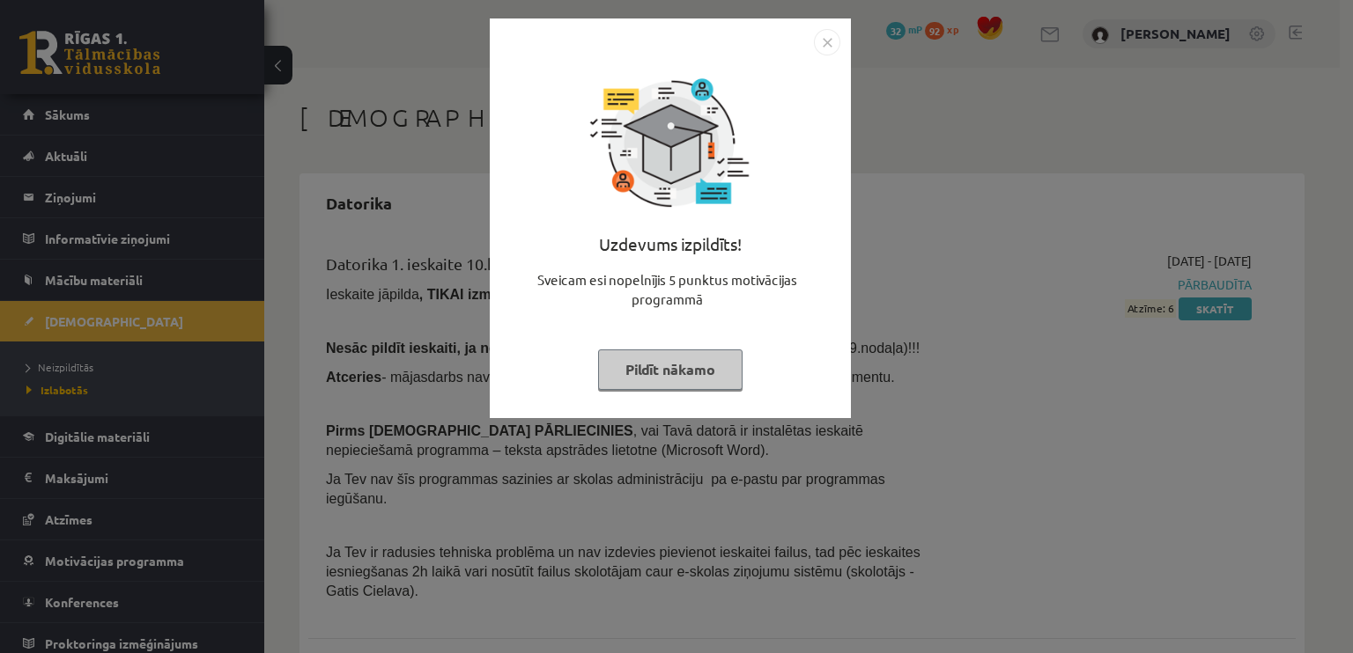
click at [616, 357] on button "Pildīt nākamo" at bounding box center [670, 370] width 144 height 41
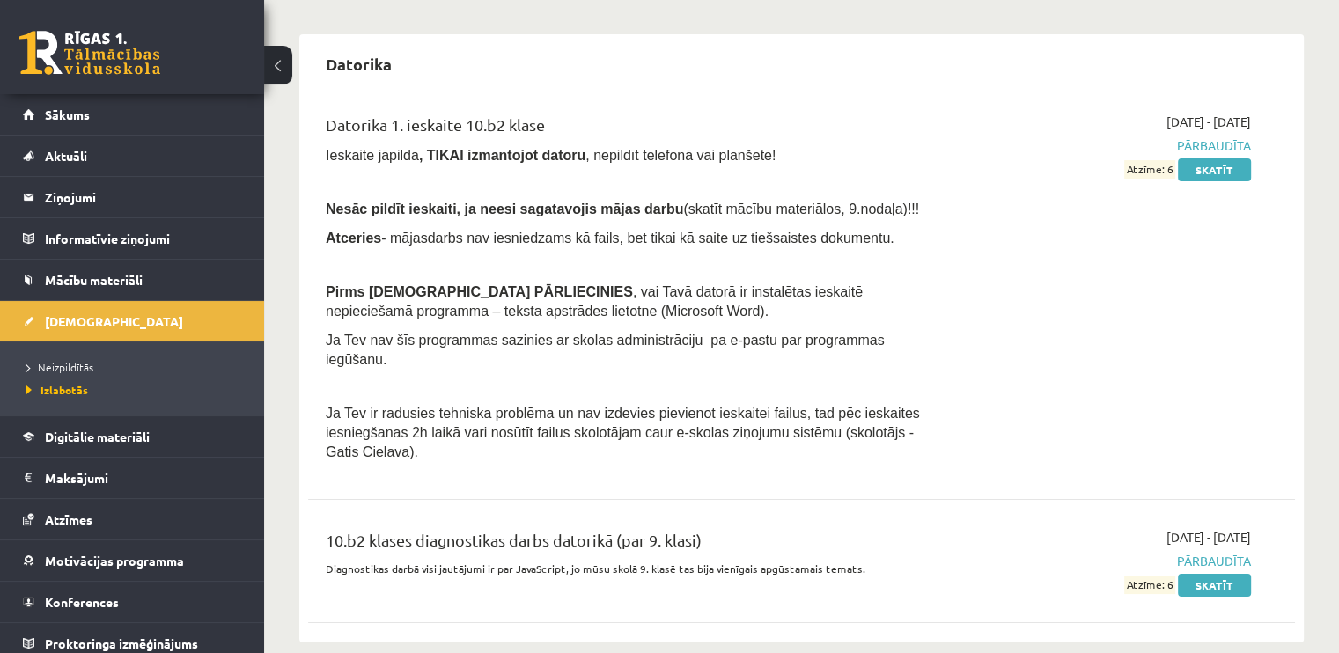
scroll to position [376, 0]
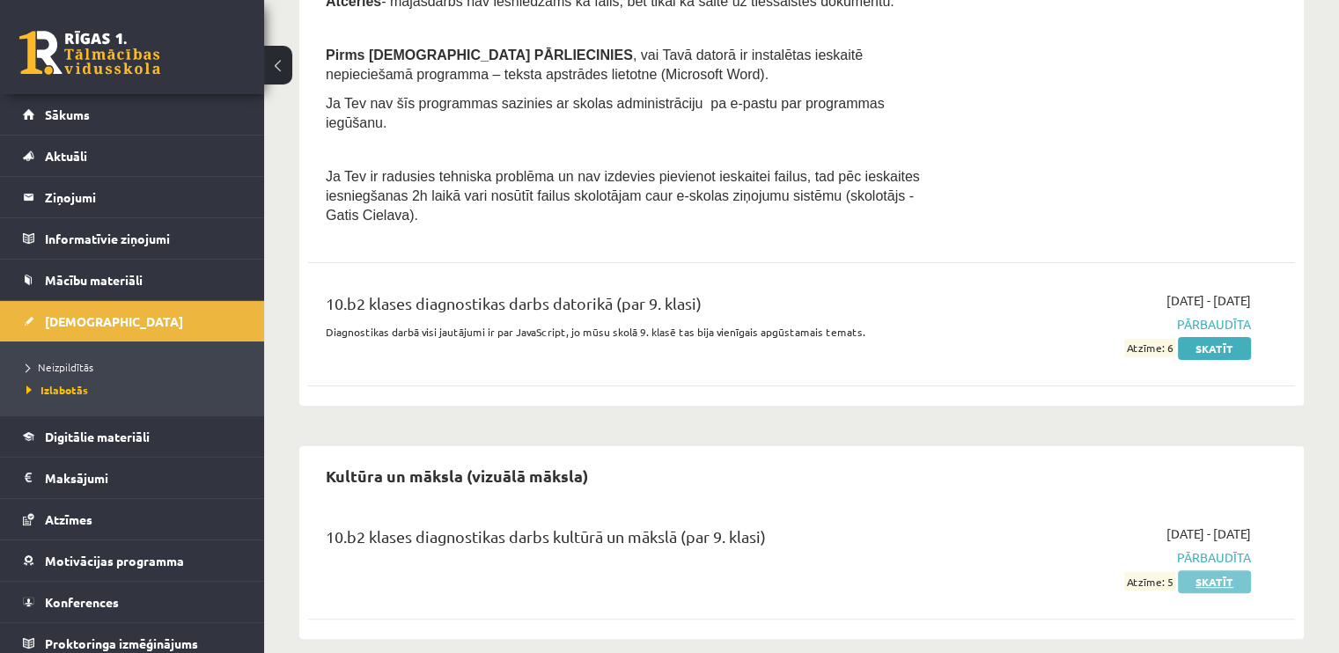
click at [1225, 571] on link "Skatīt" at bounding box center [1214, 582] width 73 height 23
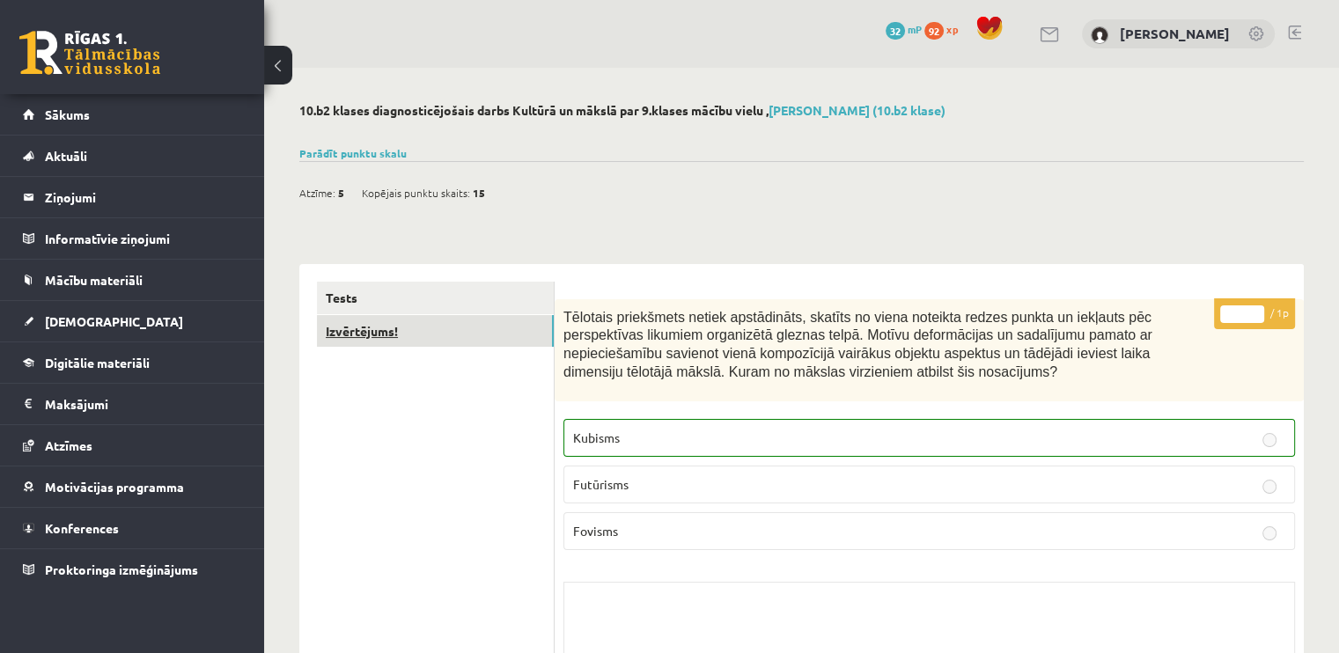
click at [453, 330] on link "Izvērtējums!" at bounding box center [435, 331] width 237 height 33
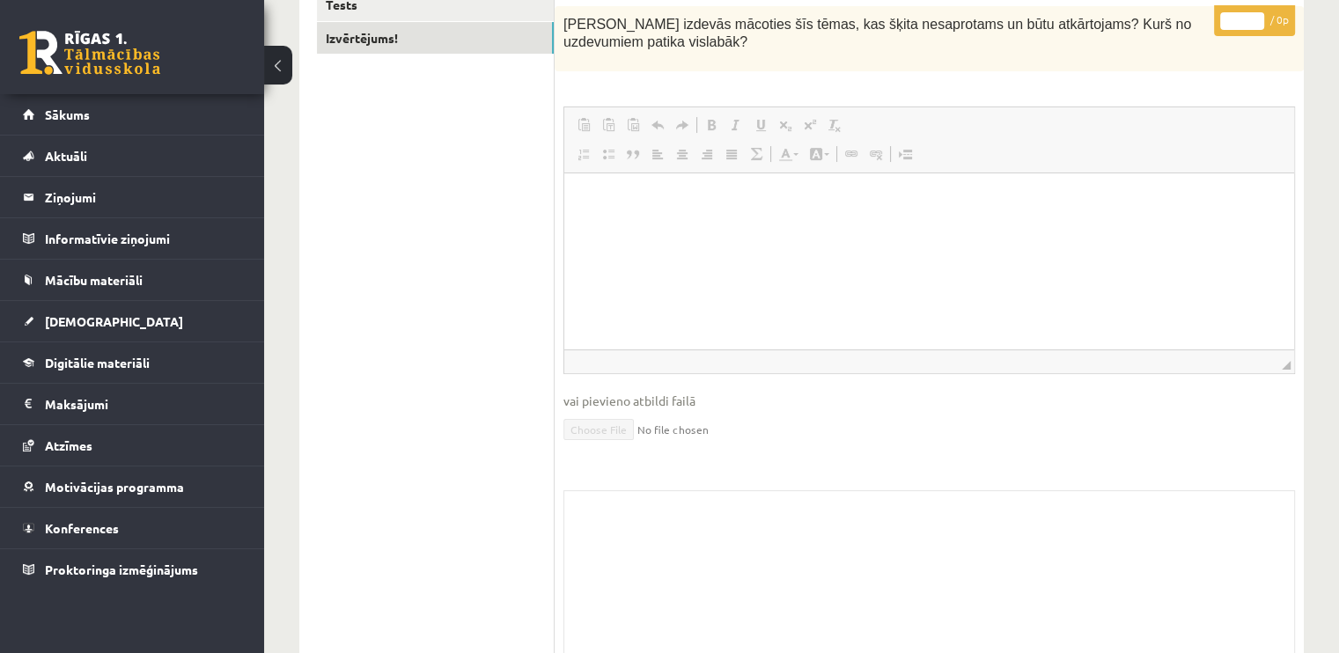
scroll to position [366, 0]
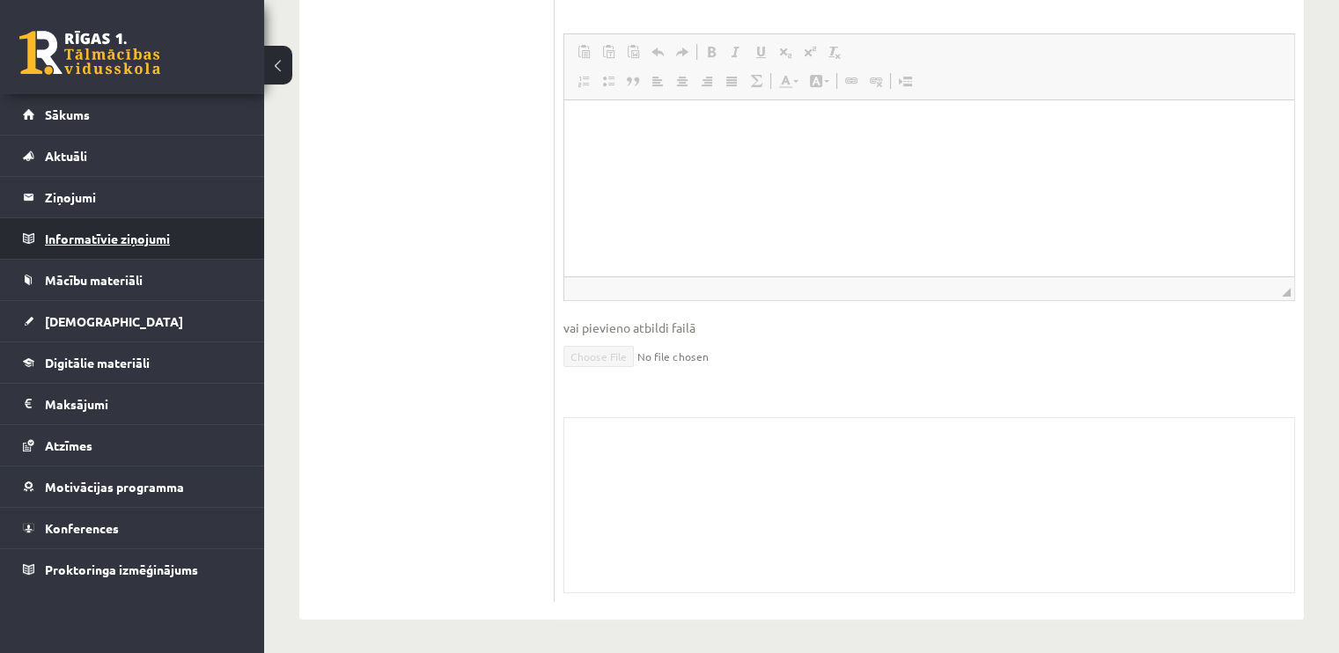
click at [153, 241] on legend "Informatīvie ziņojumi 0" at bounding box center [143, 238] width 197 height 41
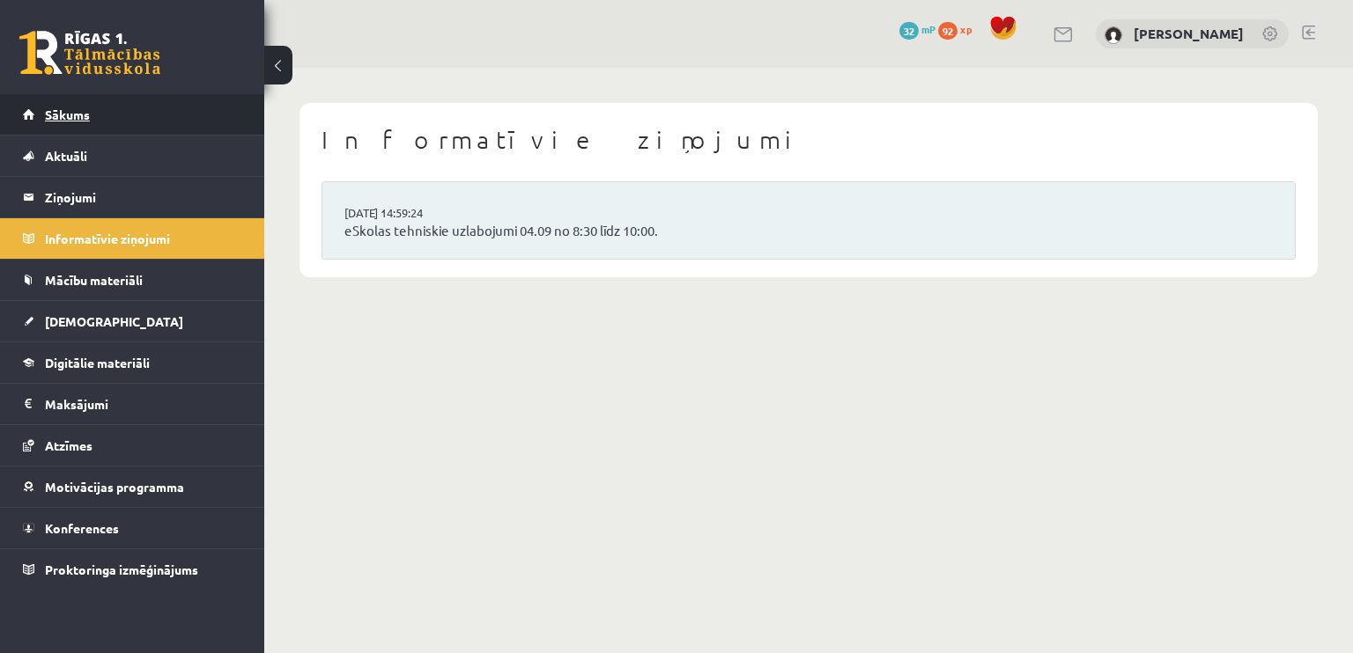
click at [120, 116] on link "Sākums" at bounding box center [132, 114] width 219 height 41
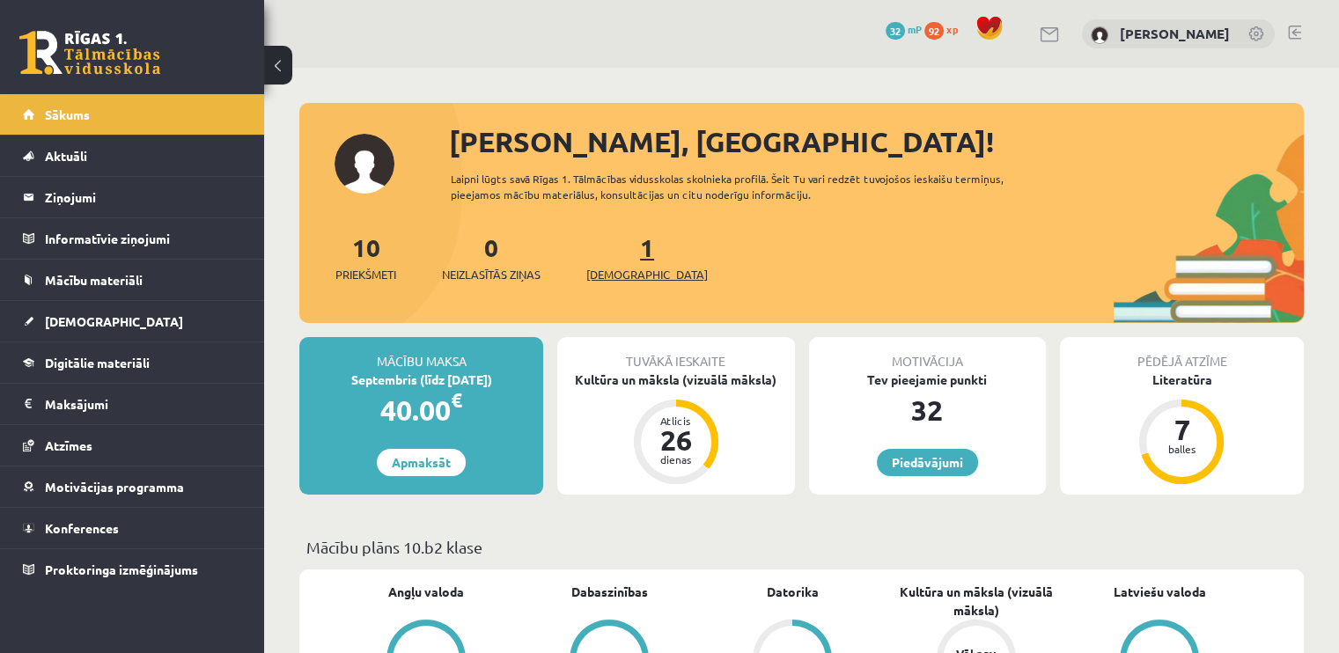
click at [616, 249] on link "1 Ieskaites" at bounding box center [647, 258] width 122 height 52
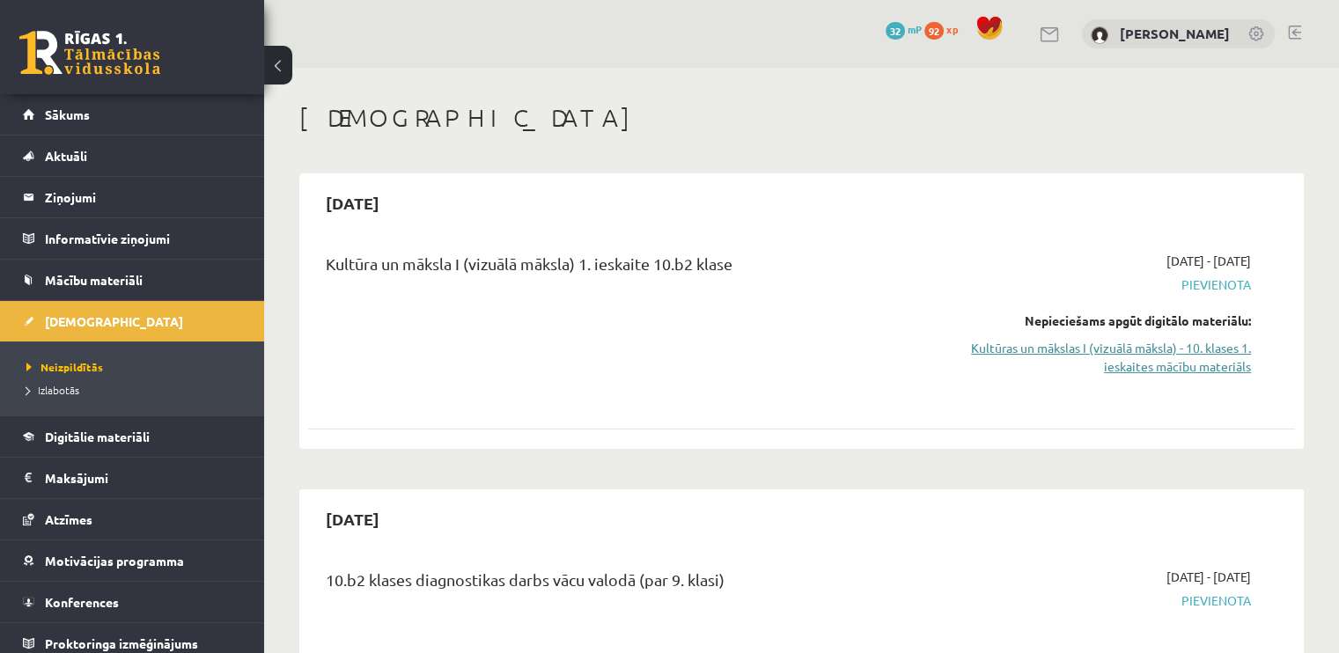
click at [1191, 349] on link "Kultūras un mākslas I (vizuālā māksla) - 10. klases 1. ieskaites mācību materiā…" at bounding box center [1106, 357] width 291 height 37
click at [1176, 344] on link "Kultūras un mākslas I (vizuālā māksla) - 10. klases 1. ieskaites mācību materiā…" at bounding box center [1106, 357] width 291 height 37
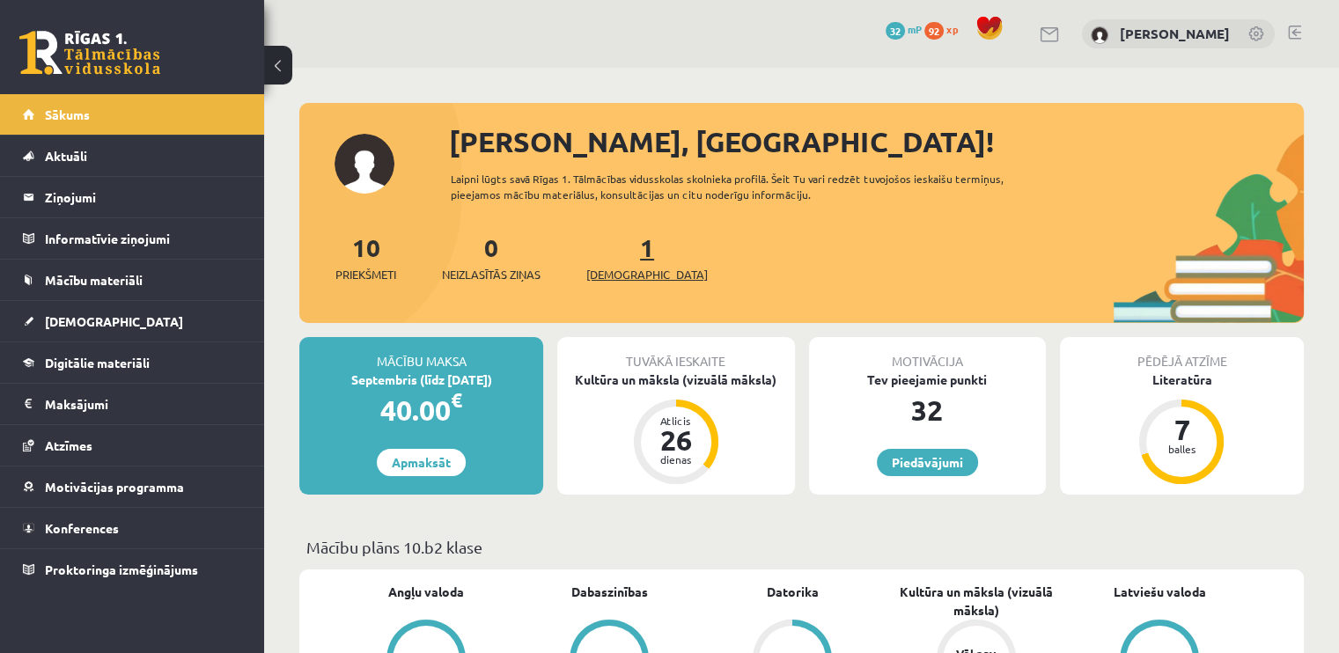
click at [618, 267] on span "[DEMOGRAPHIC_DATA]" at bounding box center [647, 275] width 122 height 18
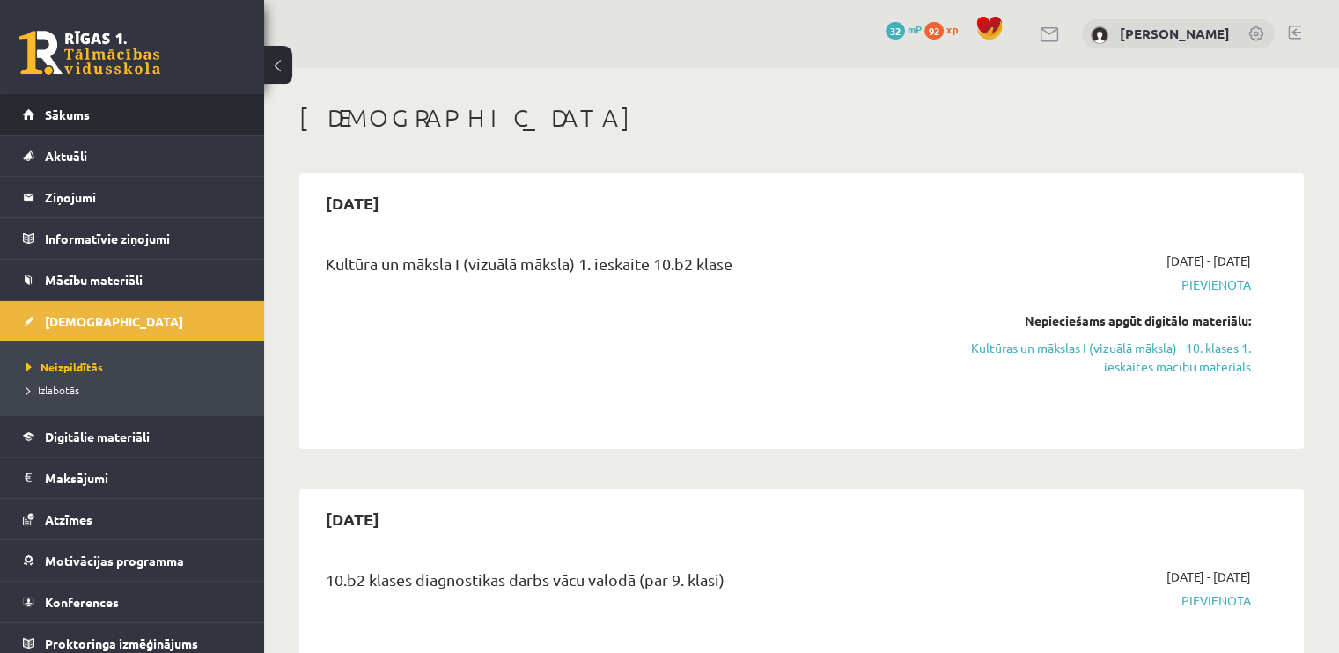
click at [138, 109] on link "Sākums" at bounding box center [132, 114] width 219 height 41
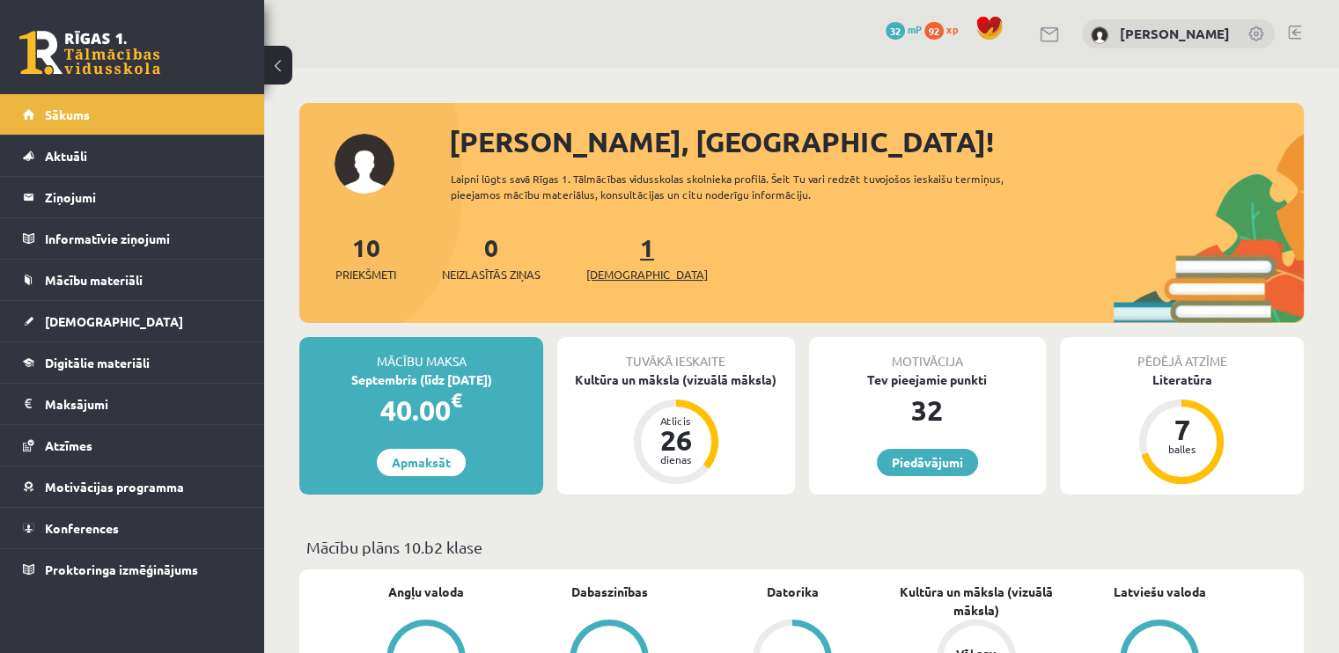
click at [627, 270] on span "[DEMOGRAPHIC_DATA]" at bounding box center [647, 275] width 122 height 18
